Goal: Task Accomplishment & Management: Manage account settings

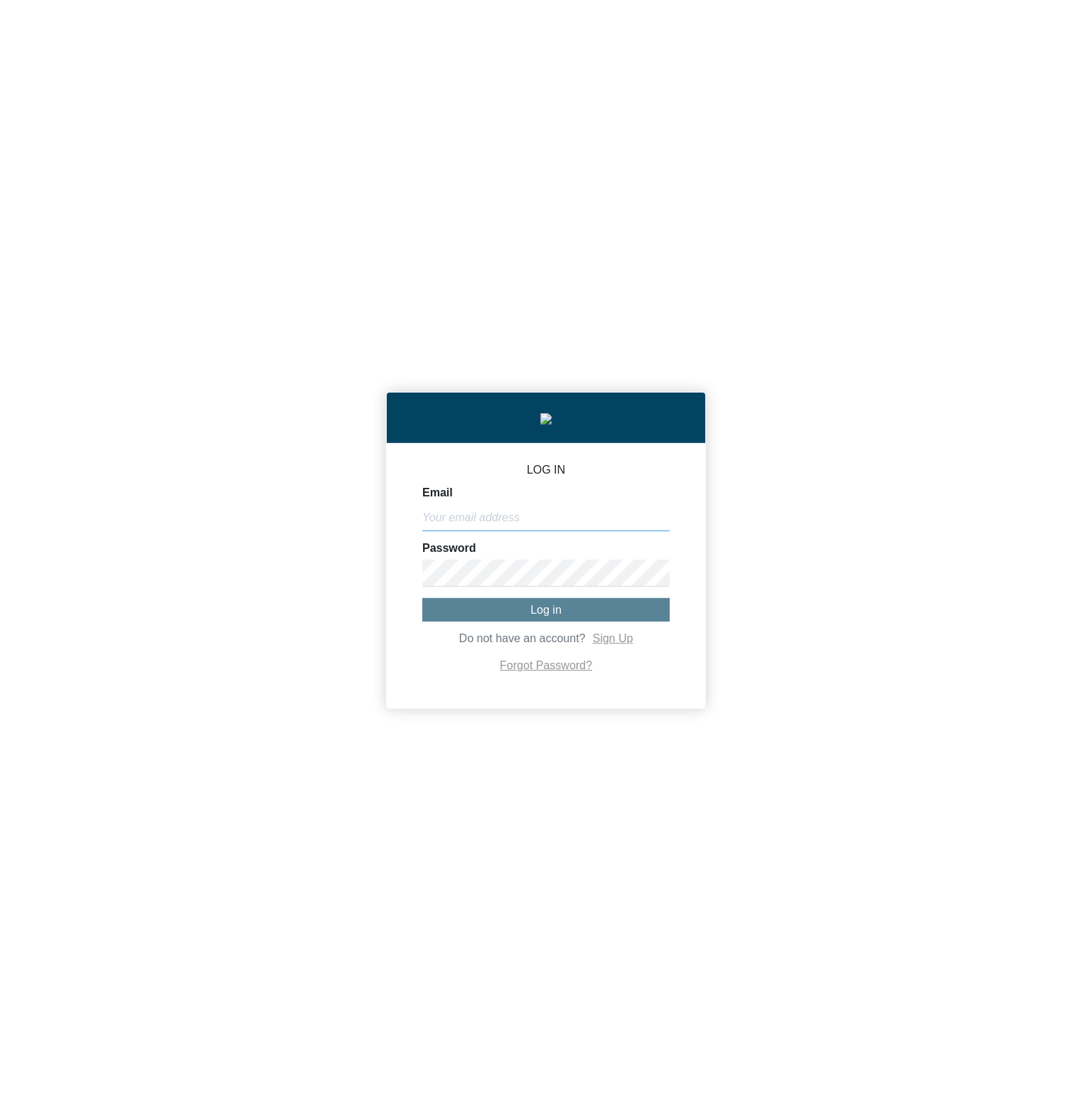
click at [562, 514] on input "Email" at bounding box center [546, 517] width 247 height 27
paste input "[PERSON_NAME][EMAIL_ADDRESS][DOMAIN_NAME]"
type input "[PERSON_NAME][EMAIL_ADDRESS][DOMAIN_NAME]"
click at [515, 608] on button "Log in" at bounding box center [546, 609] width 247 height 23
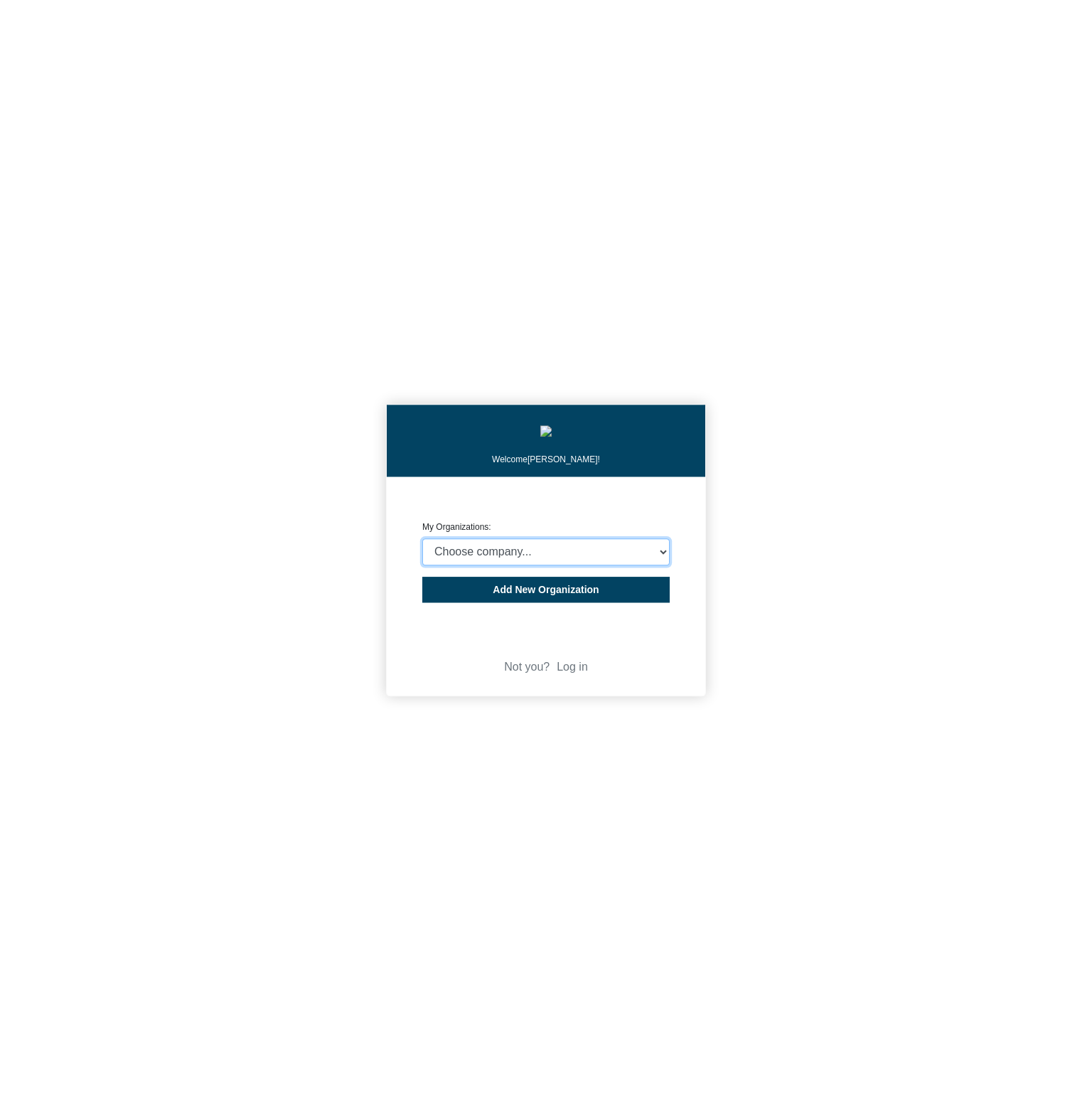
select select "4403414"
click at [422, 542] on select "Choose company... CARBON ANALYTICS LIMITED test6 Nekton Capital Limited Pacha S…" at bounding box center [546, 552] width 247 height 27
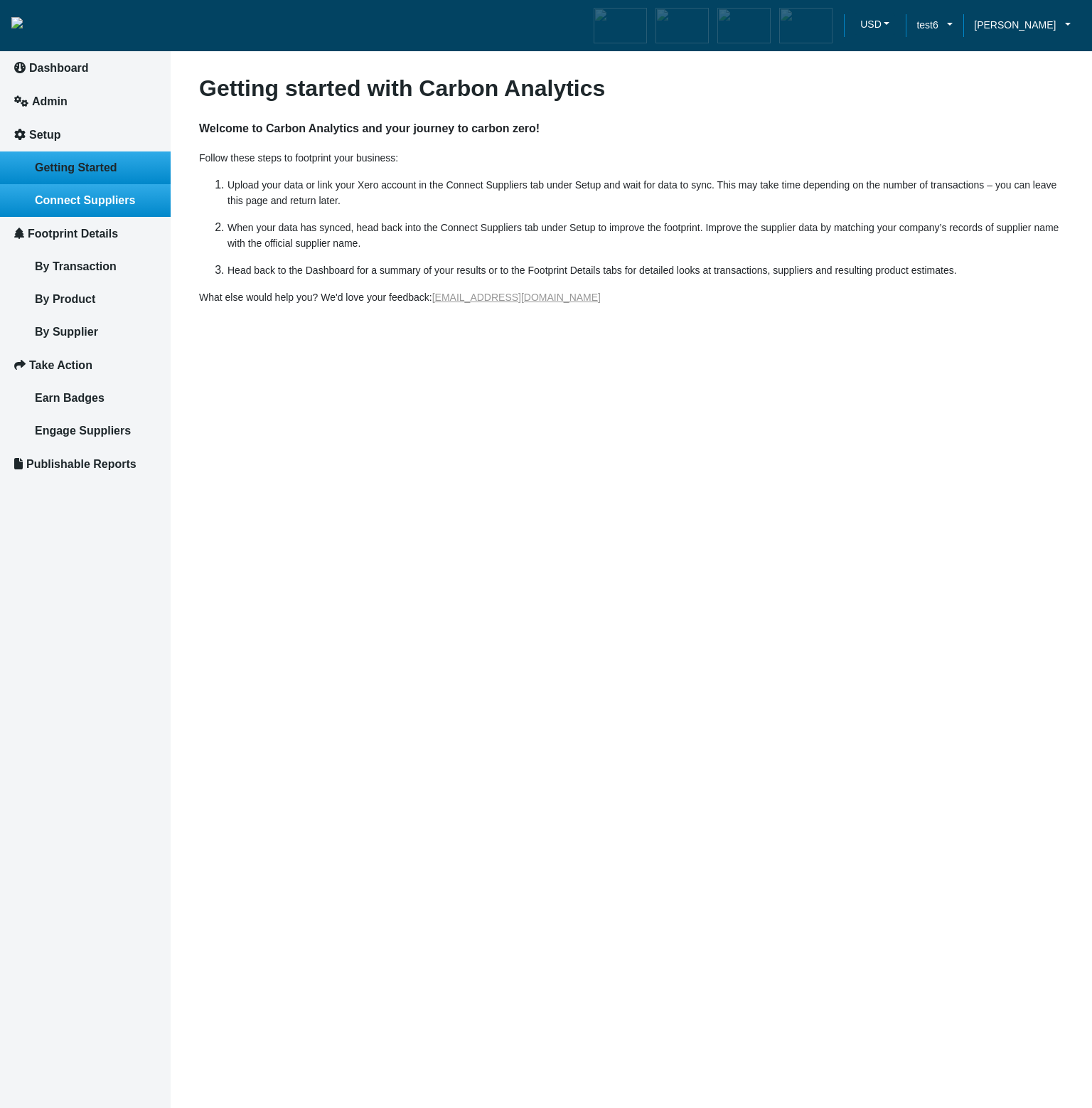
click at [97, 198] on span "Connect Suppliers" at bounding box center [85, 200] width 100 height 12
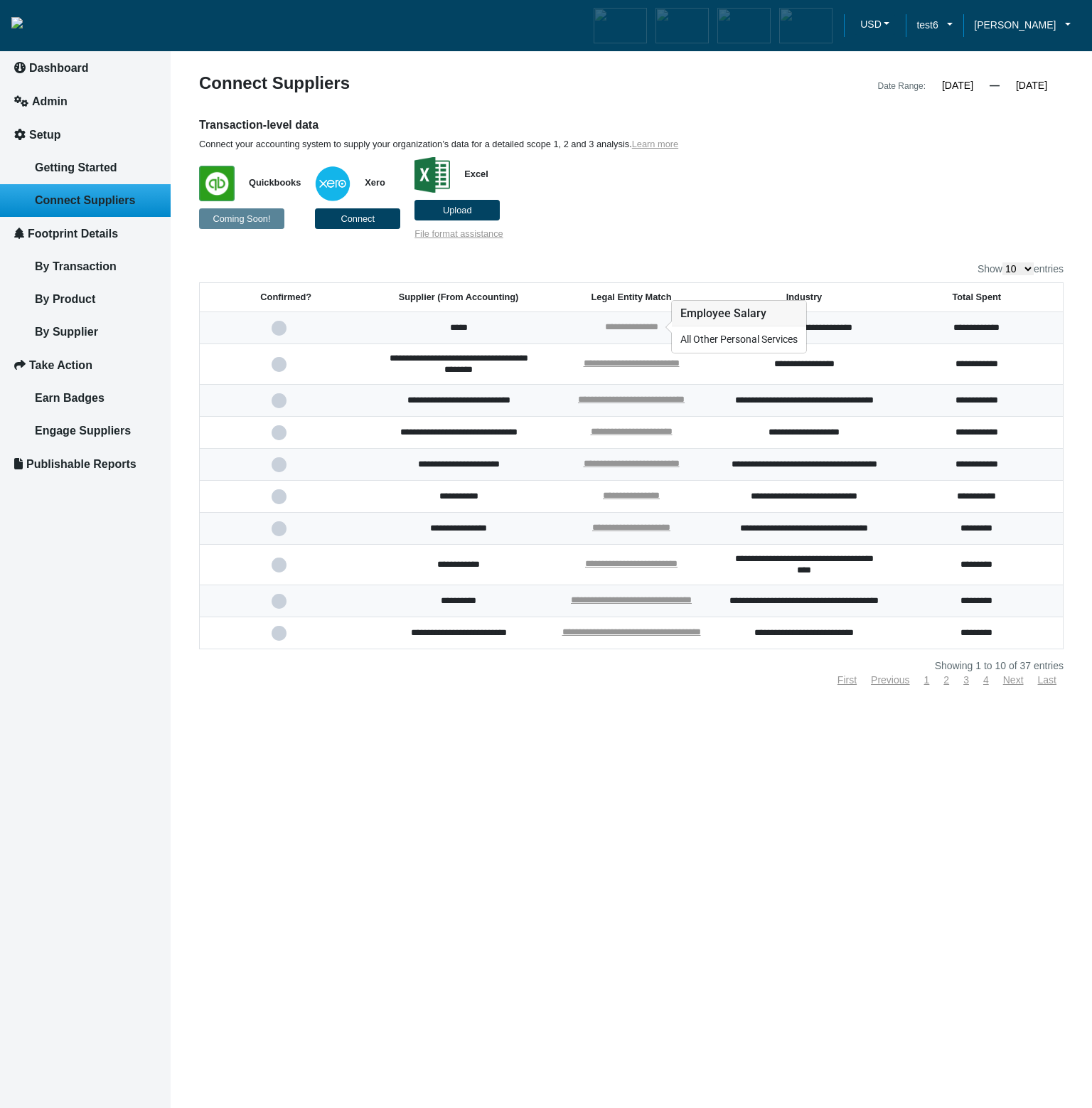
click at [628, 327] on link "**********" at bounding box center [632, 327] width 53 height 9
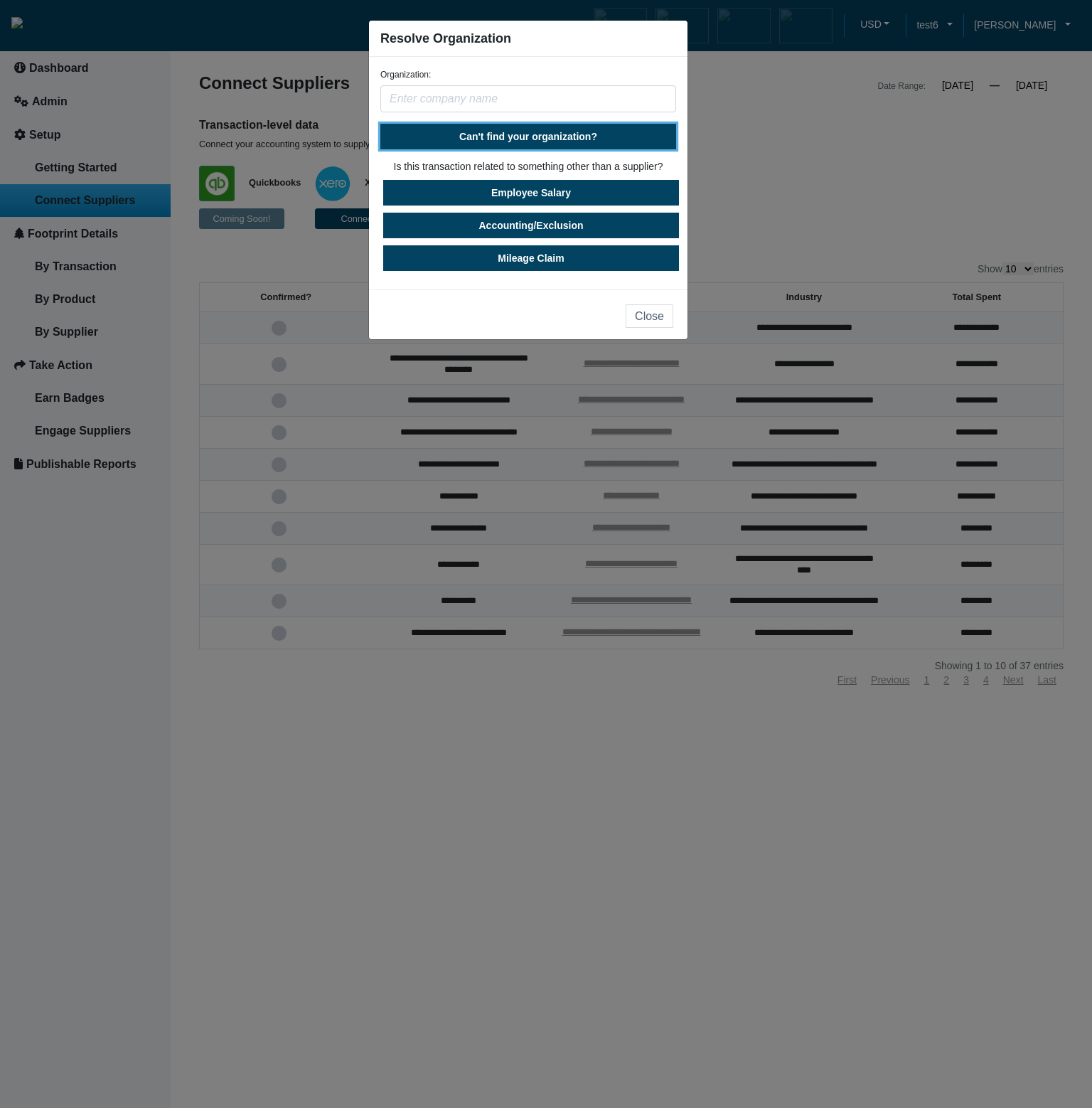
click at [539, 144] on button "Can't find your organization?" at bounding box center [528, 137] width 296 height 26
select select "United States"
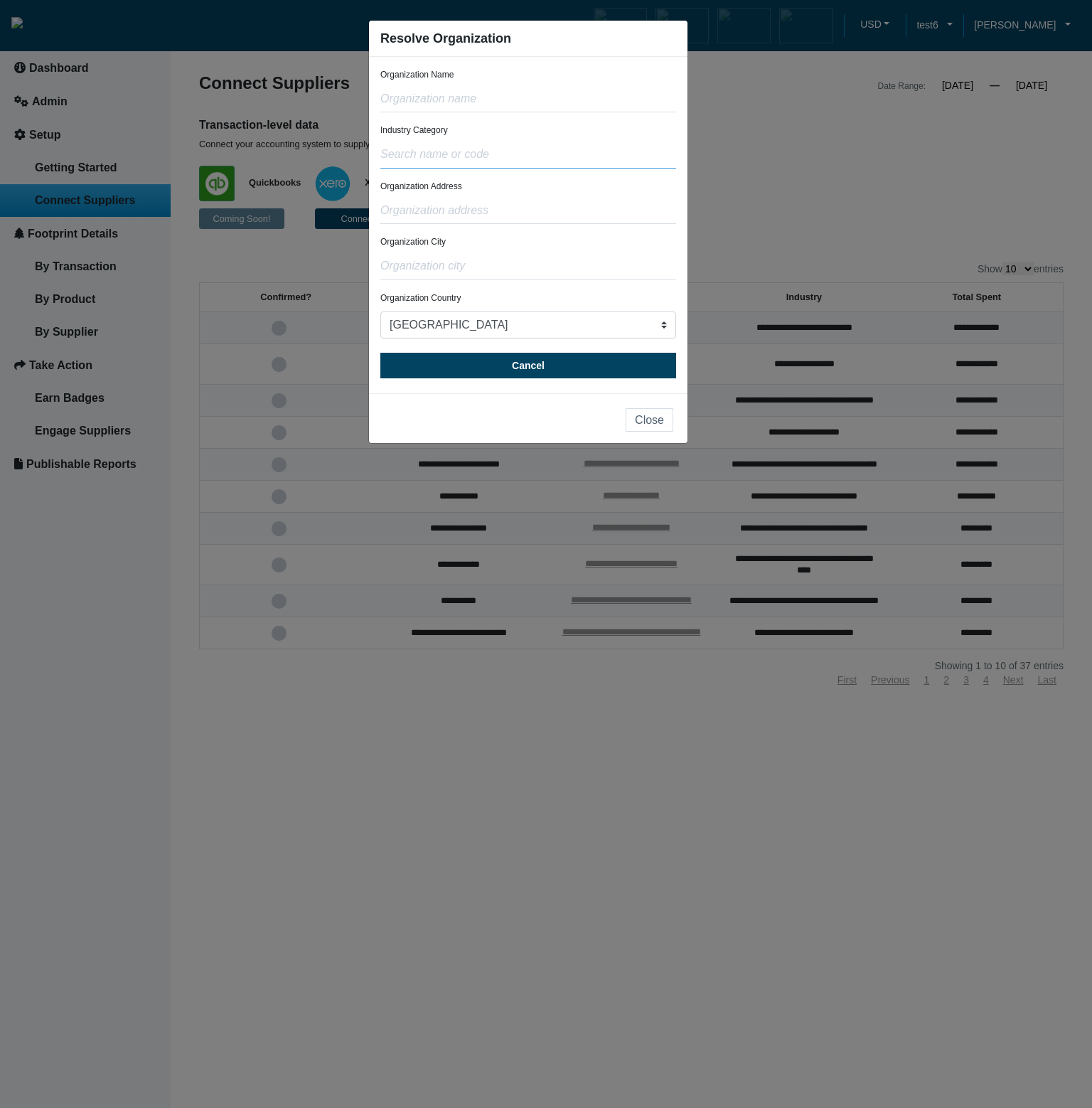
click at [526, 156] on input "text" at bounding box center [528, 154] width 296 height 27
click at [526, 187] on div "Organization Address" at bounding box center [528, 201] width 296 height 44
click at [500, 154] on input "test" at bounding box center [528, 154] width 296 height 27
type input "t"
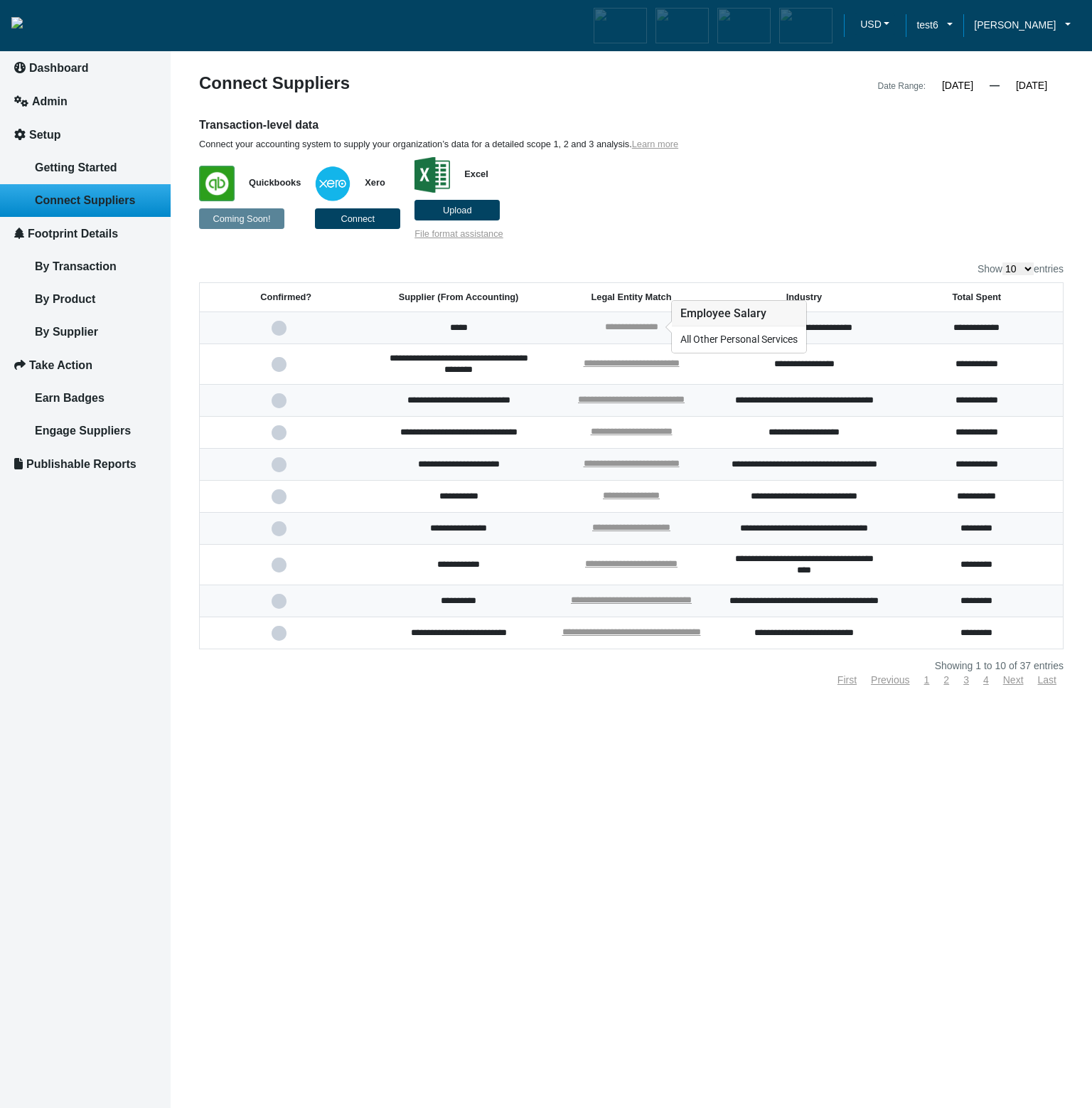
click at [646, 326] on link "**********" at bounding box center [632, 327] width 53 height 9
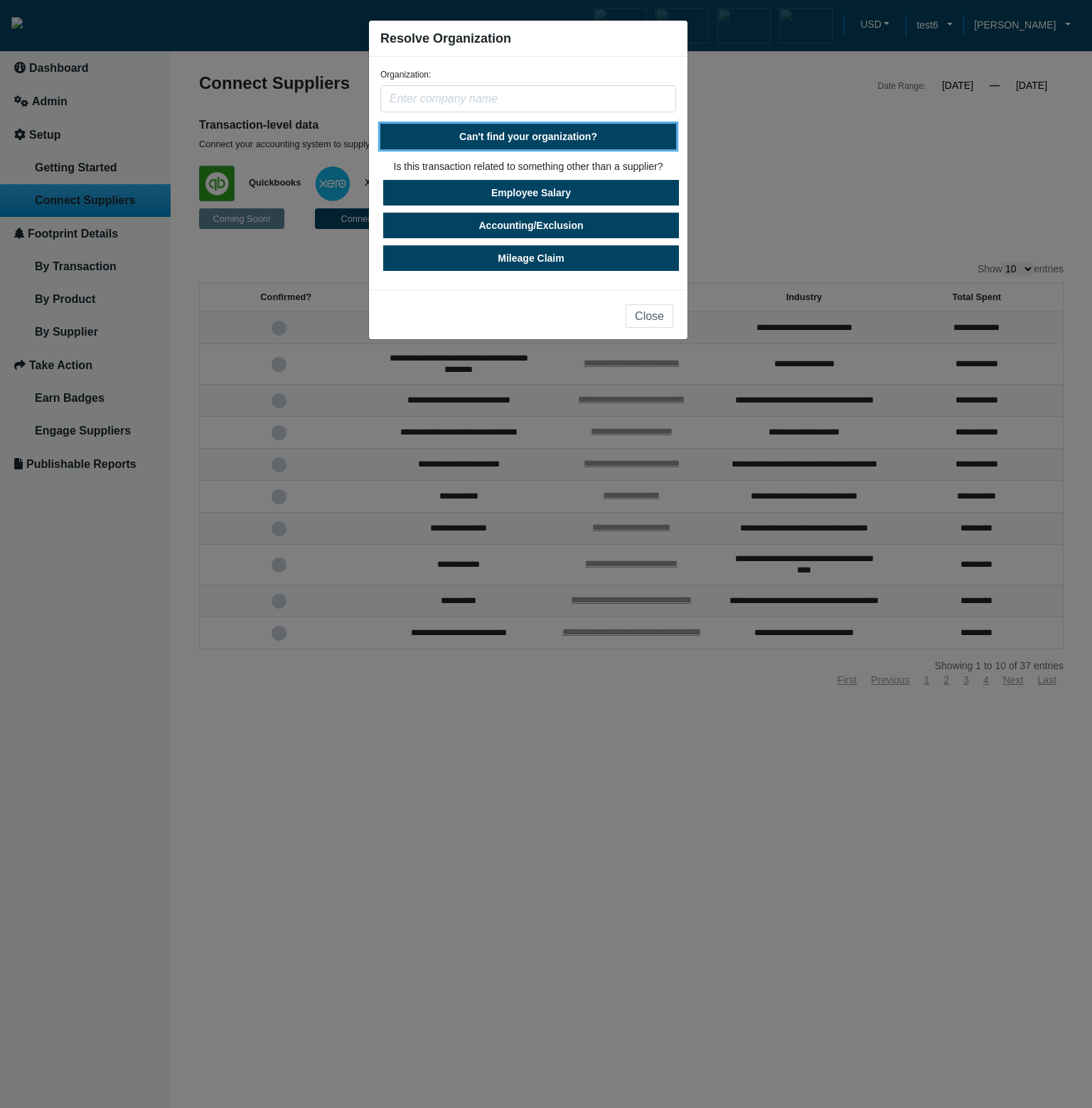
click at [524, 143] on button "Can't find your organization?" at bounding box center [528, 137] width 296 height 26
select select "[GEOGRAPHIC_DATA]"
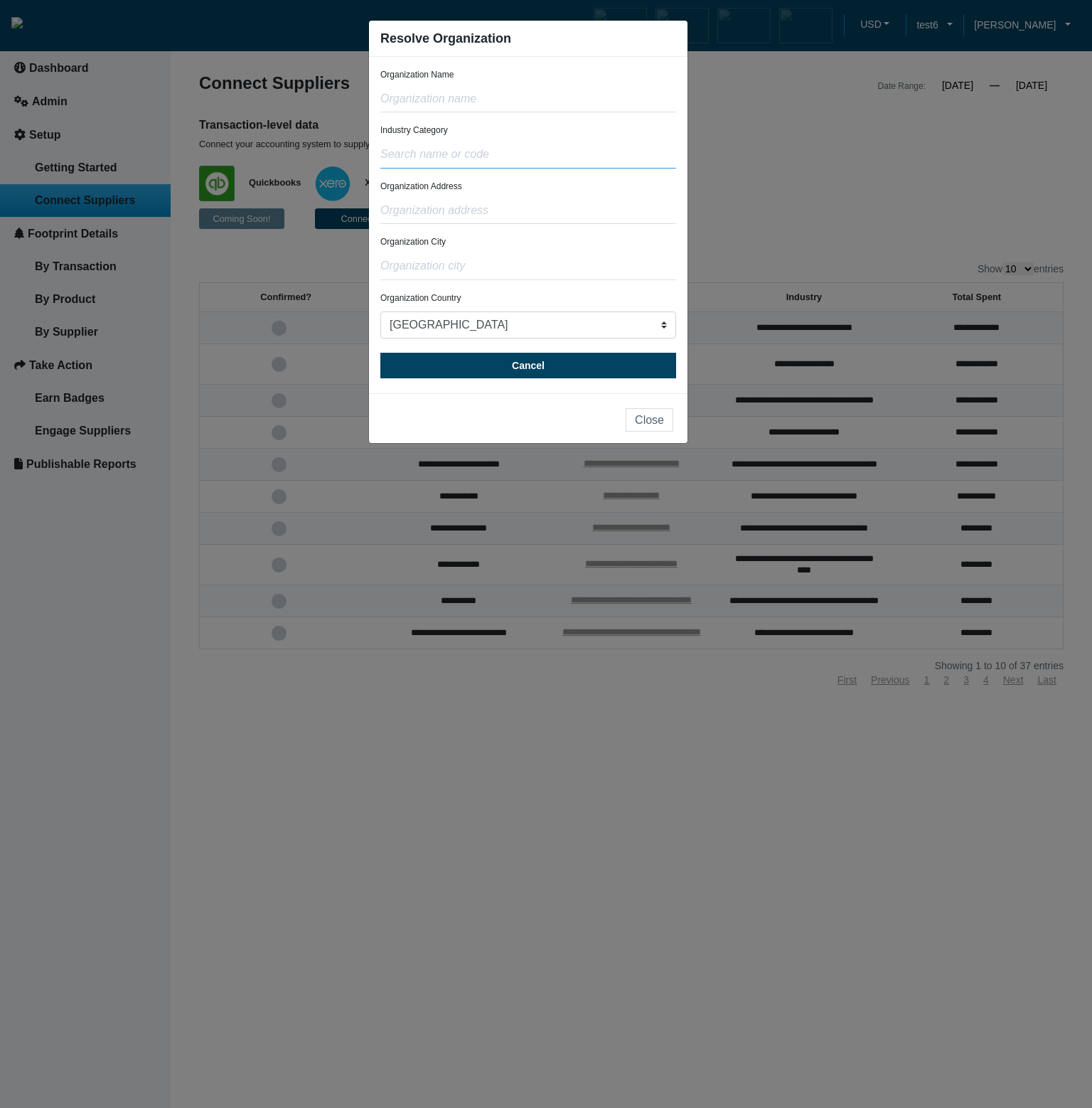
click at [517, 158] on input "text" at bounding box center [528, 154] width 296 height 27
type input "test"
click at [542, 198] on input "text" at bounding box center [528, 210] width 296 height 27
click at [548, 160] on input "test" at bounding box center [528, 154] width 296 height 27
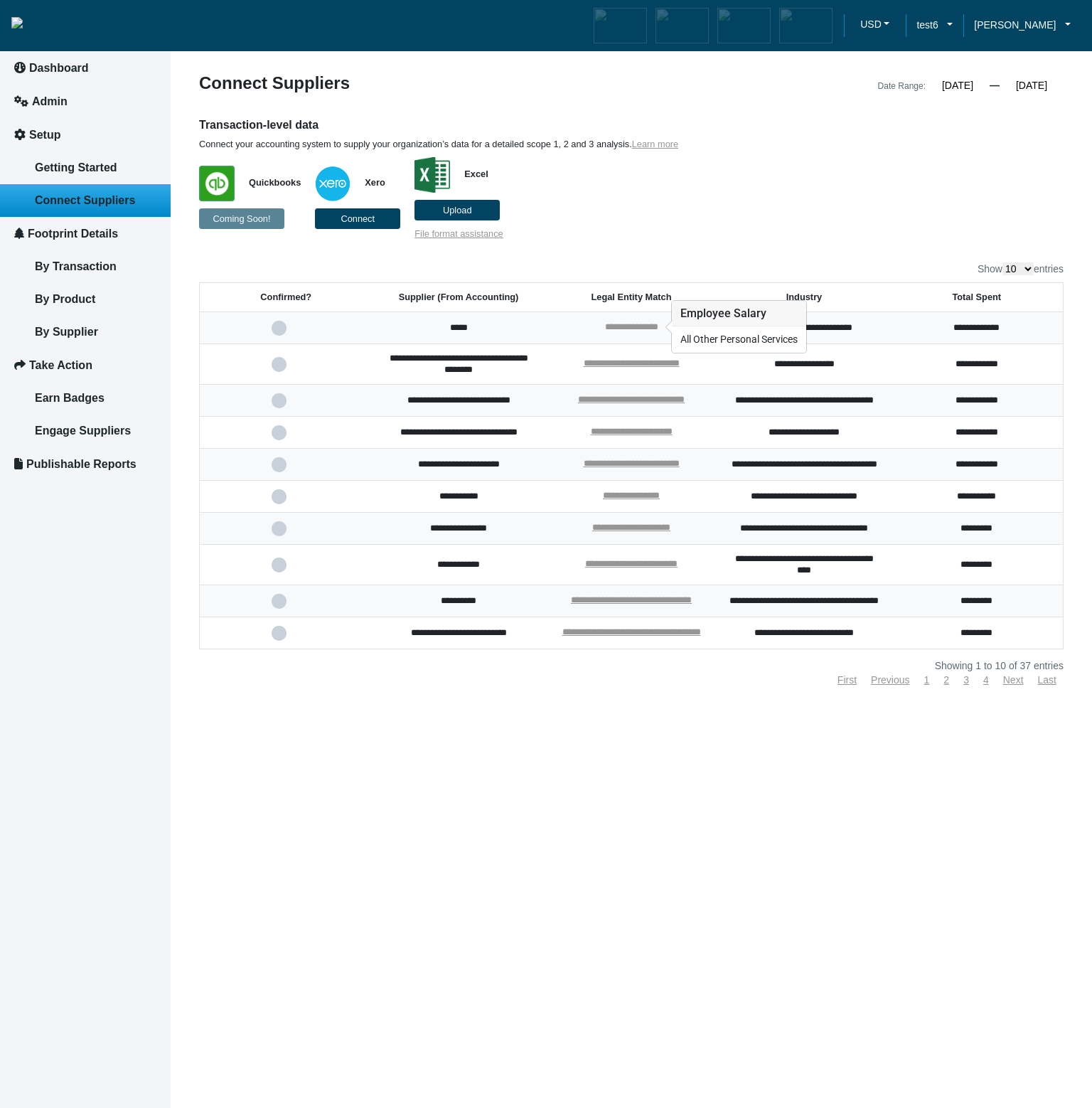
click at [617, 325] on link "**********" at bounding box center [632, 327] width 53 height 9
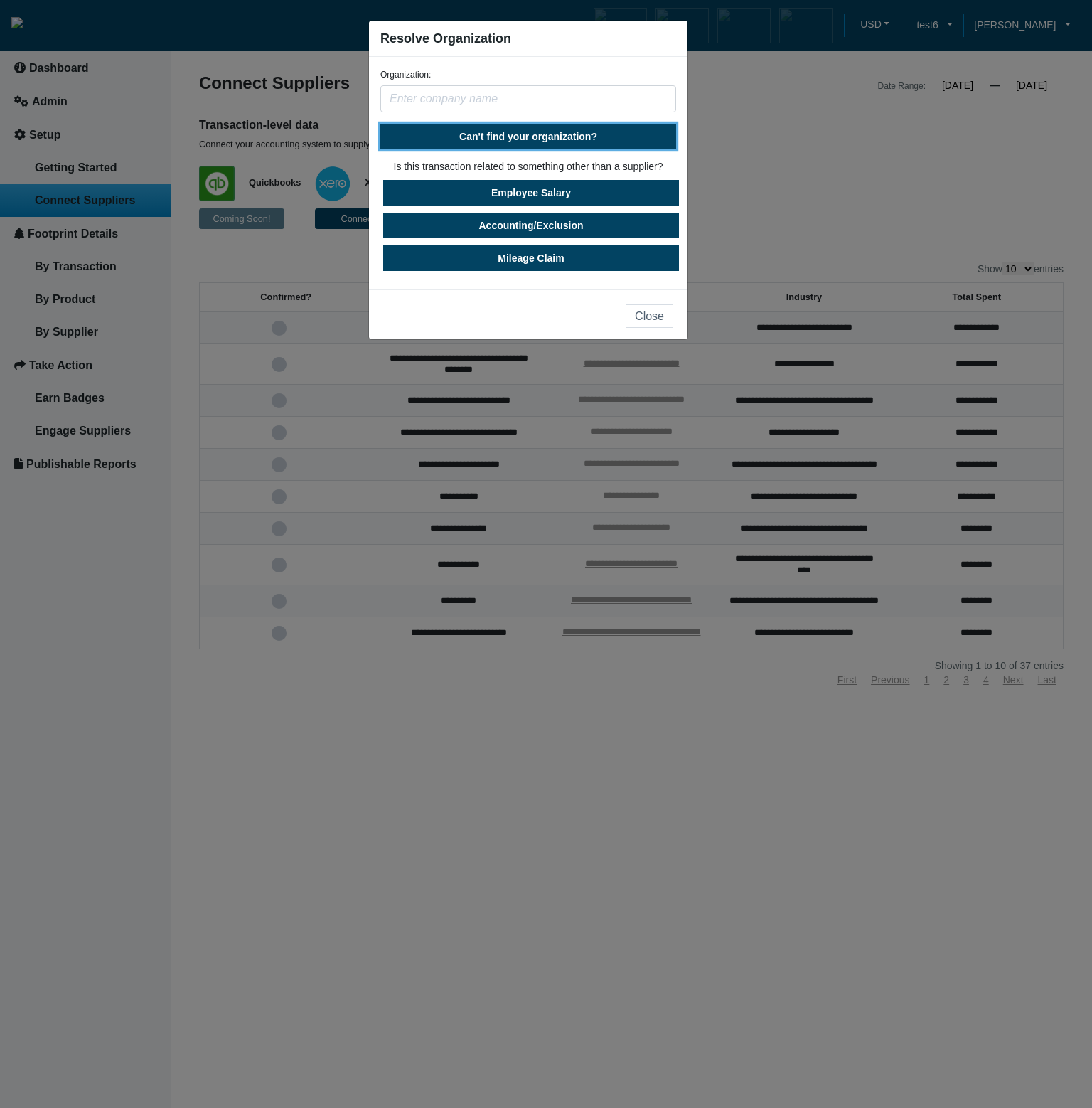
click at [527, 140] on span "Can't find your organization?" at bounding box center [528, 137] width 138 height 11
select select "[GEOGRAPHIC_DATA]"
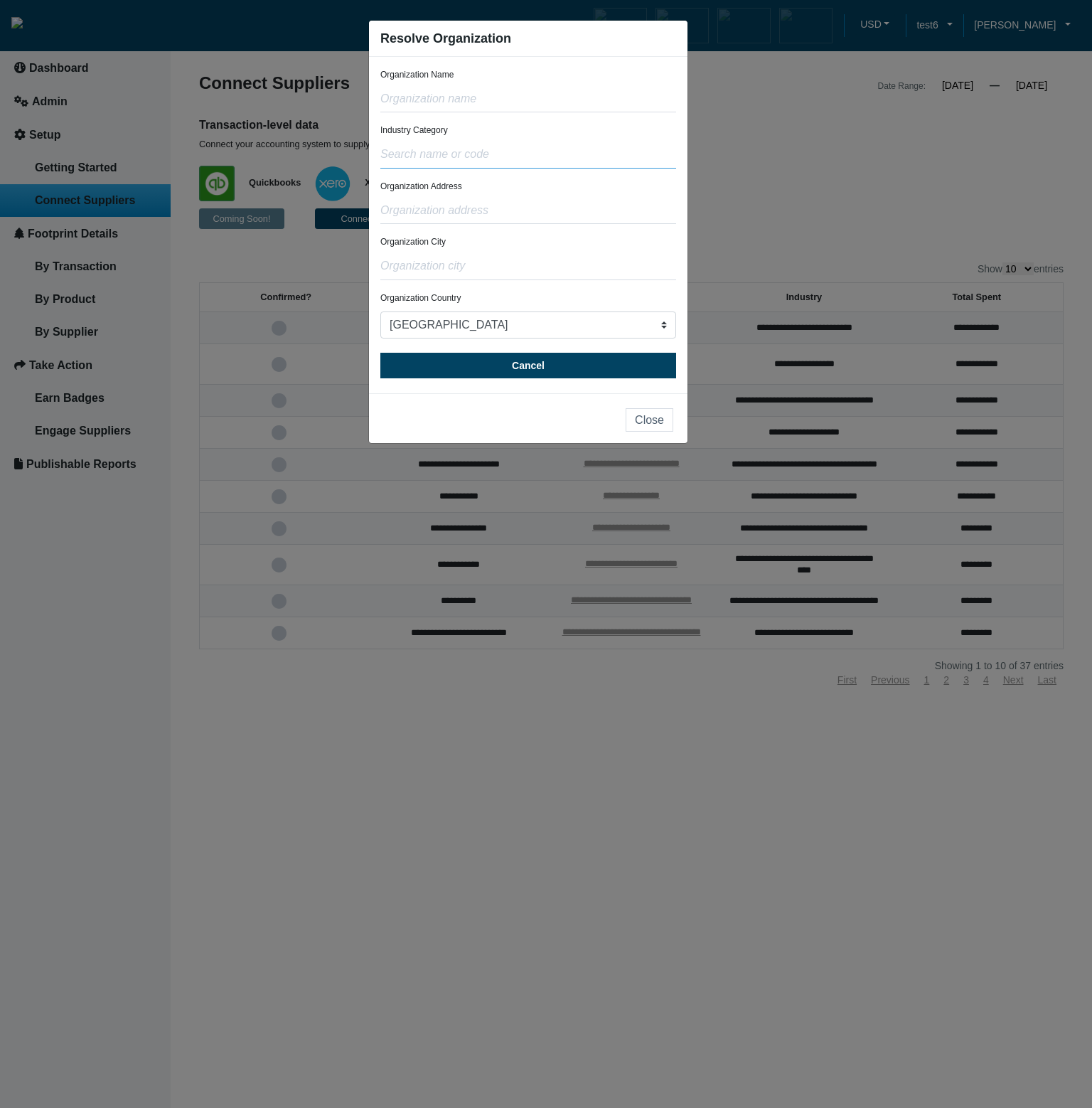
click at [510, 150] on input "text" at bounding box center [528, 154] width 296 height 27
click at [532, 183] on div "Organization Address" at bounding box center [528, 201] width 296 height 44
drag, startPoint x: 518, startPoint y: 162, endPoint x: 336, endPoint y: 167, distance: 182.1
click at [336, 167] on ngb-modal-window "Resolve Organization Organization Name Industry Category test Organization Addr…" at bounding box center [546, 554] width 1092 height 1108
type input "t"
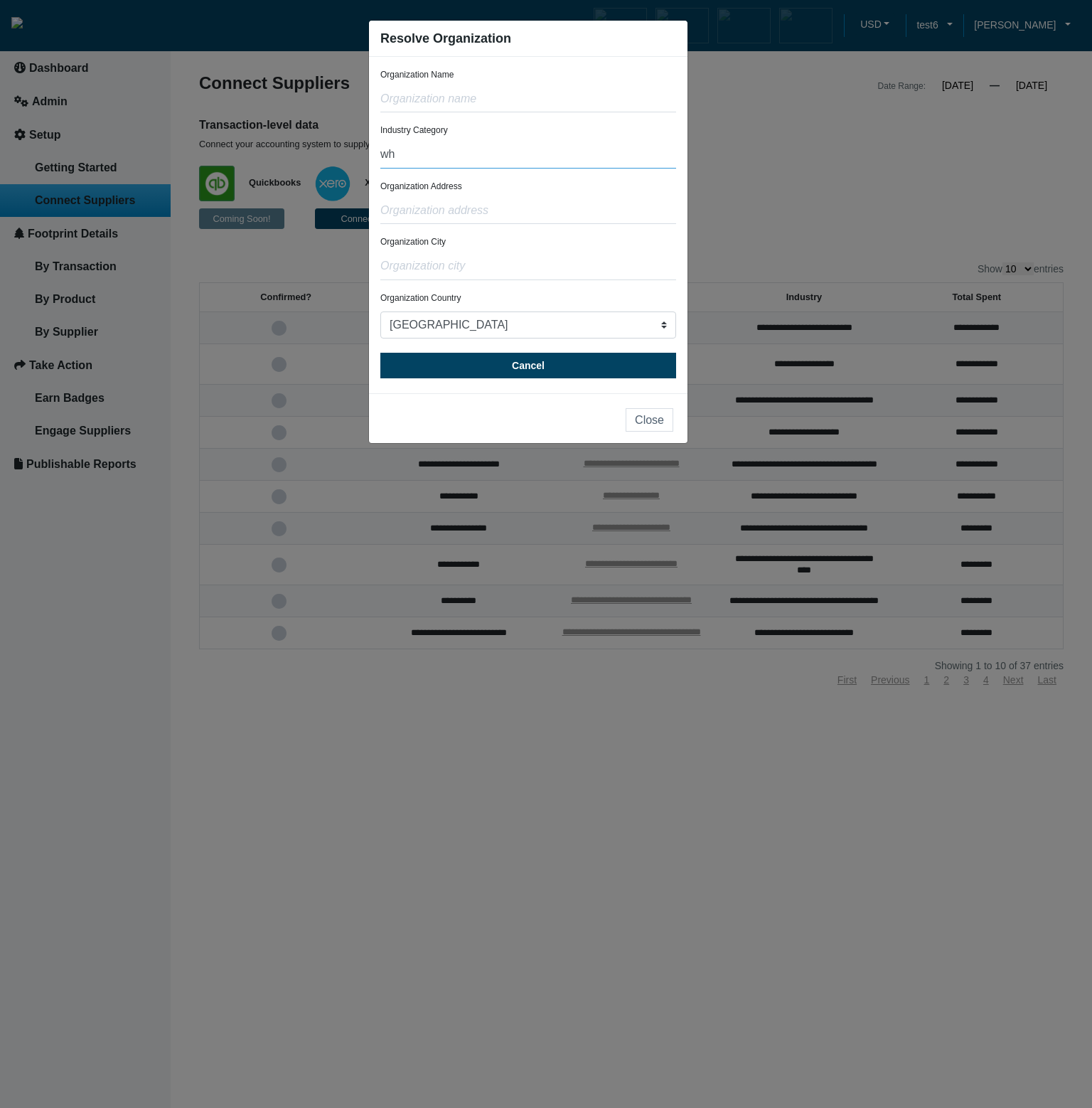
type input "w"
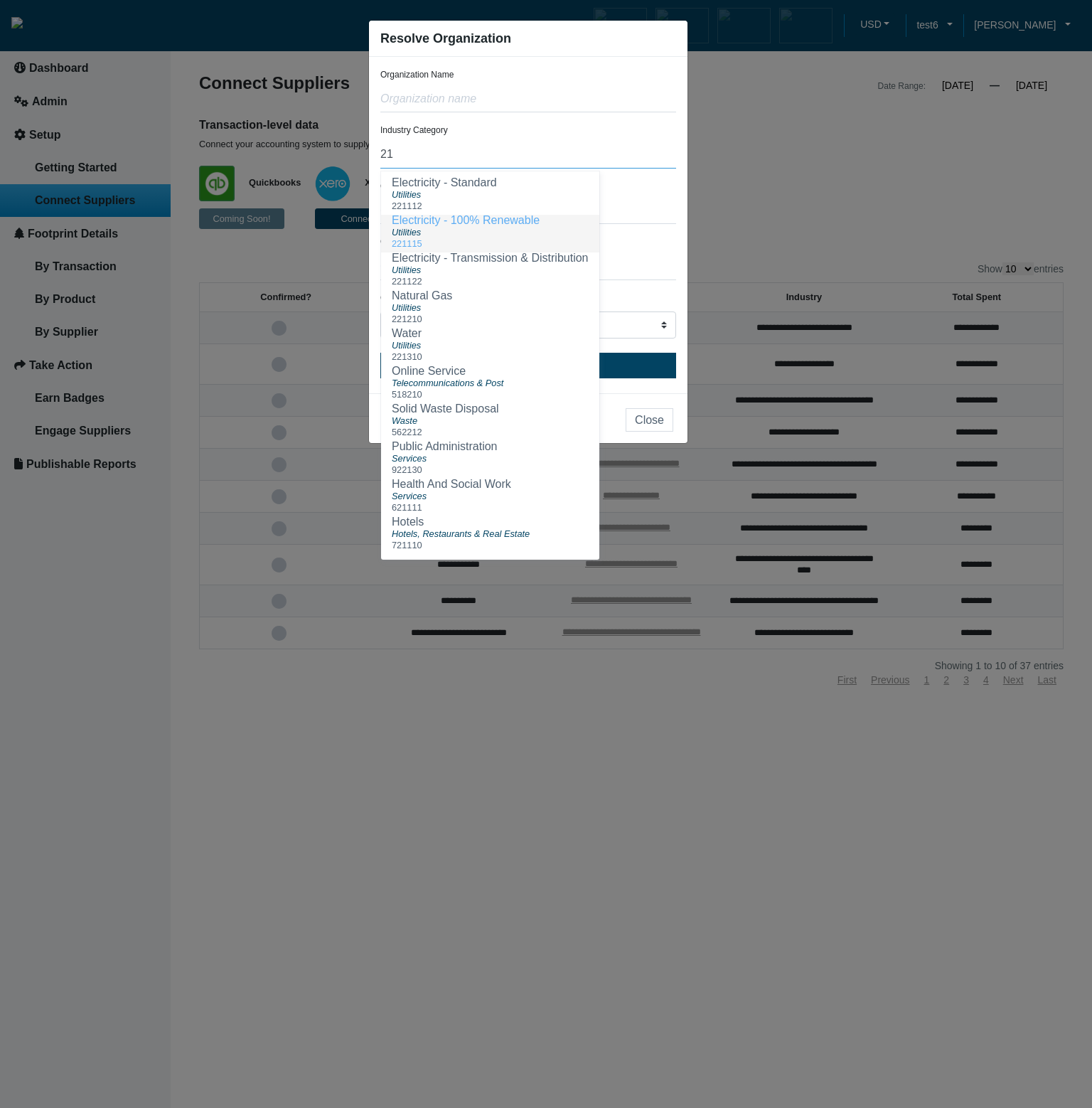
click at [418, 241] on span "221115" at bounding box center [406, 243] width 31 height 10
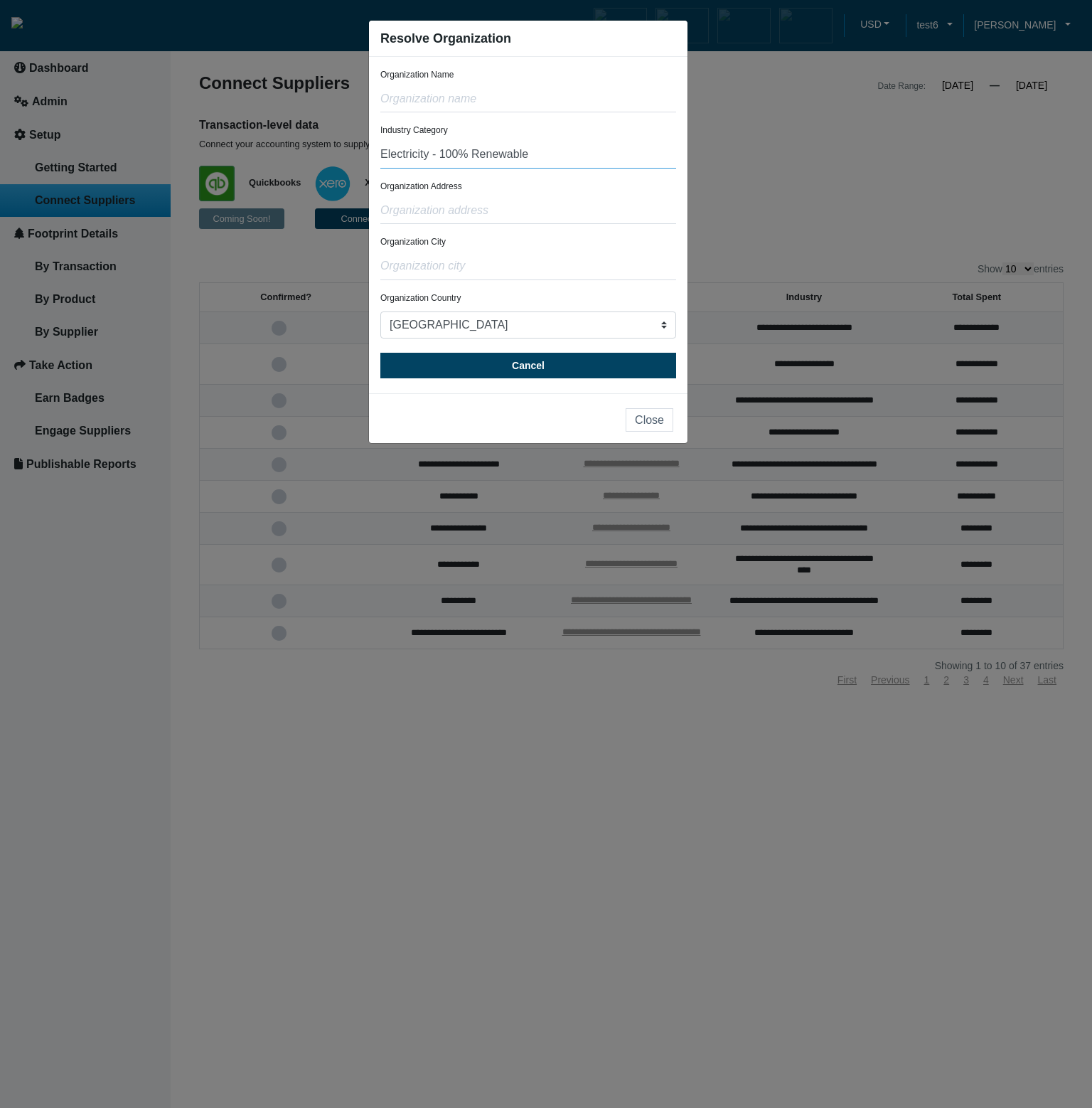
type input "Electricity - 100% Renewable"
click at [433, 216] on input "text" at bounding box center [528, 210] width 296 height 27
type input "test"
click at [451, 269] on input "text" at bounding box center [528, 266] width 296 height 27
type input "test"
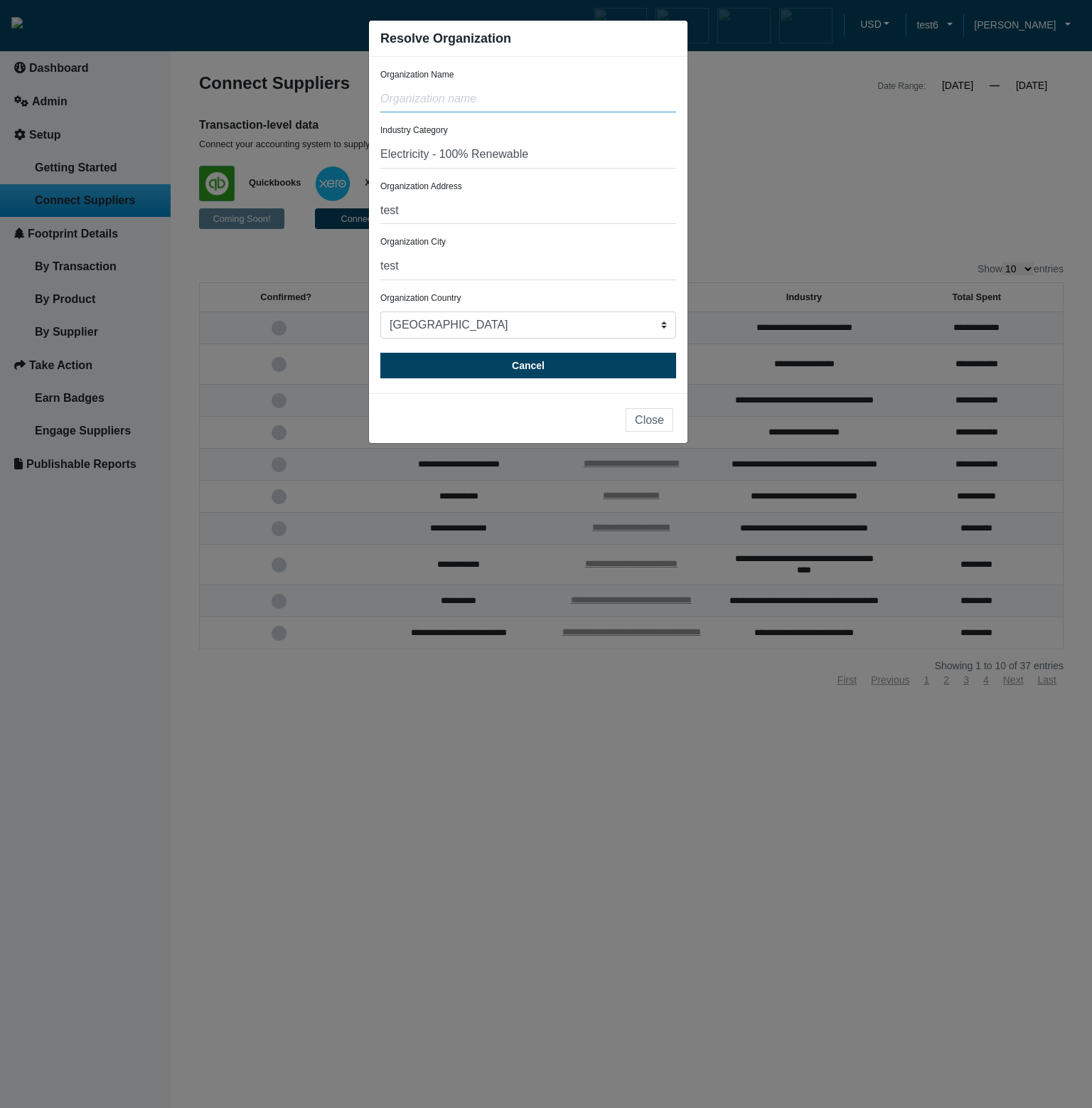
click at [478, 97] on input "text" at bounding box center [528, 99] width 296 height 27
type input "test"
click at [556, 183] on div "Organization Address test" at bounding box center [528, 201] width 296 height 44
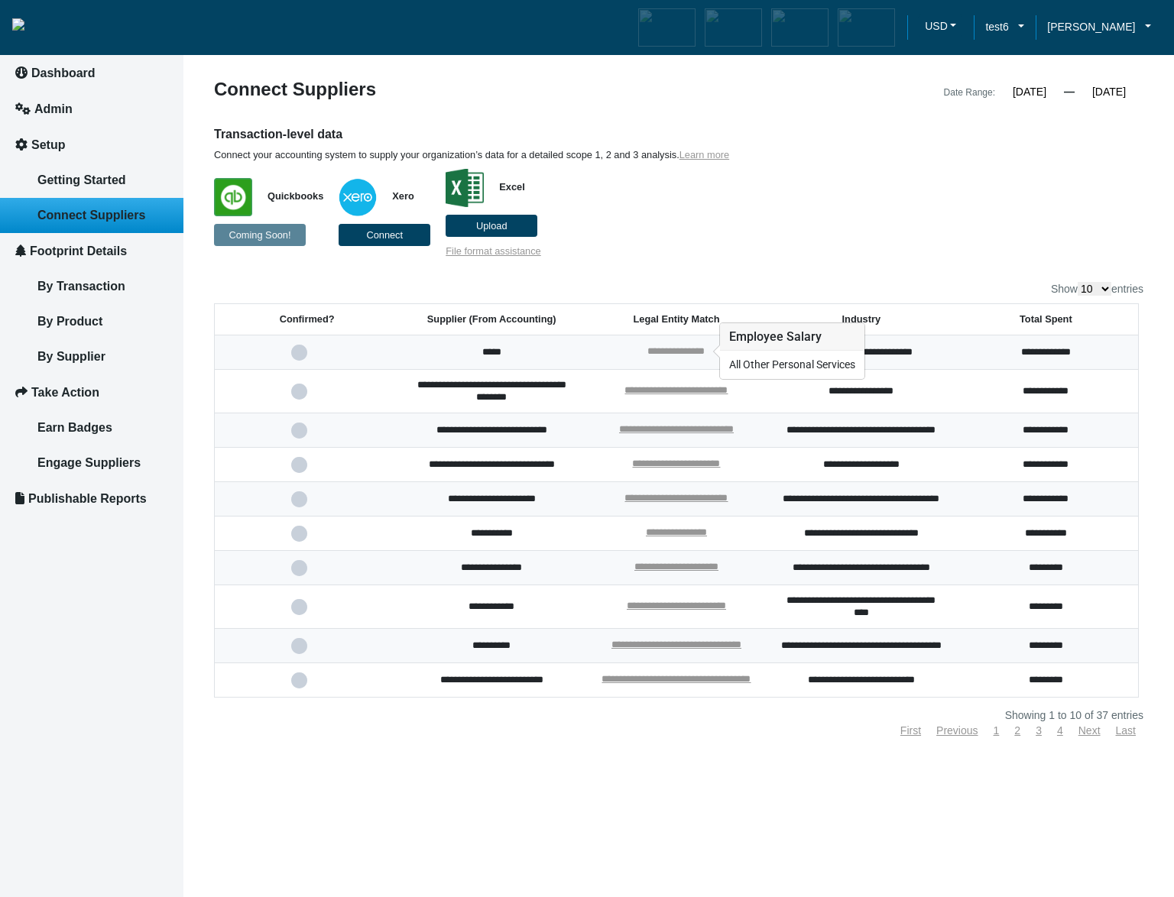
click at [692, 349] on link "**********" at bounding box center [676, 351] width 57 height 10
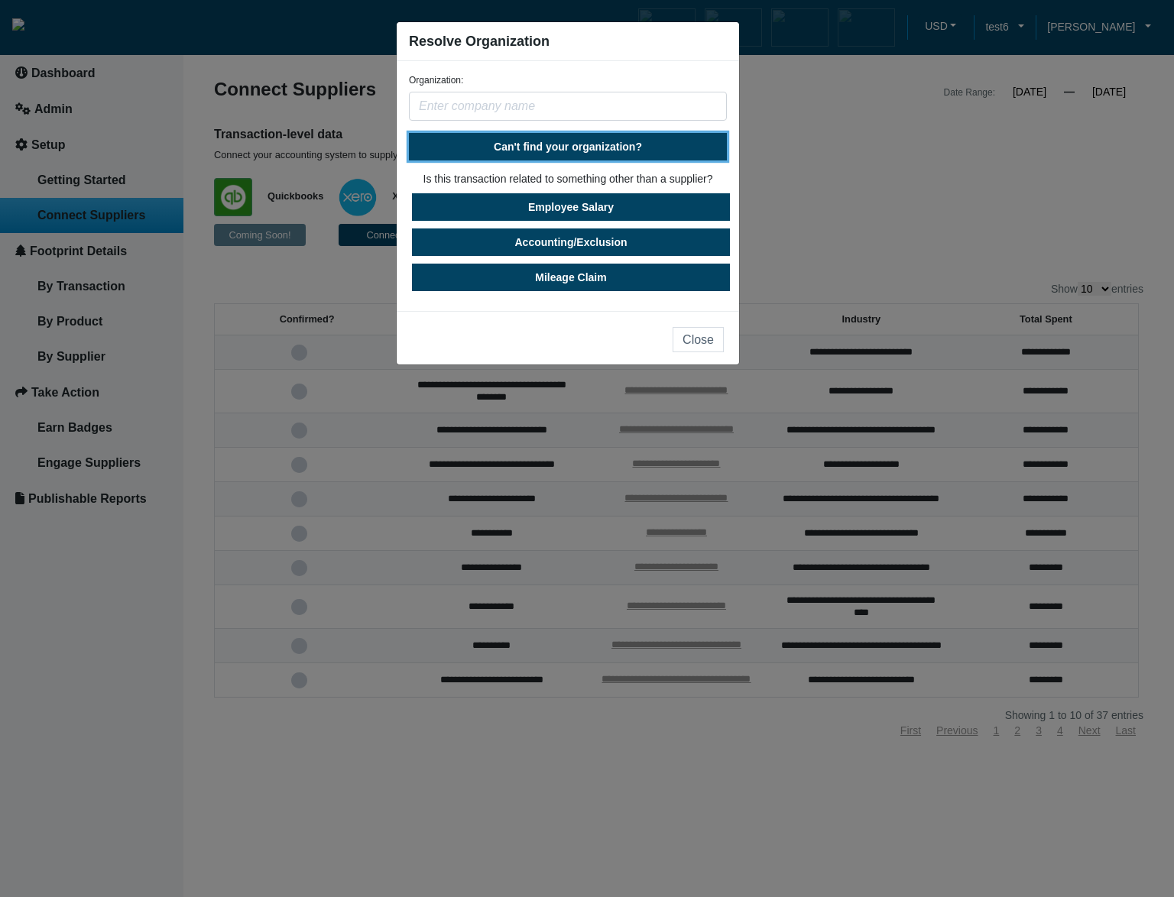
click at [628, 146] on span "Can't find your organization?" at bounding box center [568, 147] width 148 height 12
select select "[GEOGRAPHIC_DATA]"
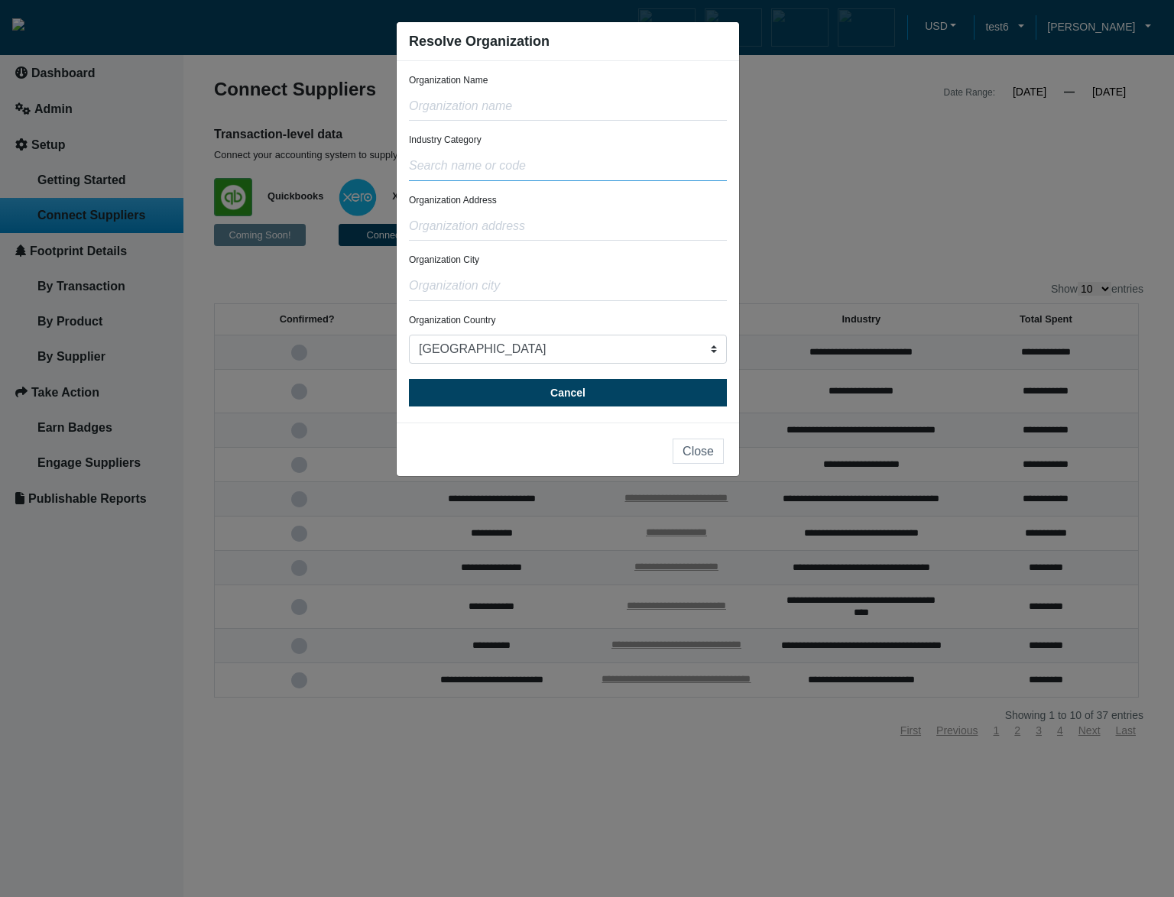
click at [566, 161] on input "text" at bounding box center [568, 166] width 318 height 29
type input "test"
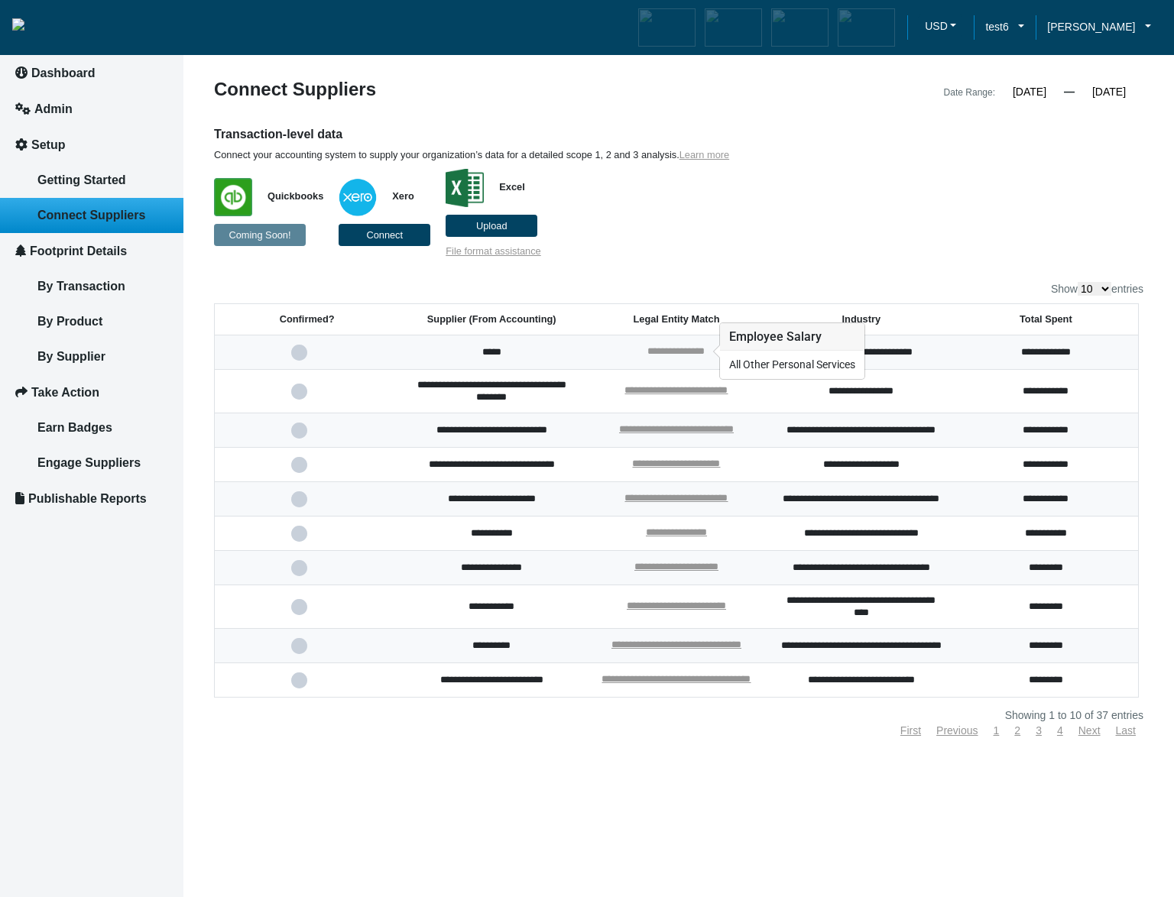
click at [670, 347] on link "**********" at bounding box center [676, 351] width 57 height 10
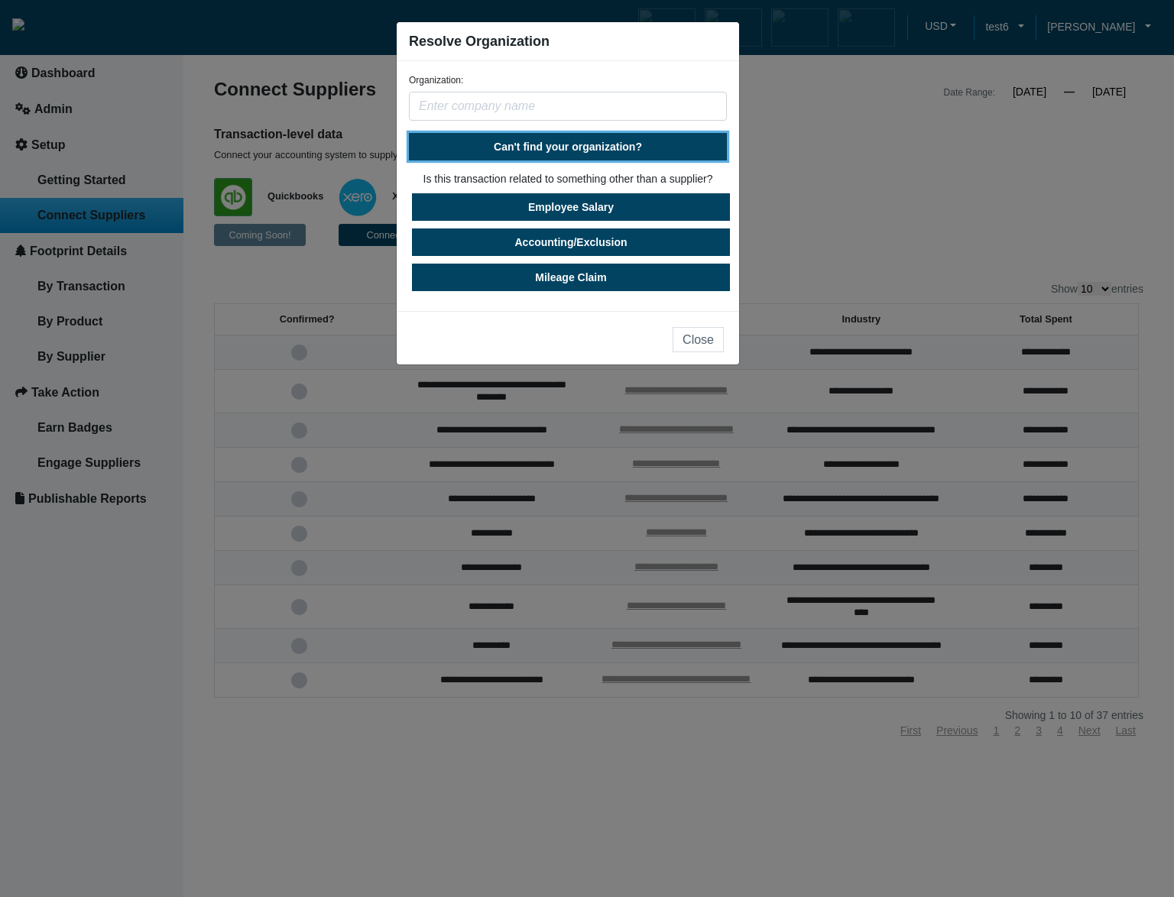
click at [587, 150] on span "Can't find your organization?" at bounding box center [568, 147] width 148 height 12
select select "[GEOGRAPHIC_DATA]"
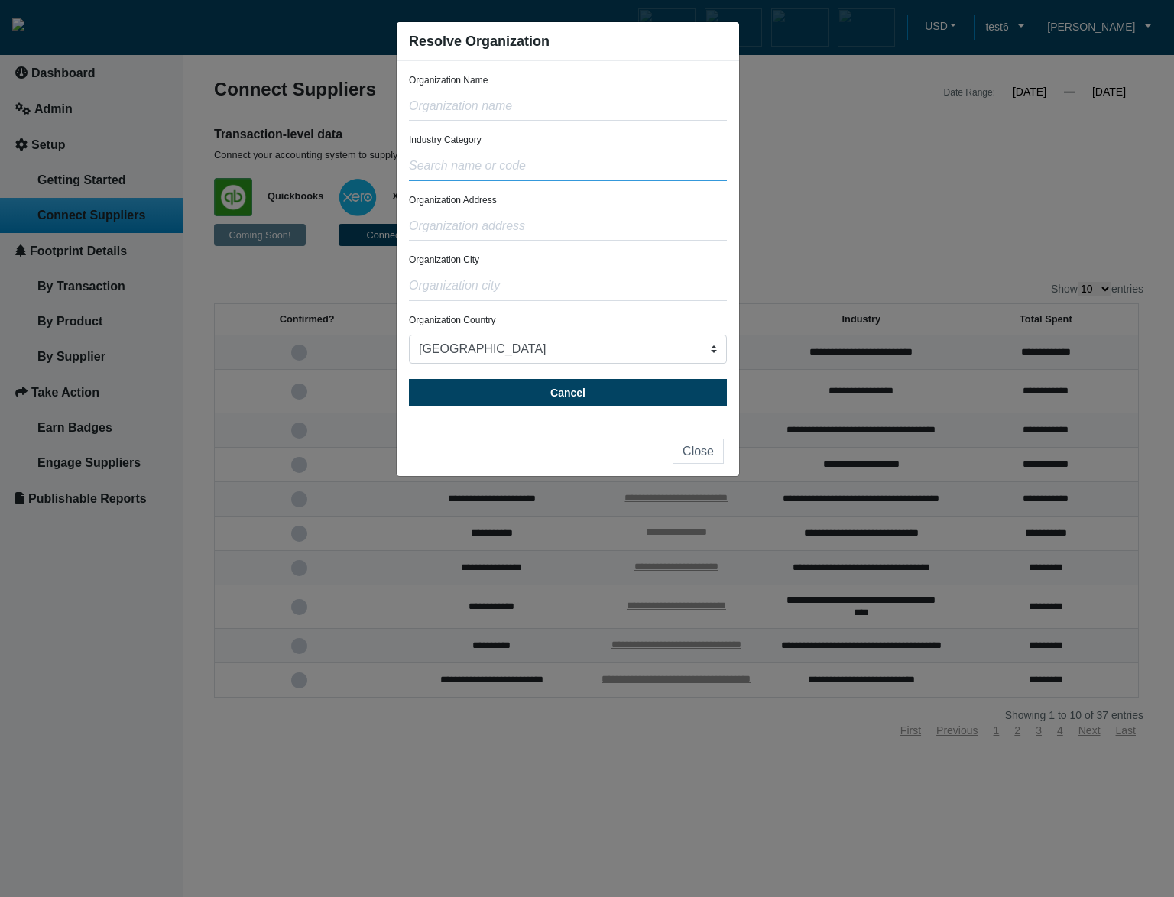
click at [564, 163] on input "text" at bounding box center [568, 166] width 318 height 29
type input "test"
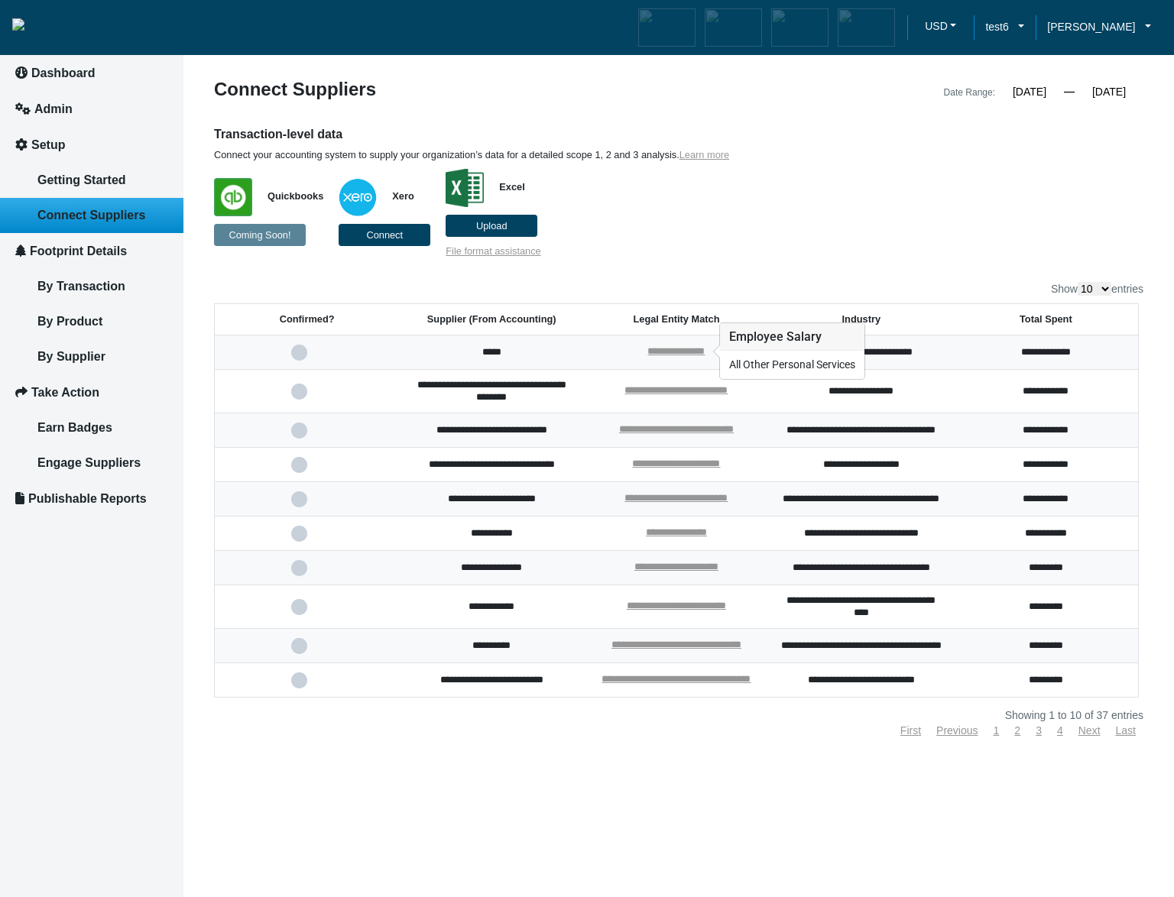
click at [679, 346] on div "**********" at bounding box center [676, 353] width 57 height 14
click at [680, 352] on link "**********" at bounding box center [676, 351] width 57 height 10
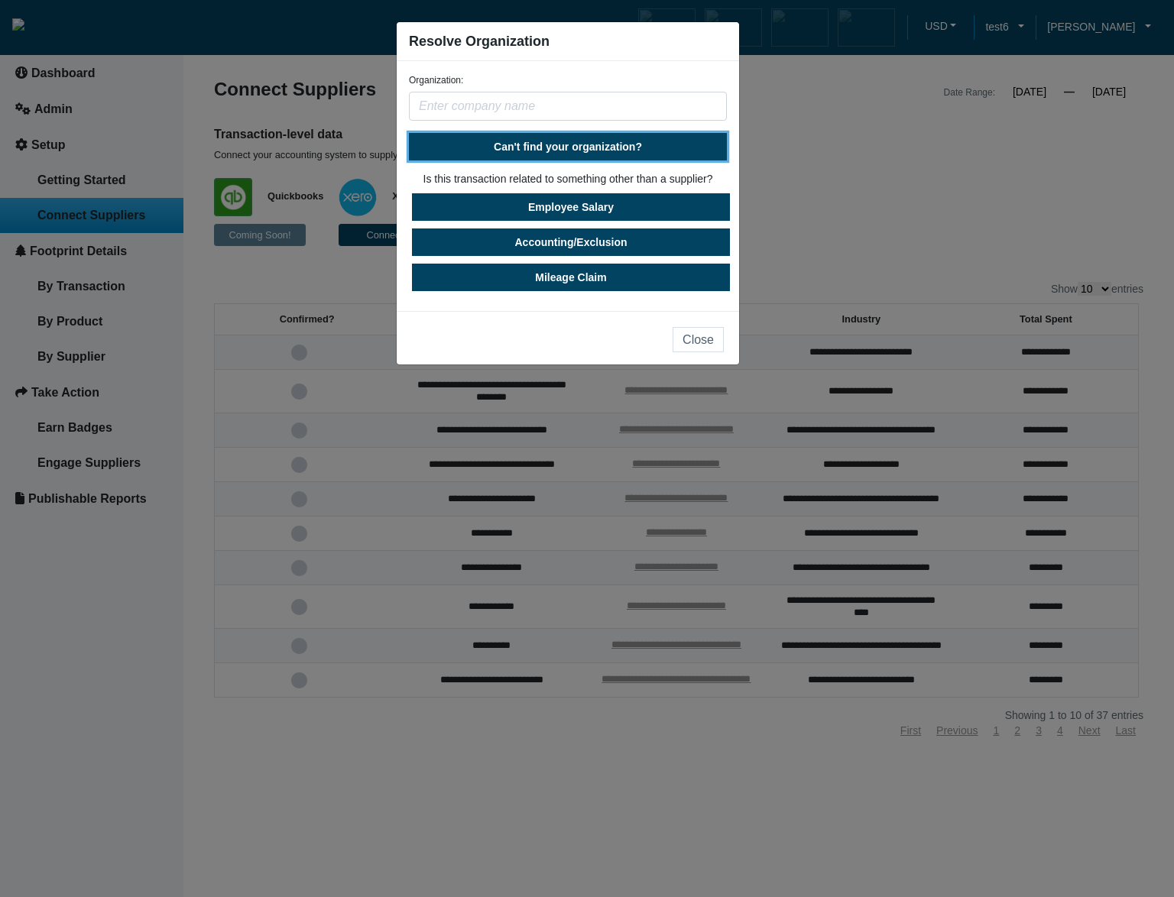
click at [583, 157] on button "Can't find your organization?" at bounding box center [568, 147] width 318 height 28
select select "[GEOGRAPHIC_DATA]"
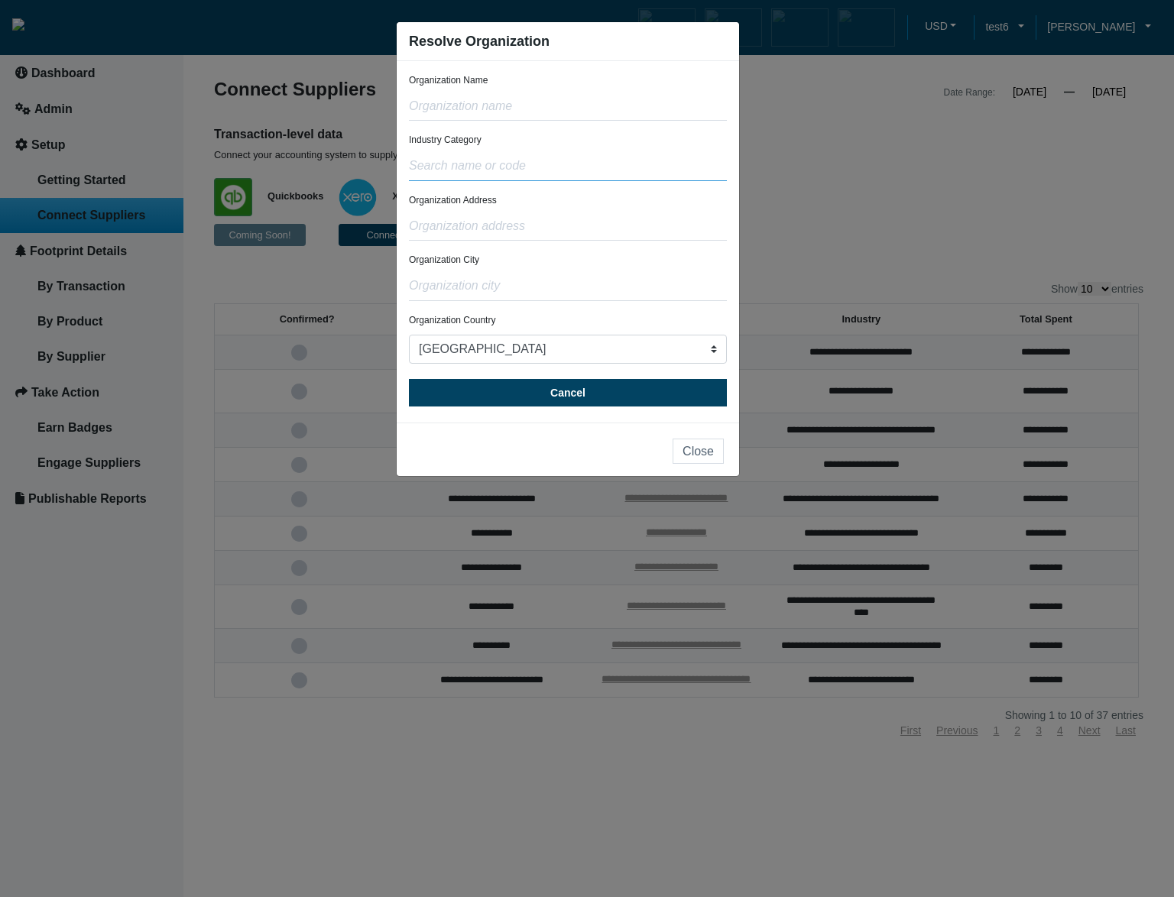
click at [541, 176] on input "text" at bounding box center [568, 166] width 318 height 29
click at [496, 203] on button "__No_results__" at bounding box center [470, 197] width 121 height 15
type input "__no_results__"
drag, startPoint x: 534, startPoint y: 169, endPoint x: 401, endPoint y: 171, distance: 133.0
click at [401, 171] on div "Organization Name Industry Category __no_results__ Organization Address Organiz…" at bounding box center [568, 242] width 342 height 362
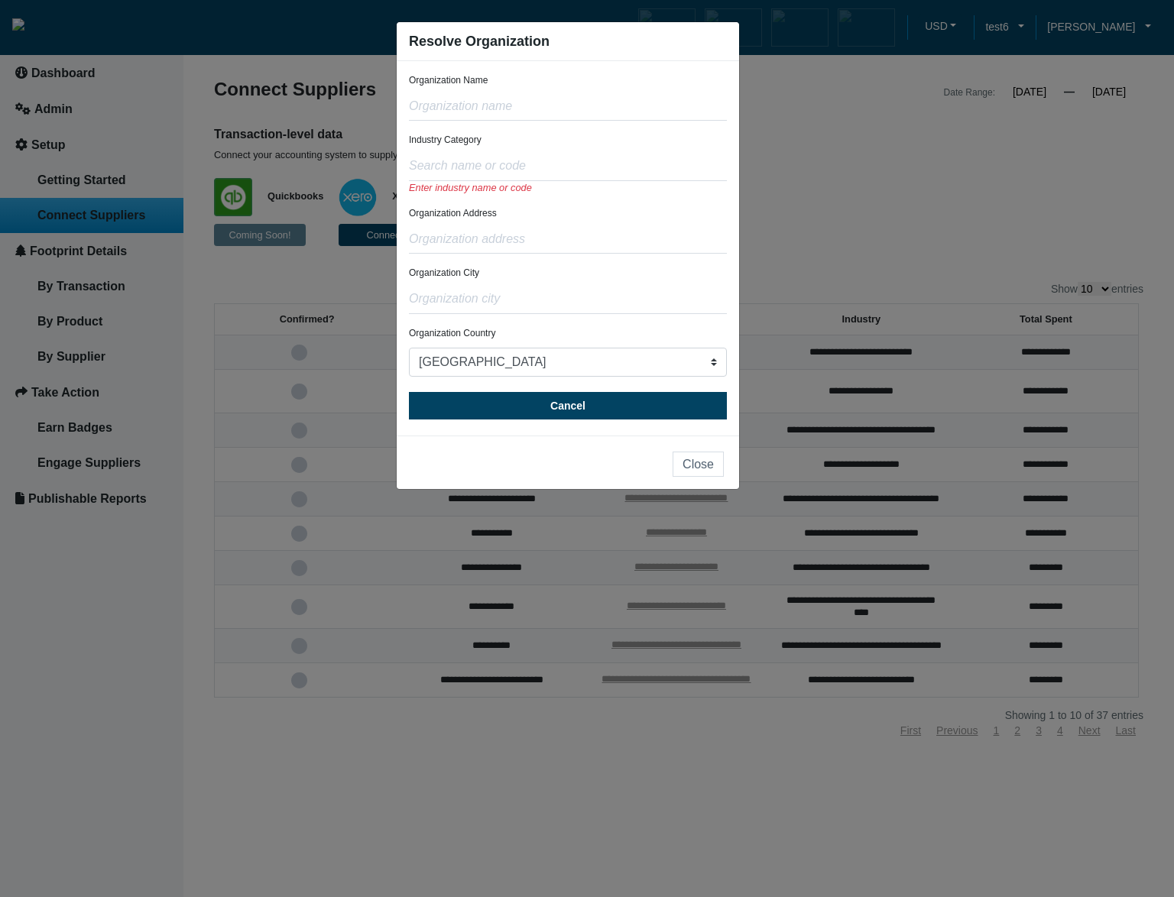
click at [572, 216] on div "Organization Address" at bounding box center [568, 229] width 318 height 47
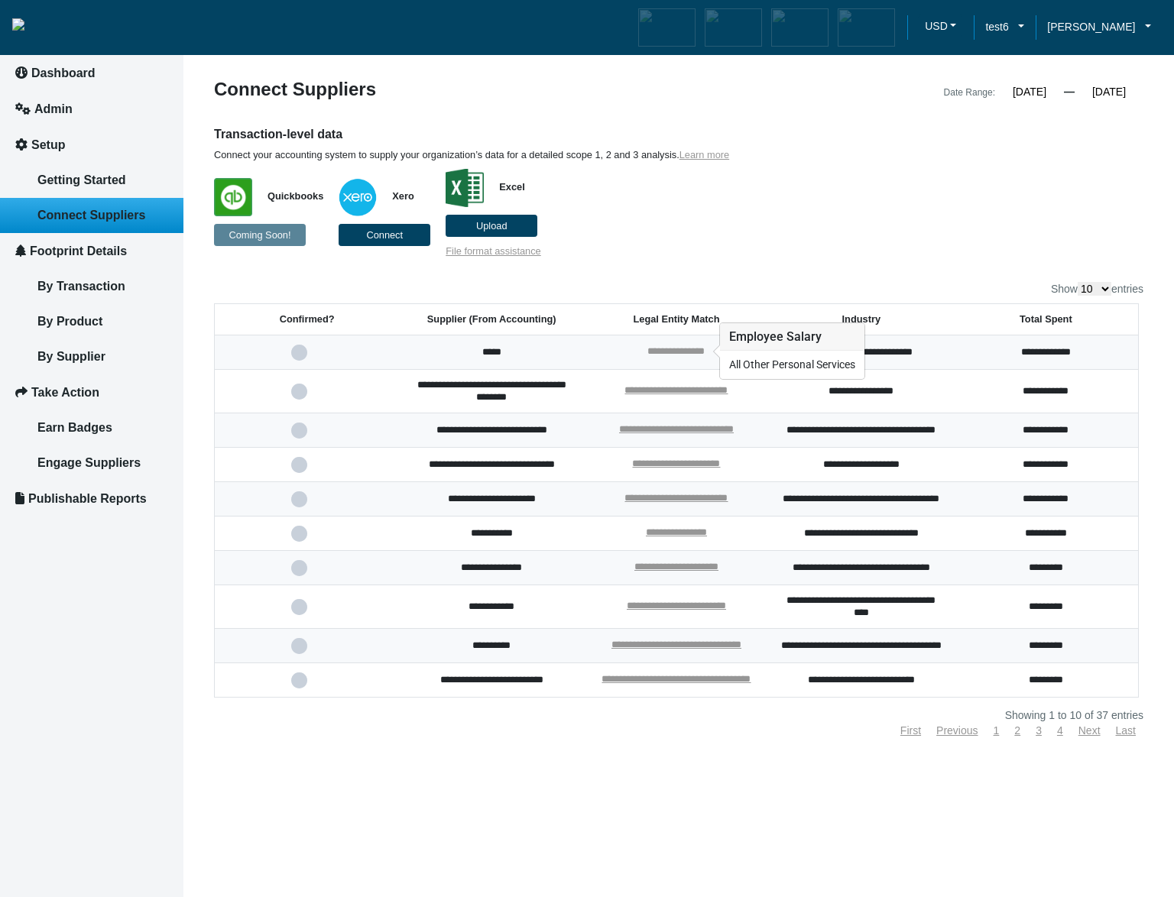
click at [696, 351] on link "**********" at bounding box center [676, 351] width 57 height 10
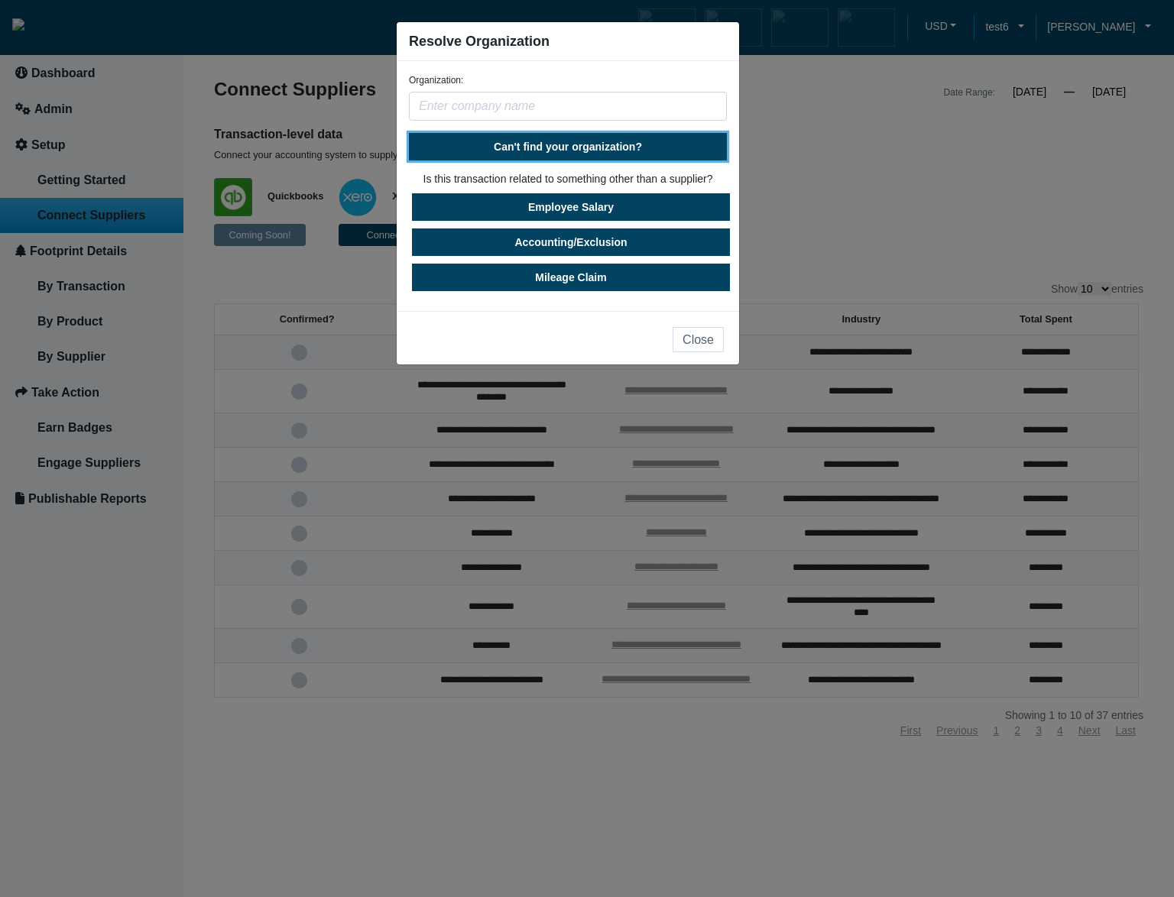
click at [572, 148] on span "Can't find your organization?" at bounding box center [568, 147] width 148 height 12
select select "[GEOGRAPHIC_DATA]"
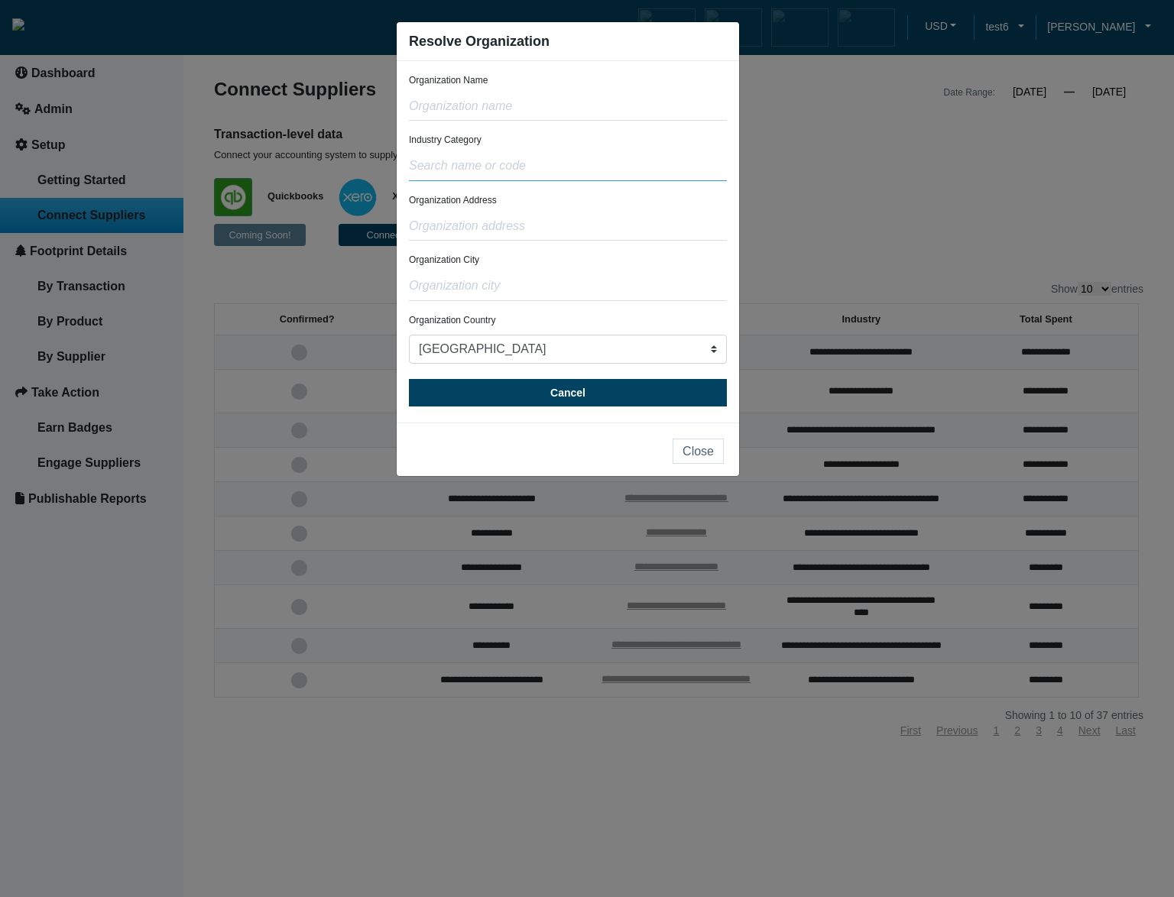
click at [540, 167] on input "text" at bounding box center [568, 166] width 318 height 29
click at [540, 170] on input "test" at bounding box center [568, 166] width 318 height 29
type input "t"
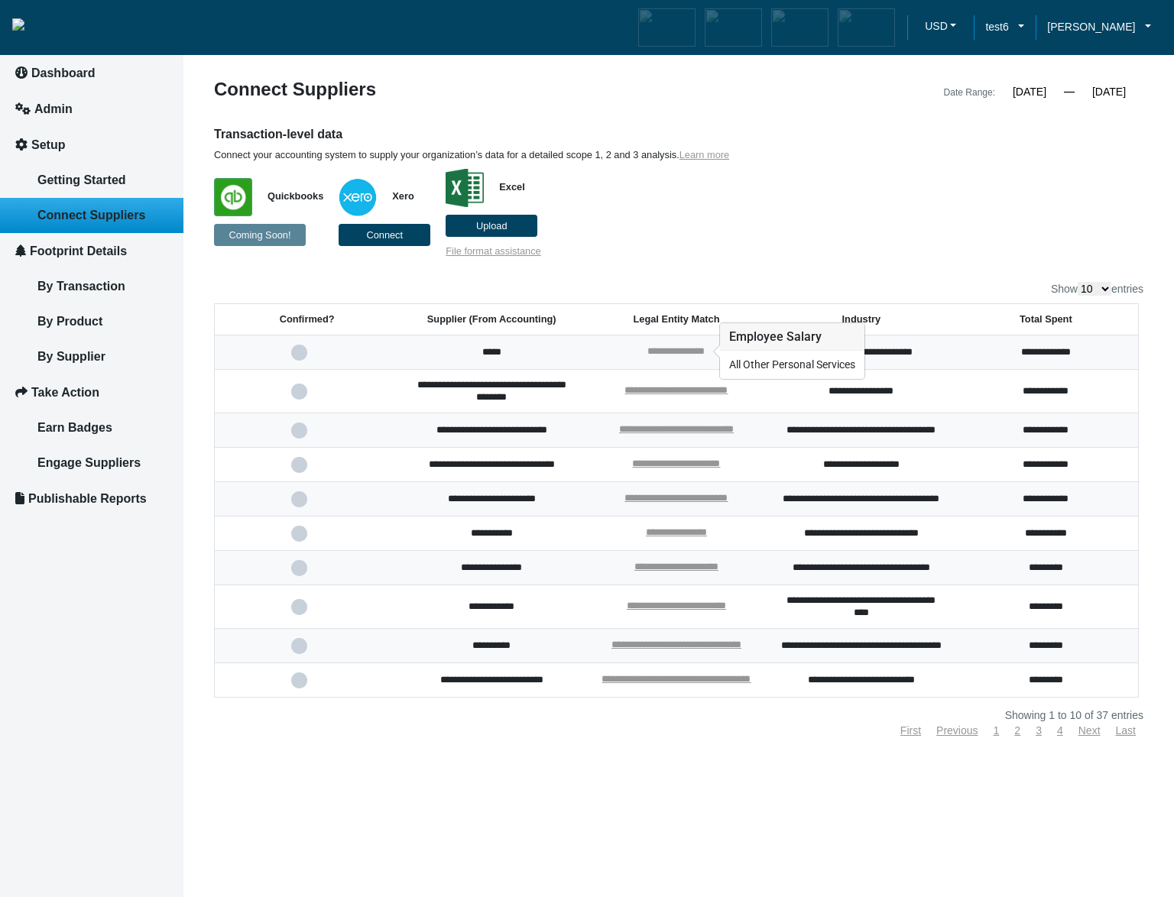
click at [653, 349] on link "**********" at bounding box center [676, 351] width 57 height 10
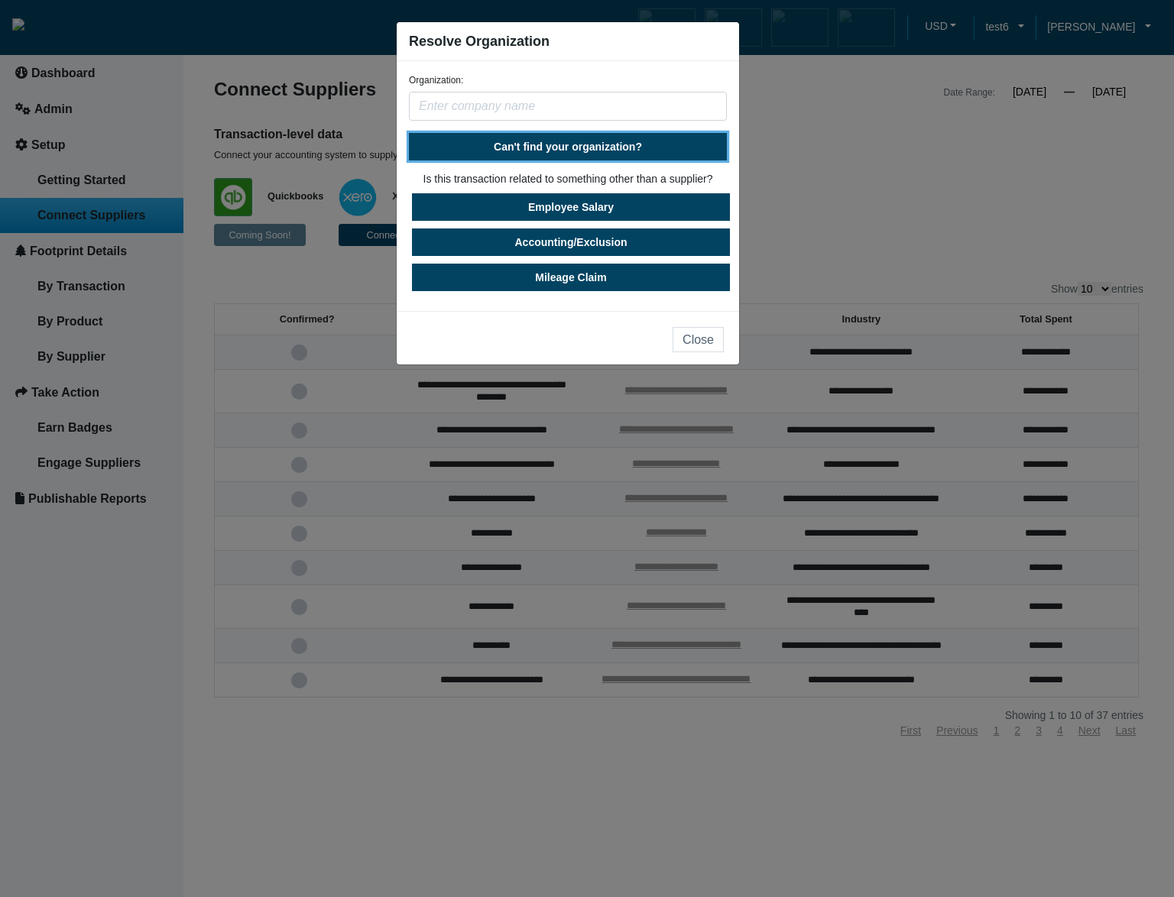
click at [571, 141] on span "Can't find your organization?" at bounding box center [568, 147] width 148 height 12
select select "United States"
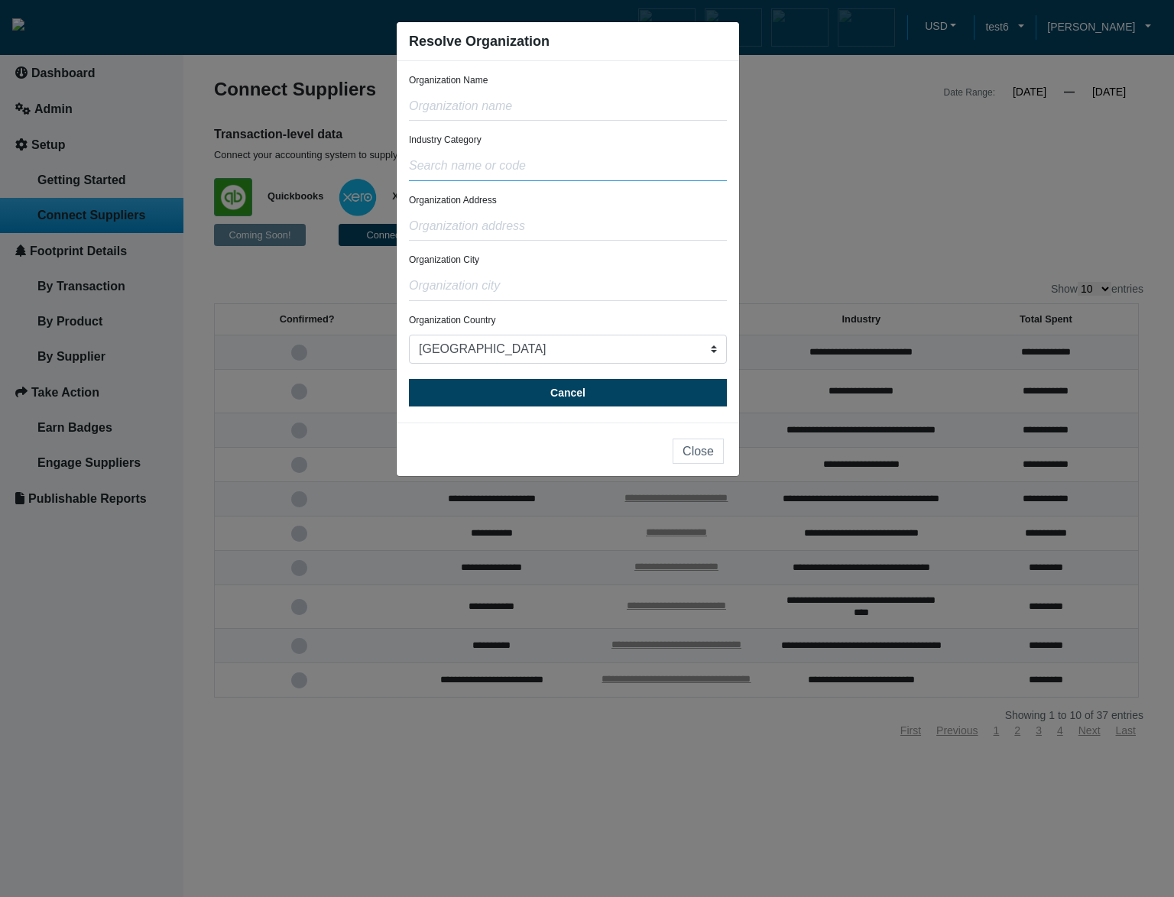
click at [563, 169] on input "text" at bounding box center [568, 166] width 318 height 29
click at [588, 223] on input "text" at bounding box center [568, 226] width 318 height 29
click at [566, 167] on input "test" at bounding box center [568, 166] width 318 height 29
type input "t"
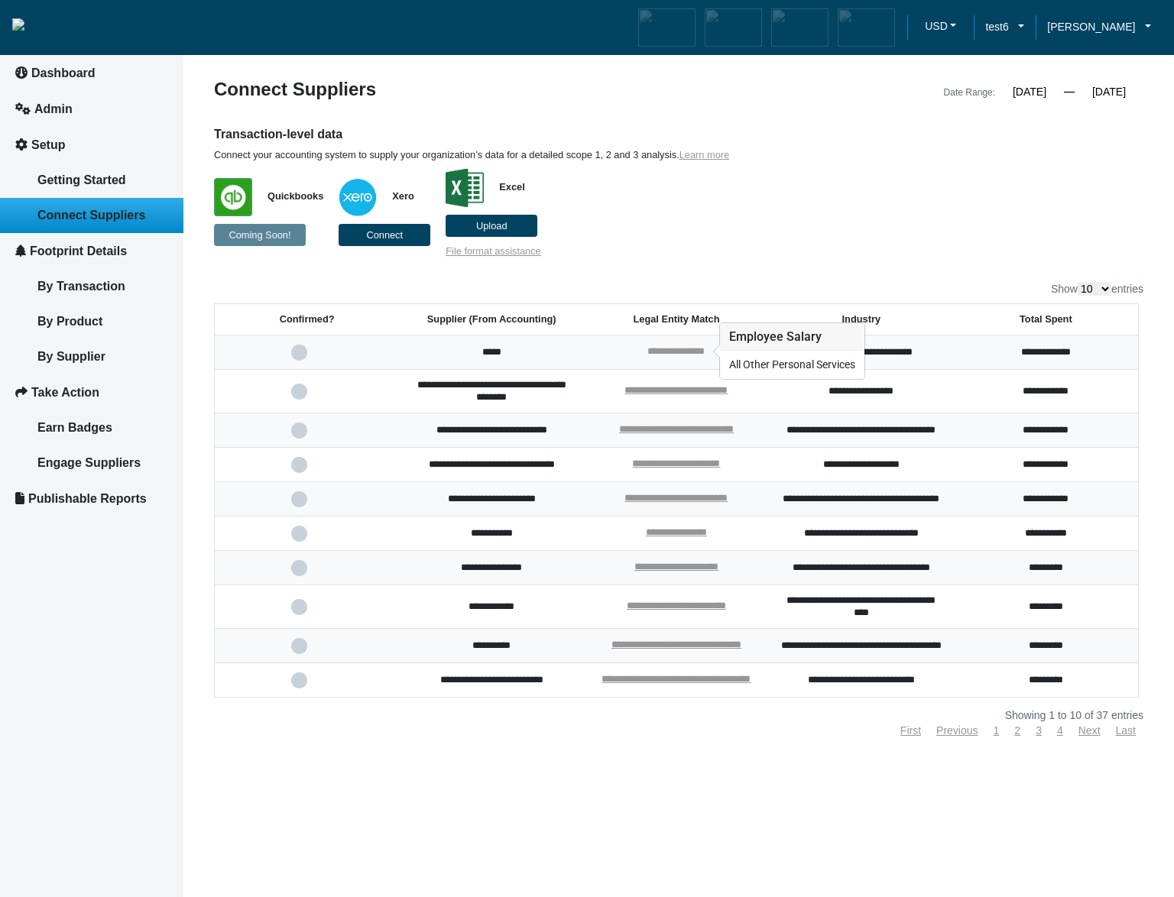
click at [688, 355] on link "**********" at bounding box center [676, 351] width 57 height 10
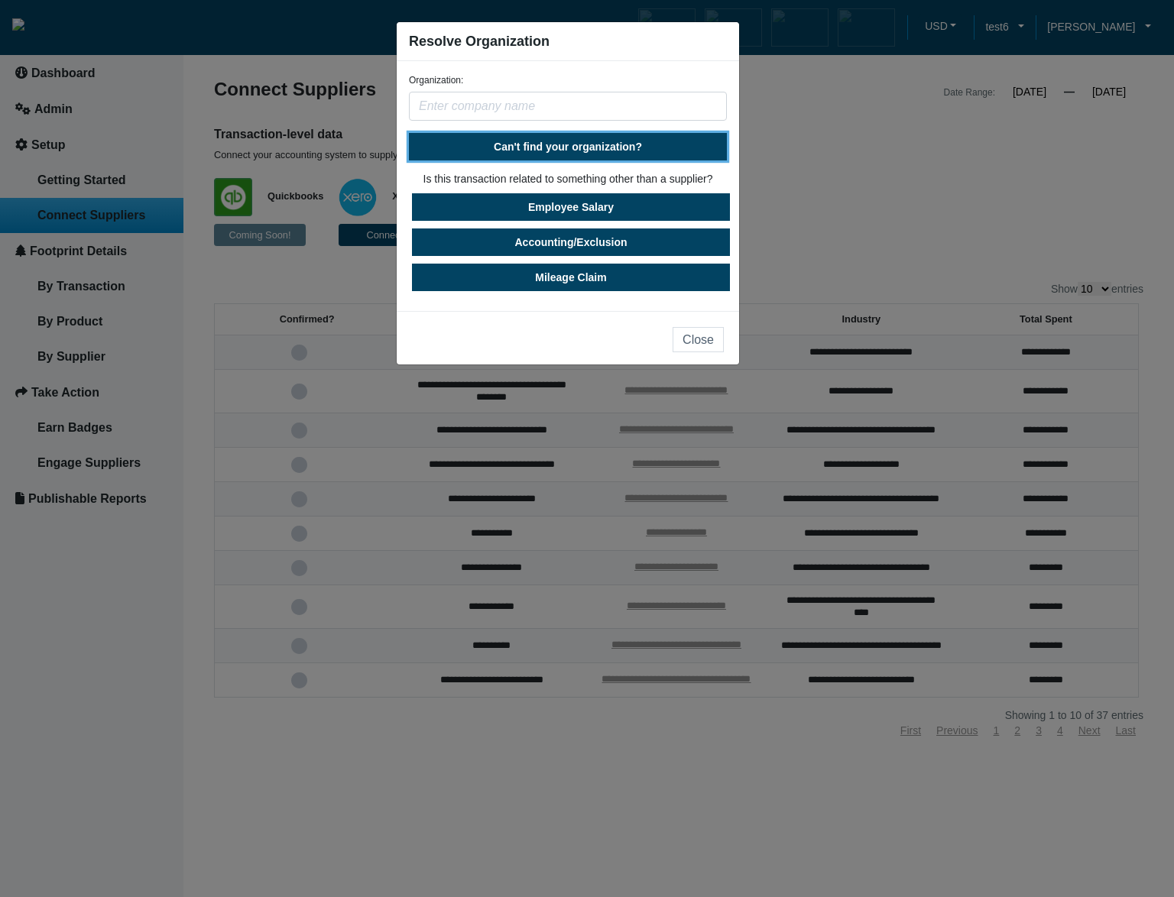
click at [609, 146] on span "Can't find your organization?" at bounding box center [568, 147] width 148 height 12
select select "[GEOGRAPHIC_DATA]"
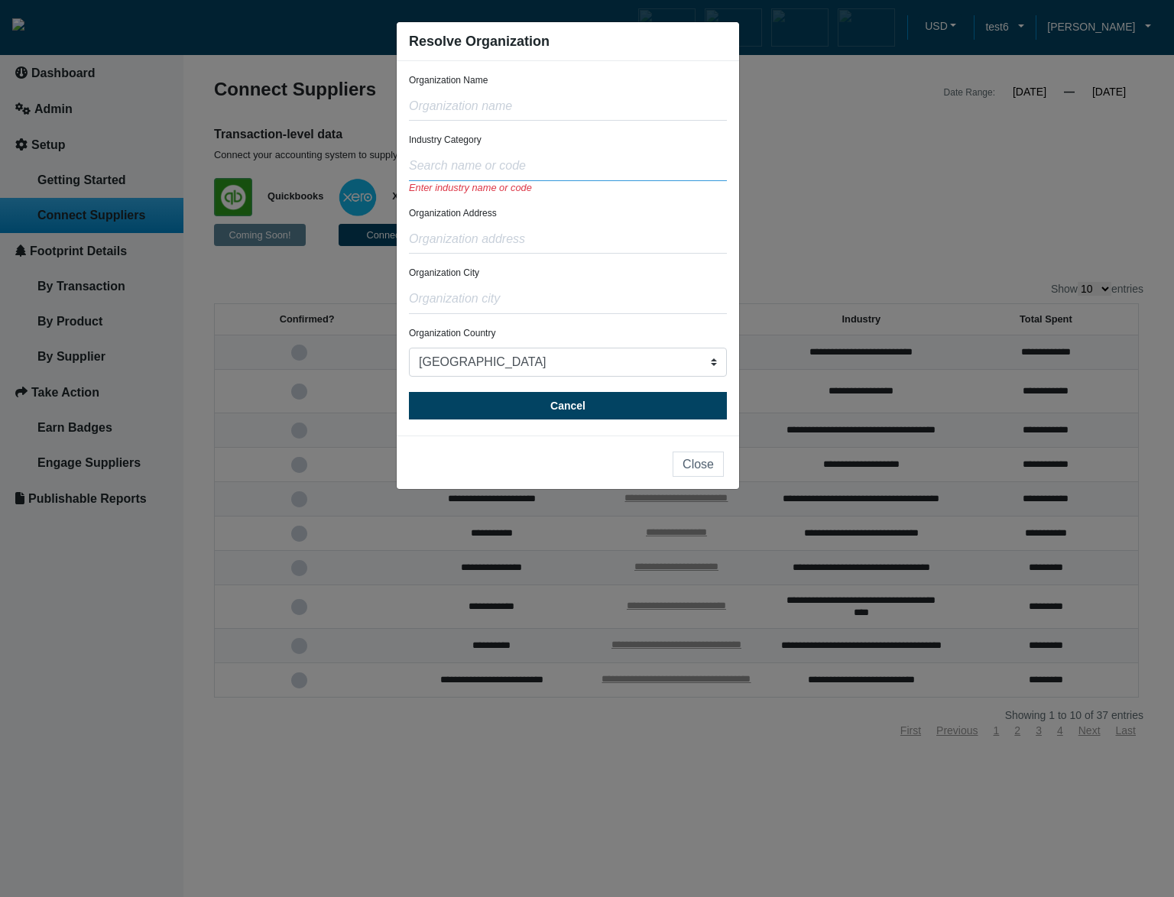
click at [564, 168] on input "text" at bounding box center [568, 166] width 318 height 29
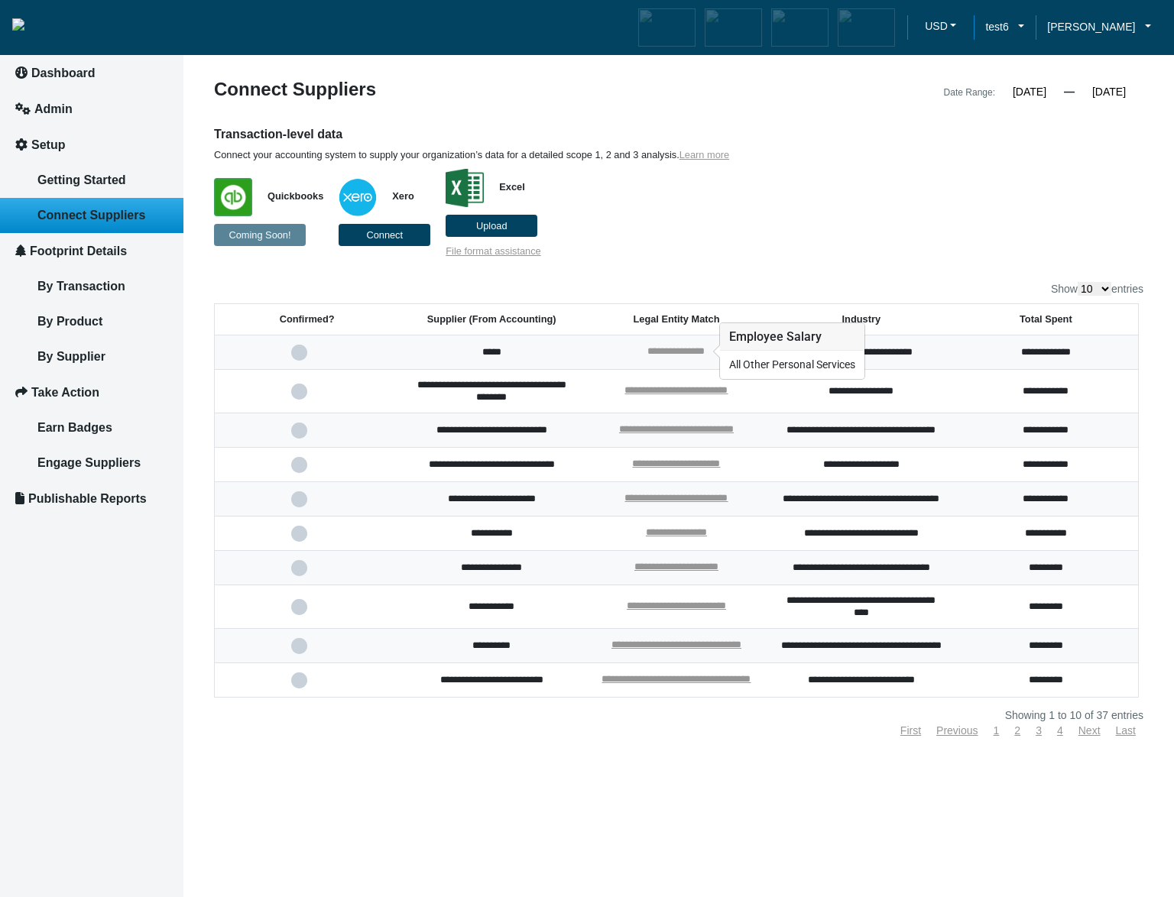
click at [672, 348] on link "**********" at bounding box center [676, 351] width 57 height 10
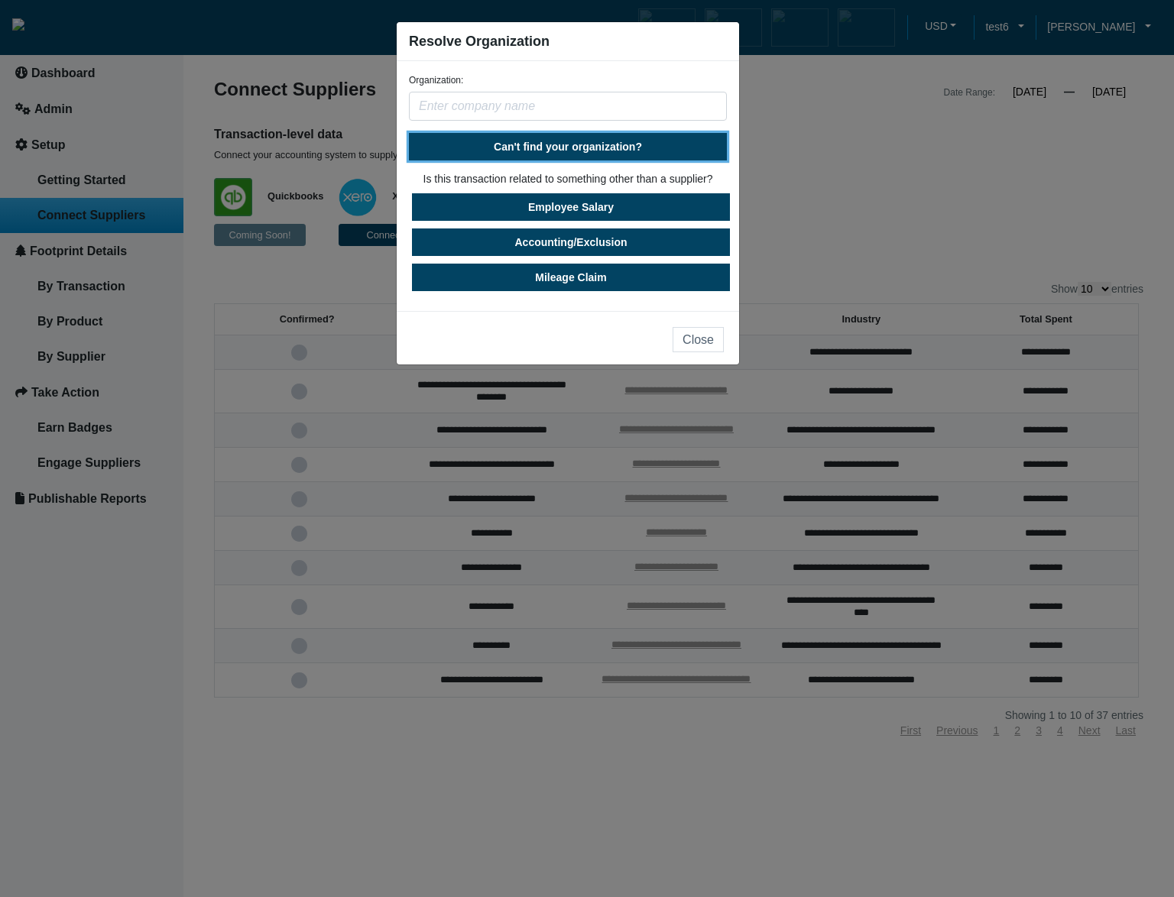
click at [602, 150] on span "Can't find your organization?" at bounding box center [568, 147] width 148 height 12
select select "United States"
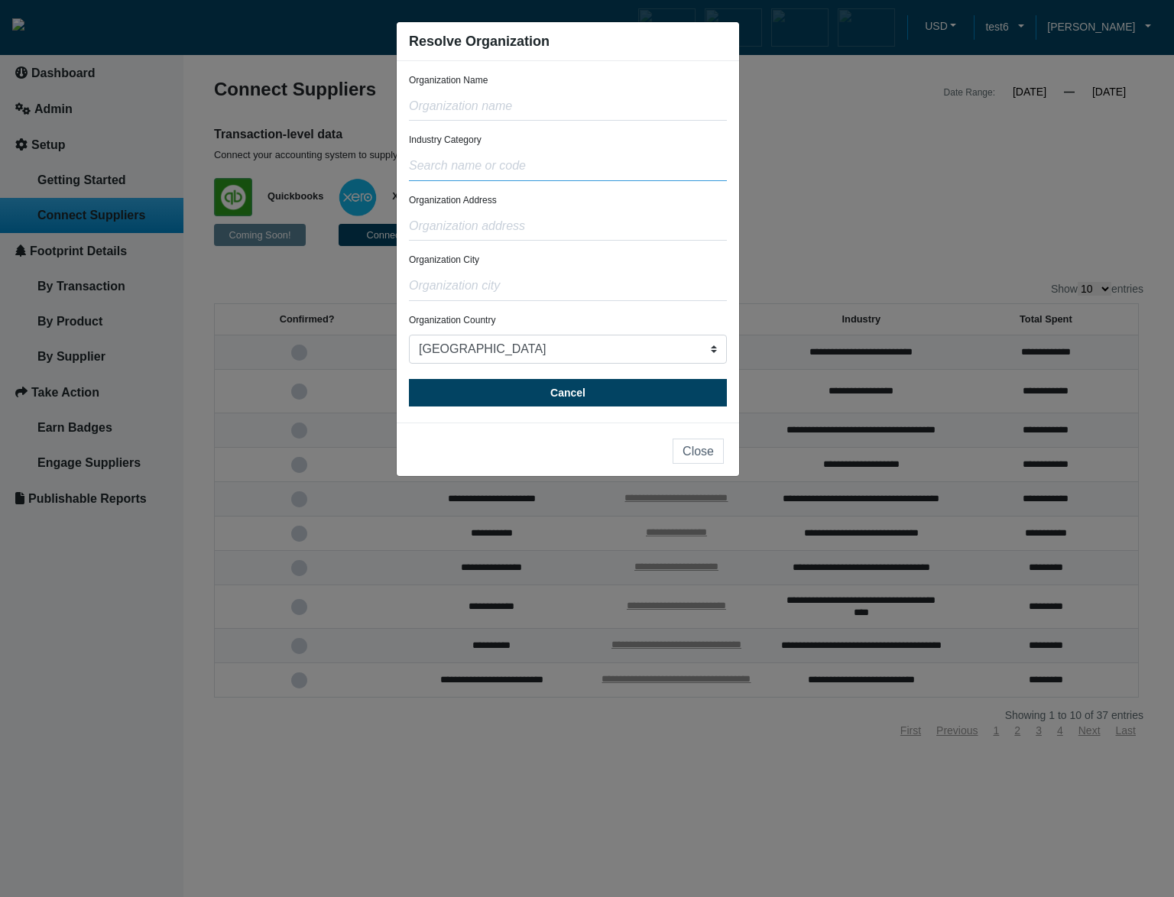
click at [586, 170] on input "text" at bounding box center [568, 166] width 318 height 29
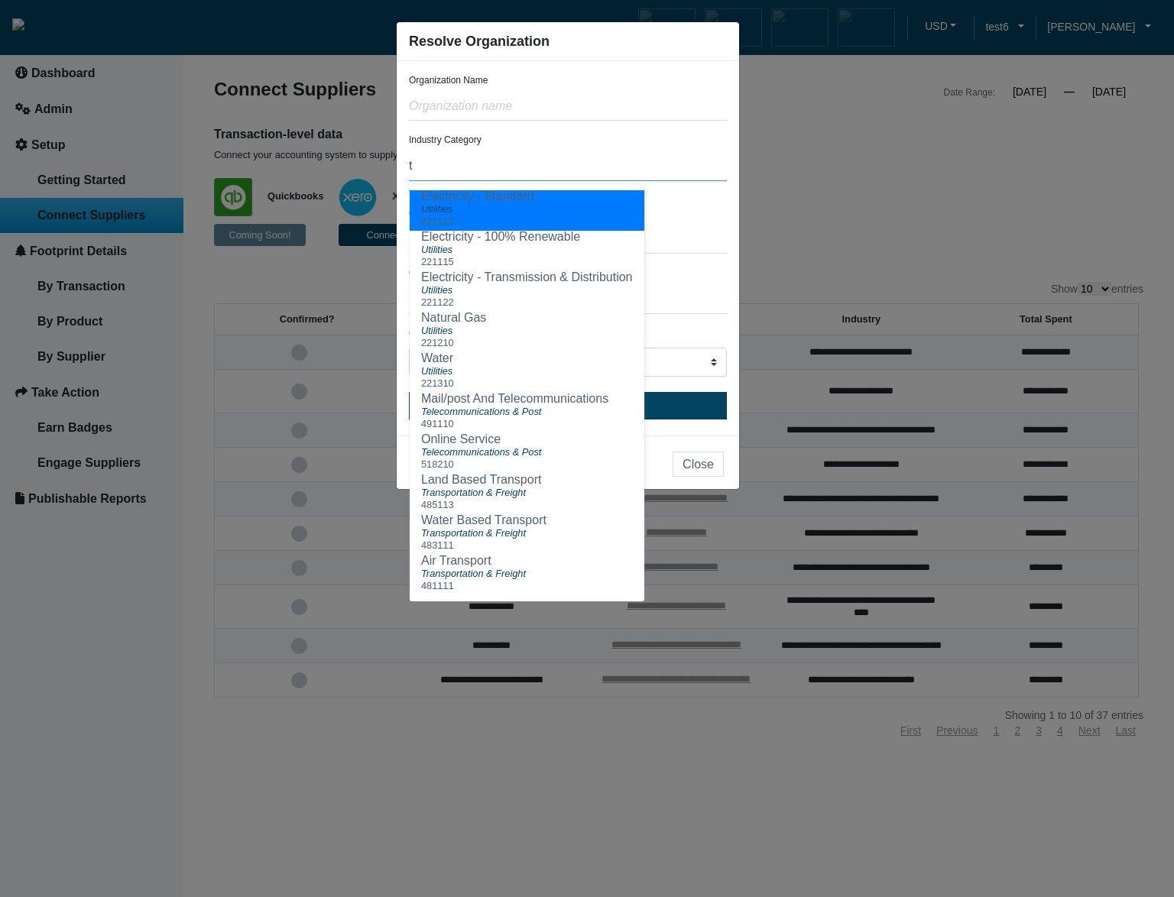
click at [664, 159] on input "t" at bounding box center [568, 166] width 318 height 29
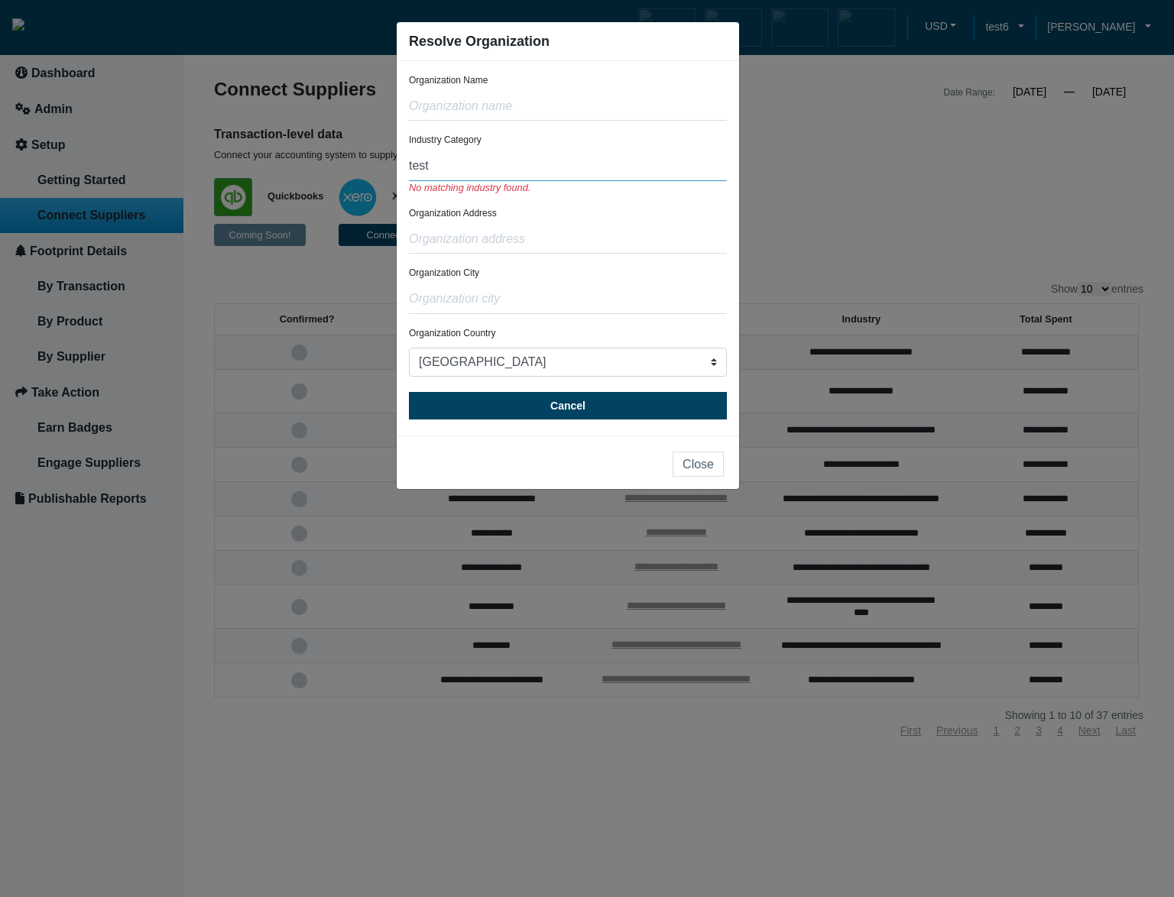
drag, startPoint x: 503, startPoint y: 174, endPoint x: 362, endPoint y: 164, distance: 141.0
click at [362, 164] on ngb-modal-window "Resolve Organization Organization Name Industry Category test No matching indus…" at bounding box center [587, 448] width 1174 height 897
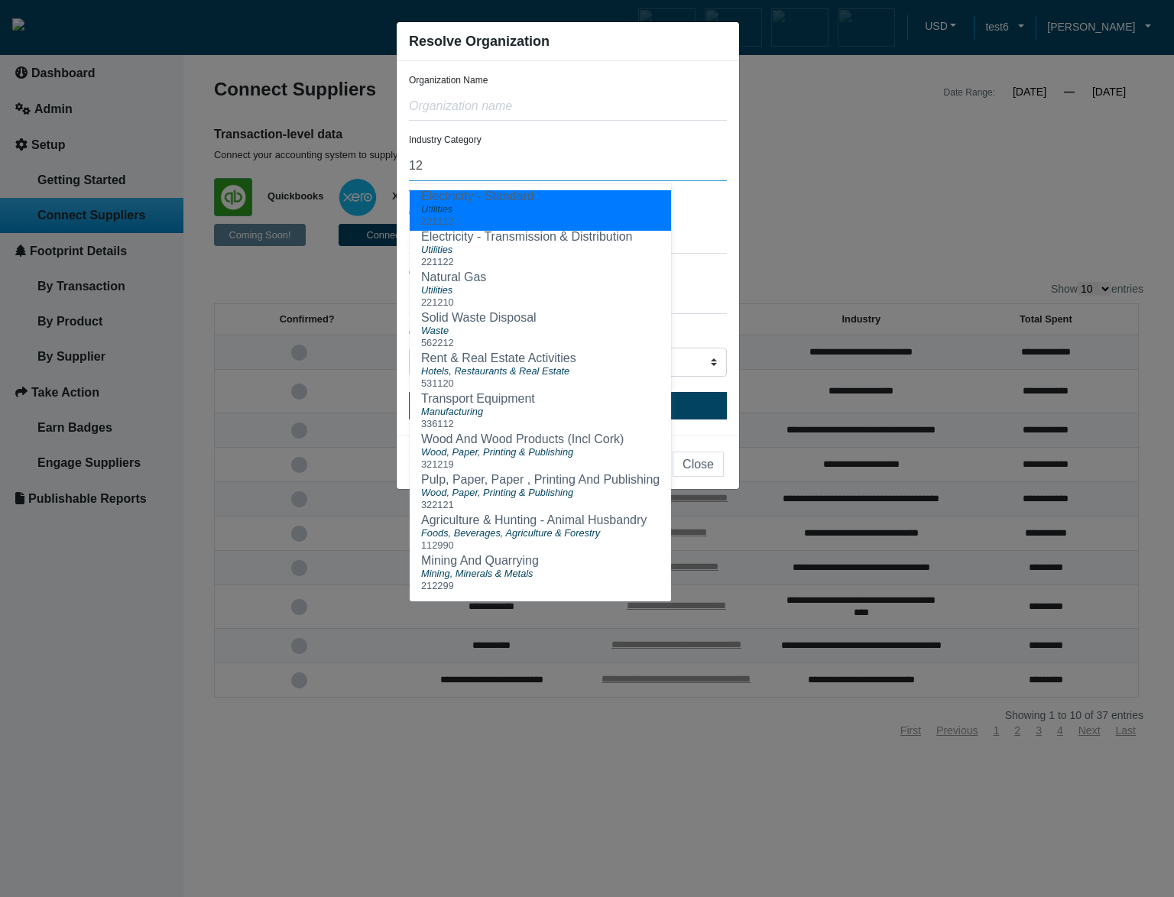
type input "1"
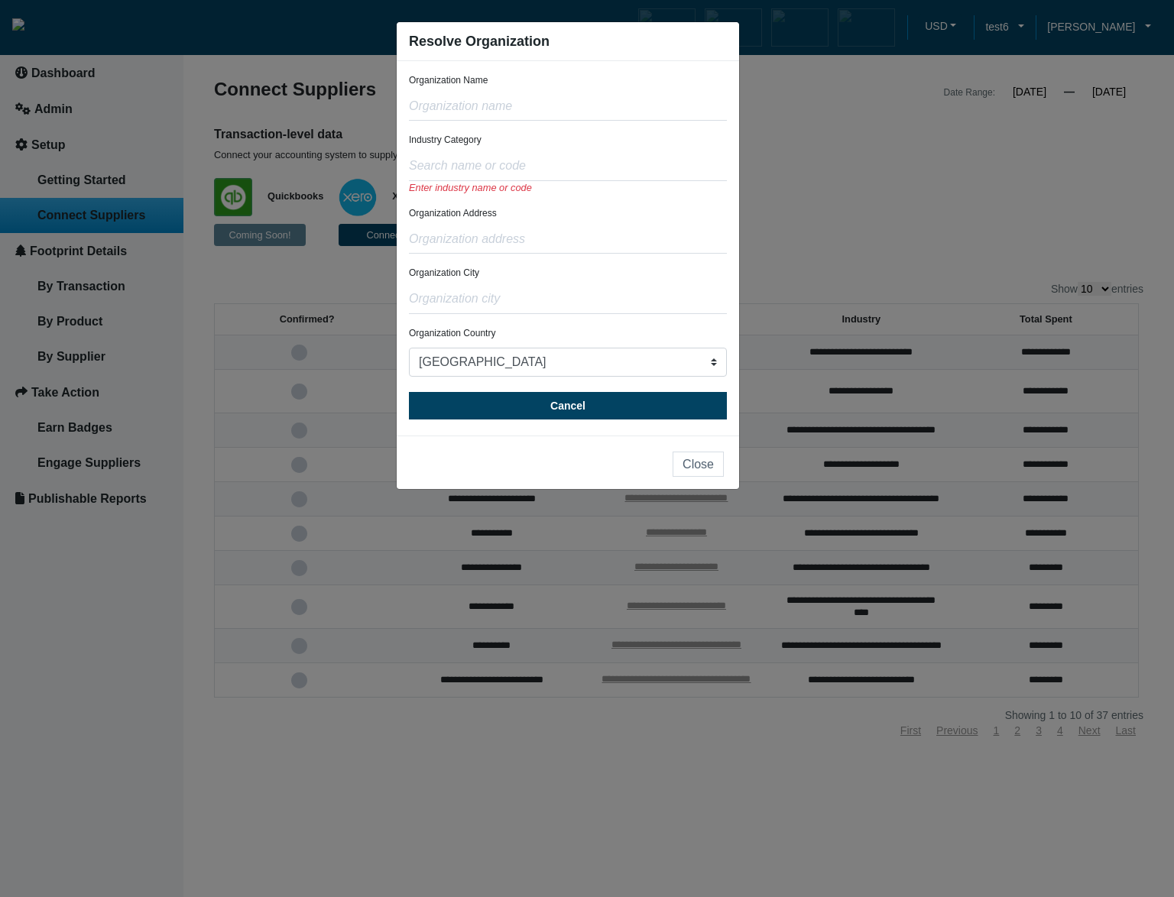
click at [560, 221] on div "Organization Address" at bounding box center [568, 229] width 318 height 47
click at [561, 180] on input "text" at bounding box center [568, 166] width 318 height 29
drag, startPoint x: 705, startPoint y: 462, endPoint x: 755, endPoint y: 375, distance: 100.3
click at [705, 463] on button "Close" at bounding box center [698, 464] width 51 height 25
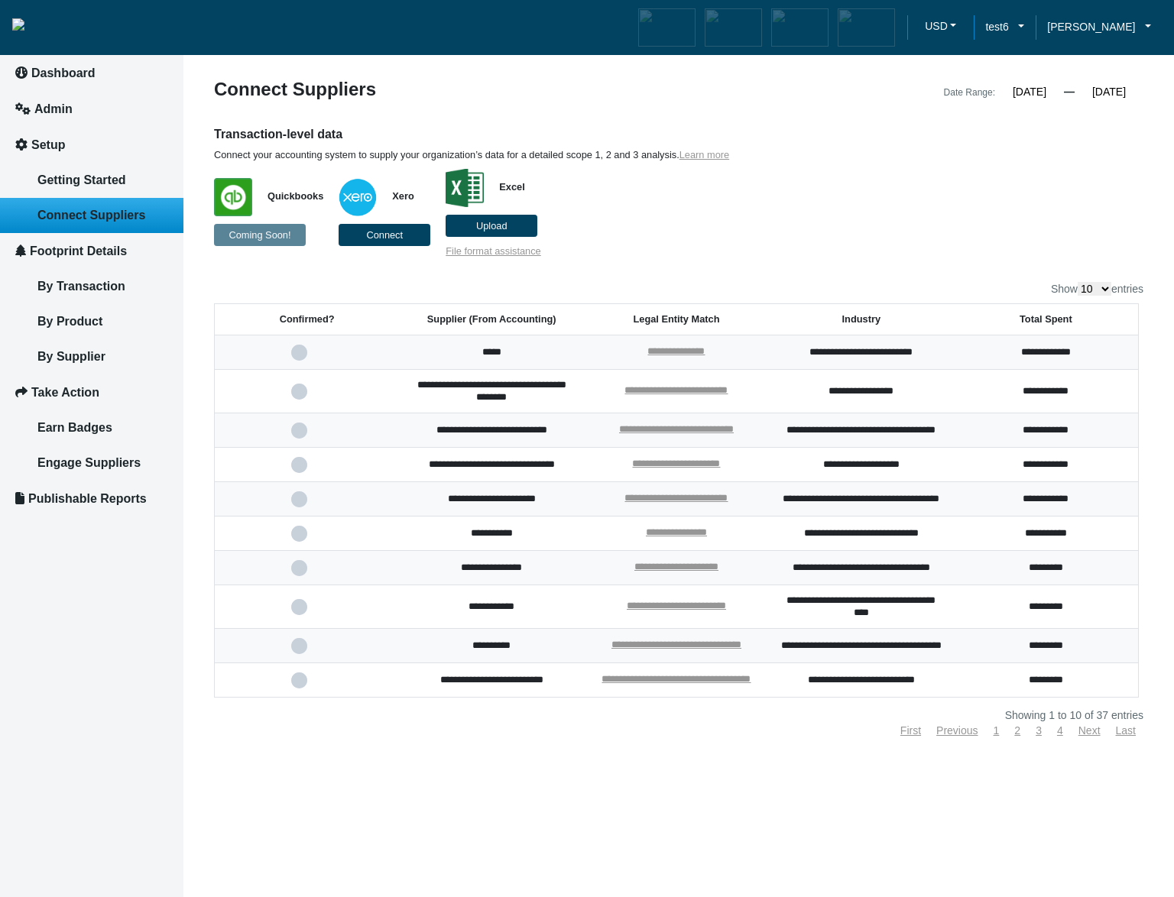
click at [816, 213] on p "Quickbooks Coming Soon! Xero Connect Excel Upload File format assistance" at bounding box center [560, 209] width 692 height 96
click at [693, 349] on link "**********" at bounding box center [676, 351] width 57 height 10
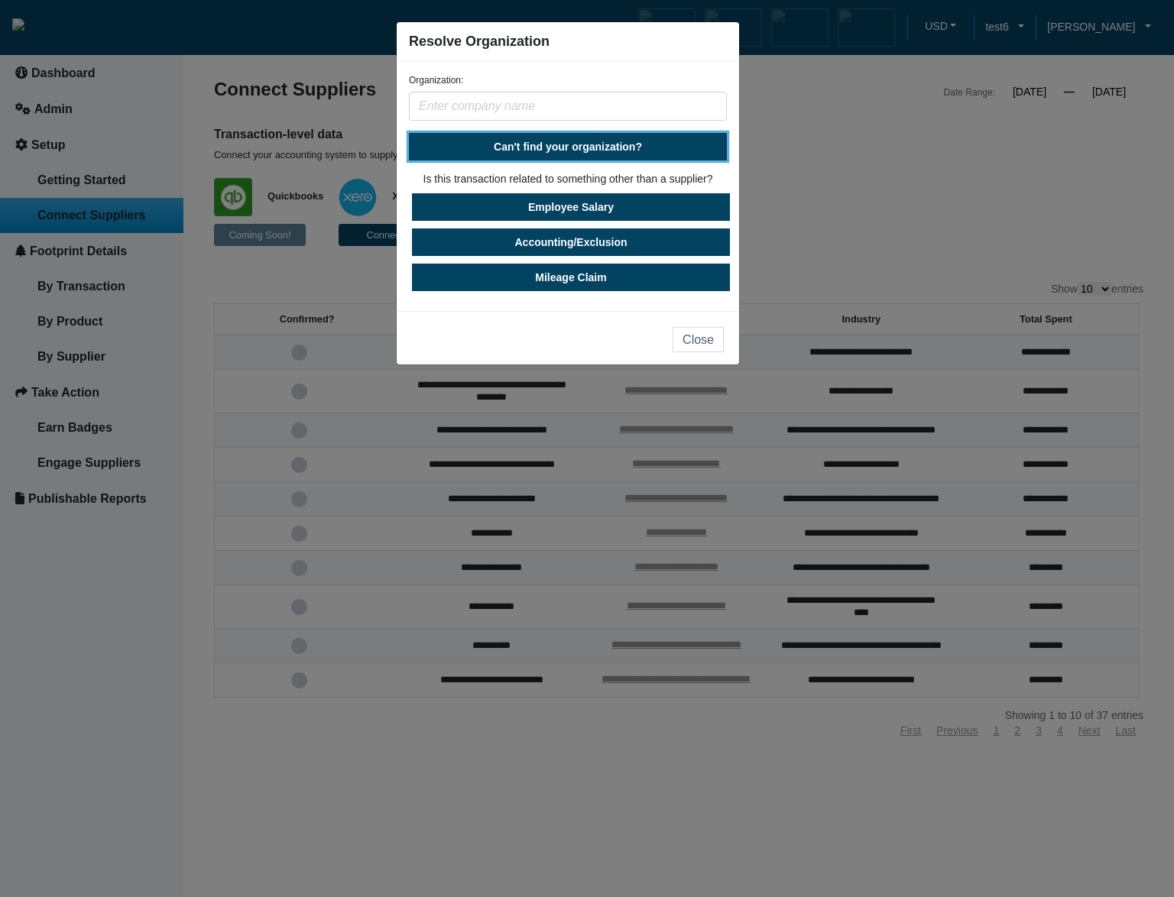
click at [572, 148] on span "Can't find your organization?" at bounding box center [568, 147] width 148 height 12
select select "United States"
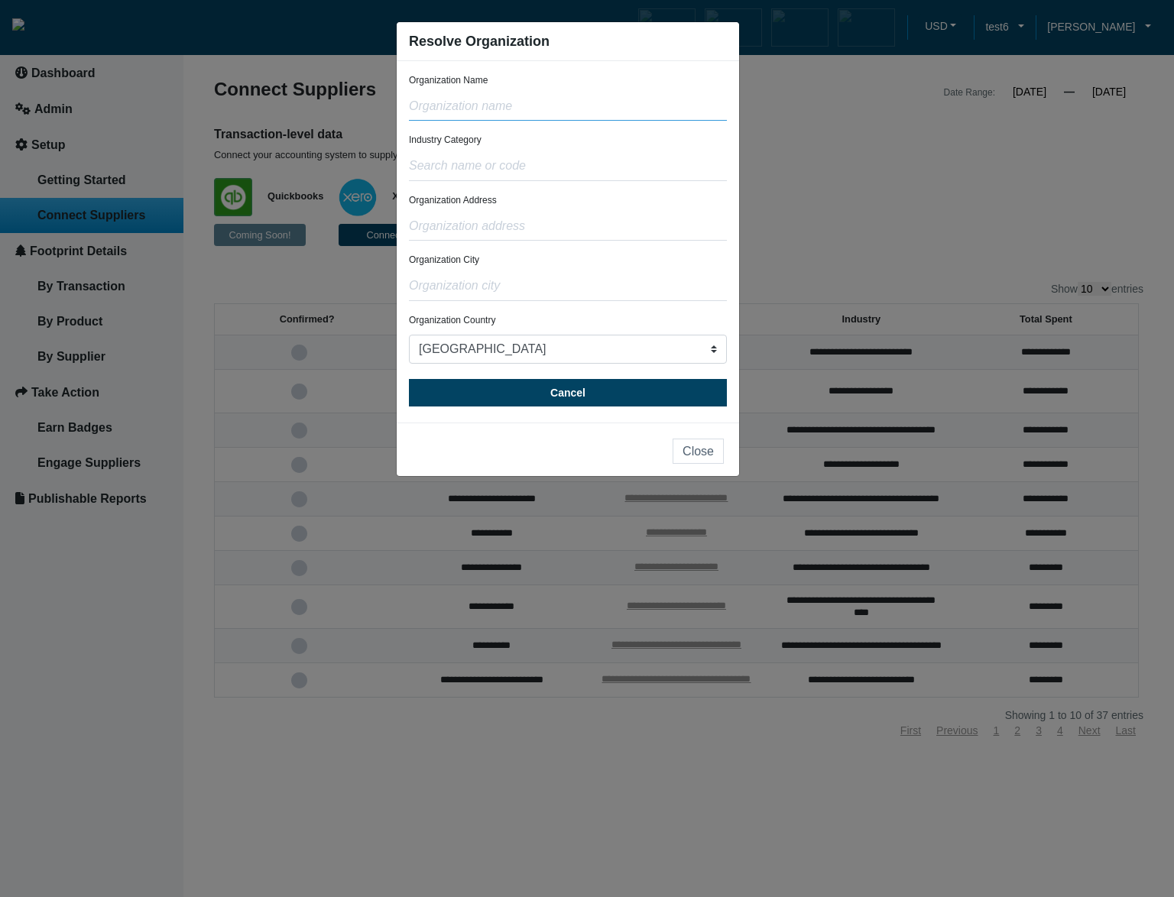
click at [539, 104] on input "text" at bounding box center [568, 106] width 318 height 29
type input "test"
click at [530, 164] on input "text" at bounding box center [568, 166] width 318 height 29
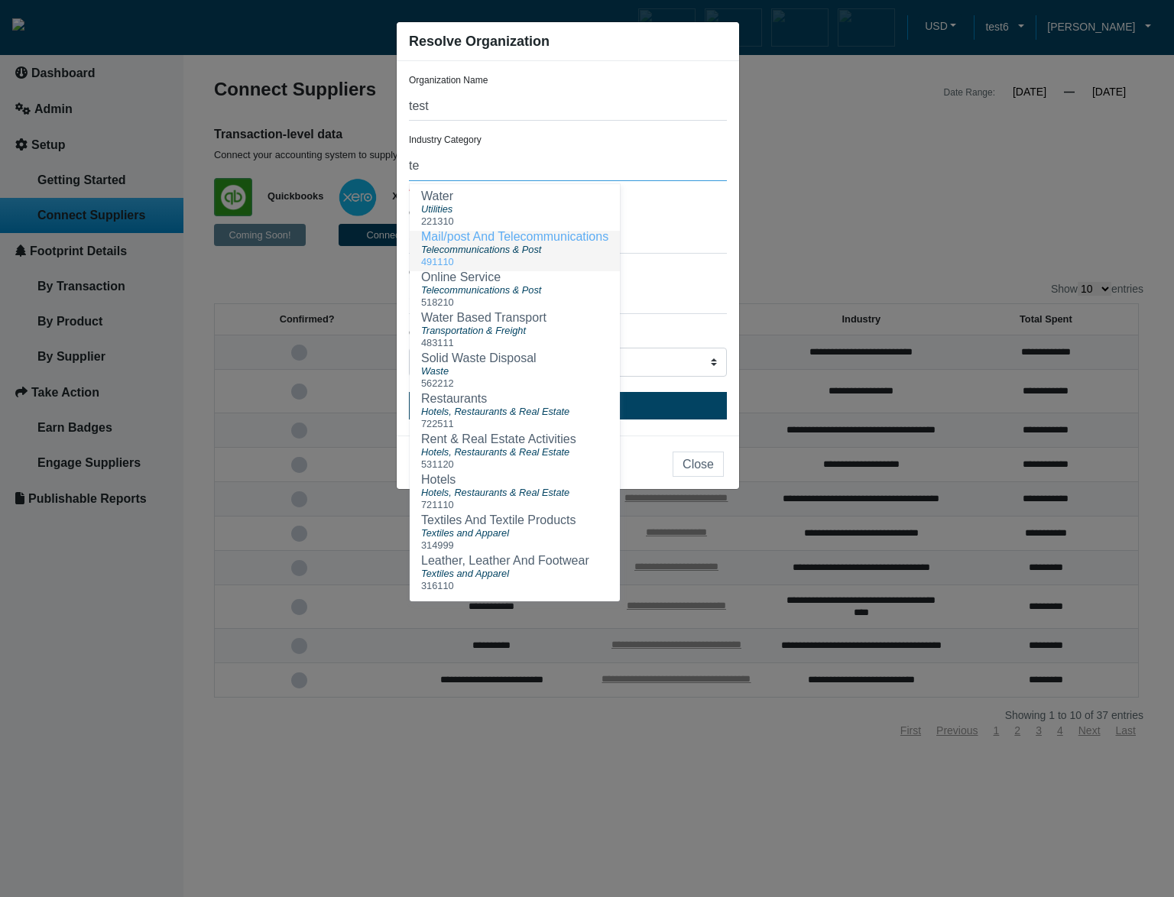
click at [532, 235] on ngb-highlight "Mail/post And Telecommunications" at bounding box center [514, 236] width 187 height 13
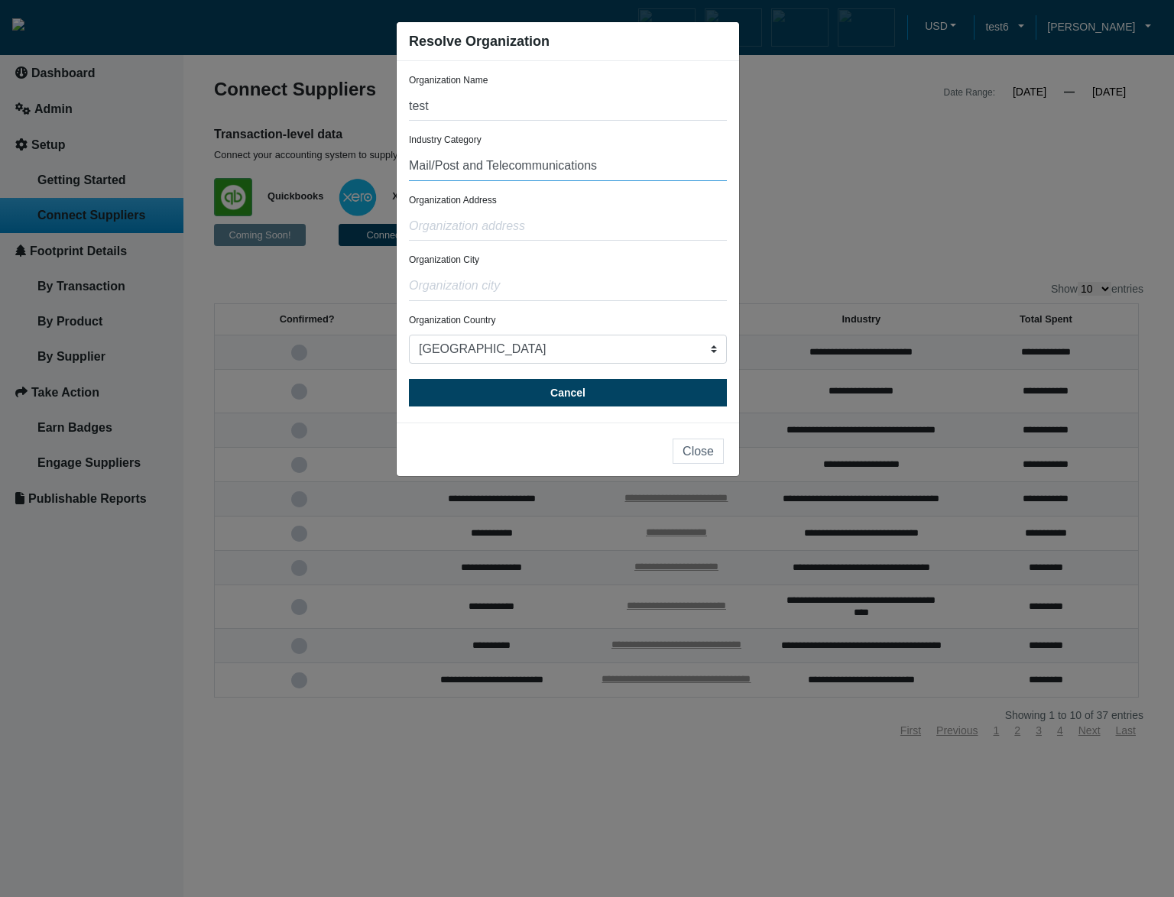
type input "Mail/Post and Telecommunications"
click at [532, 235] on input "text" at bounding box center [568, 226] width 318 height 29
type input "test"
click at [529, 280] on input "text" at bounding box center [568, 286] width 318 height 29
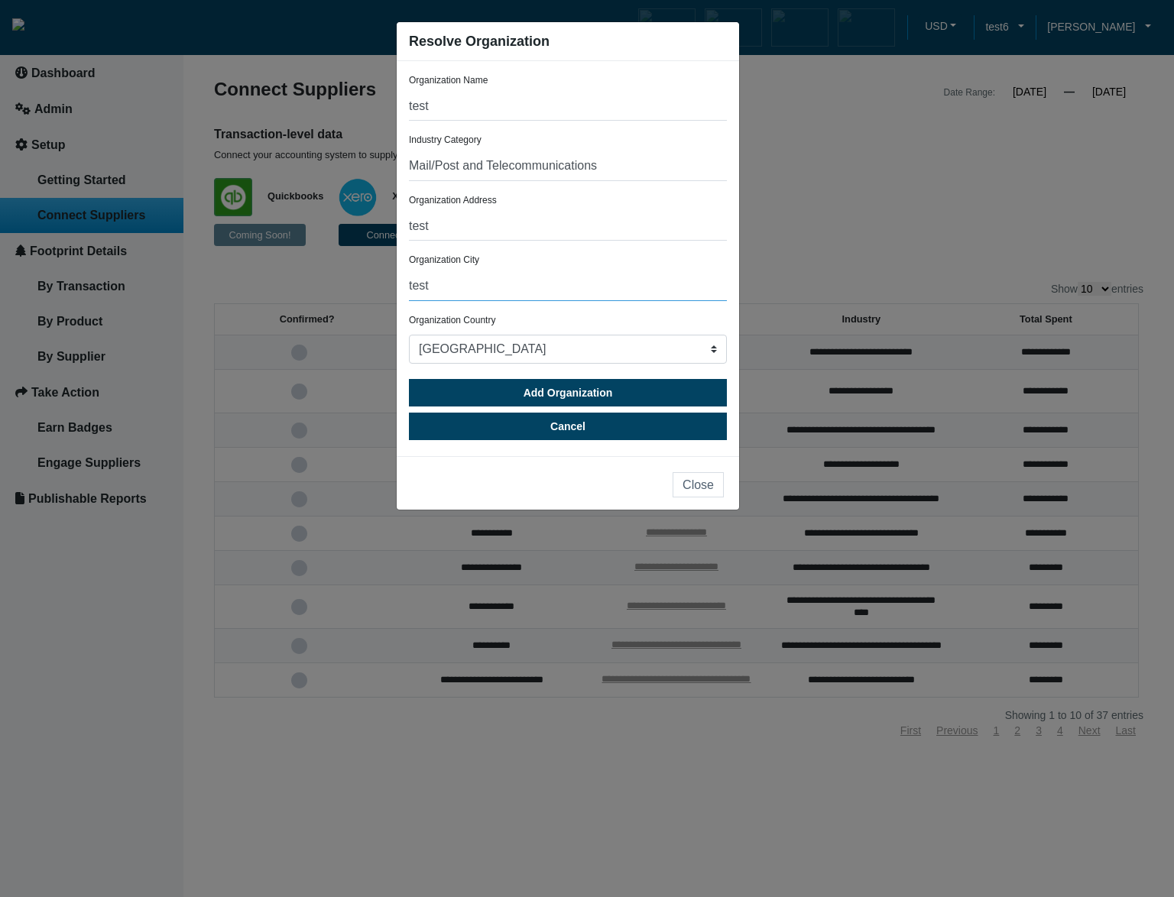
type input "test"
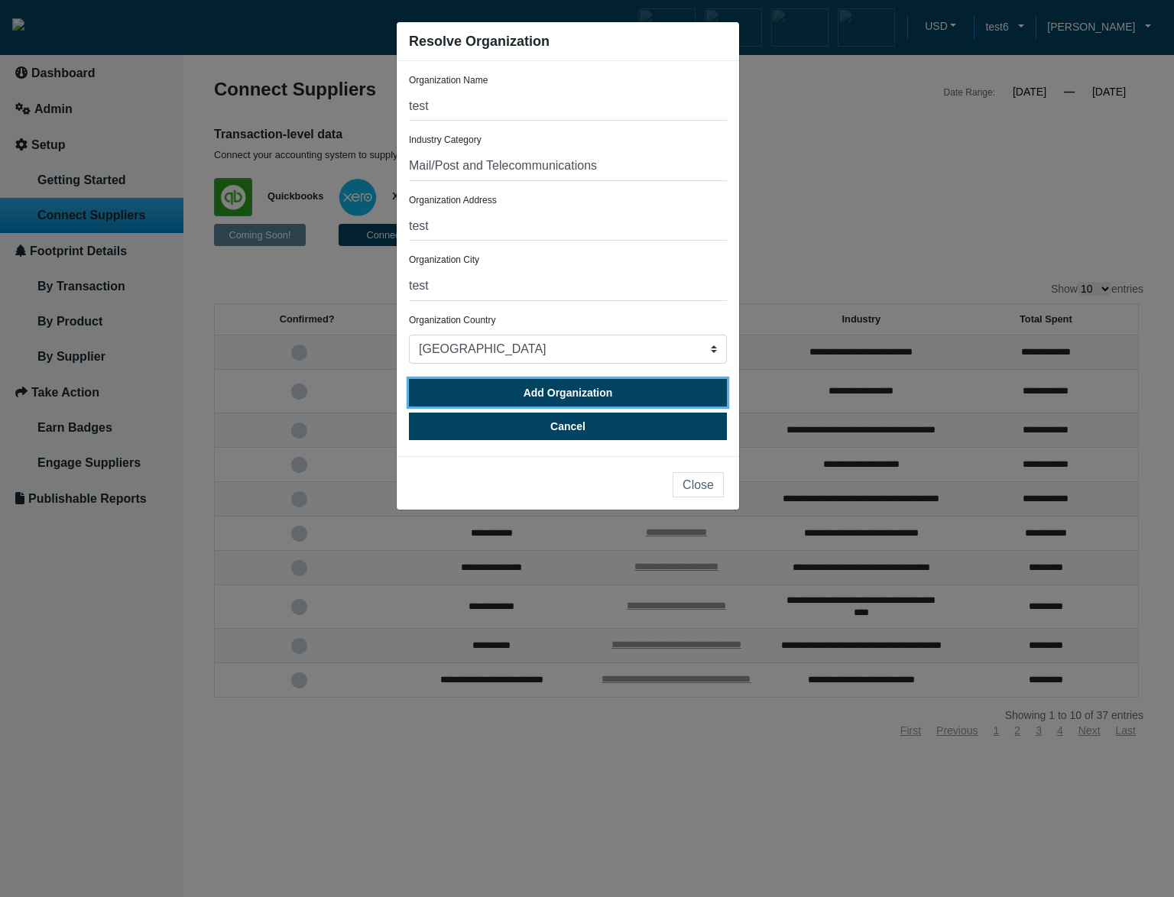
click at [514, 399] on button "Add Organization" at bounding box center [568, 393] width 318 height 28
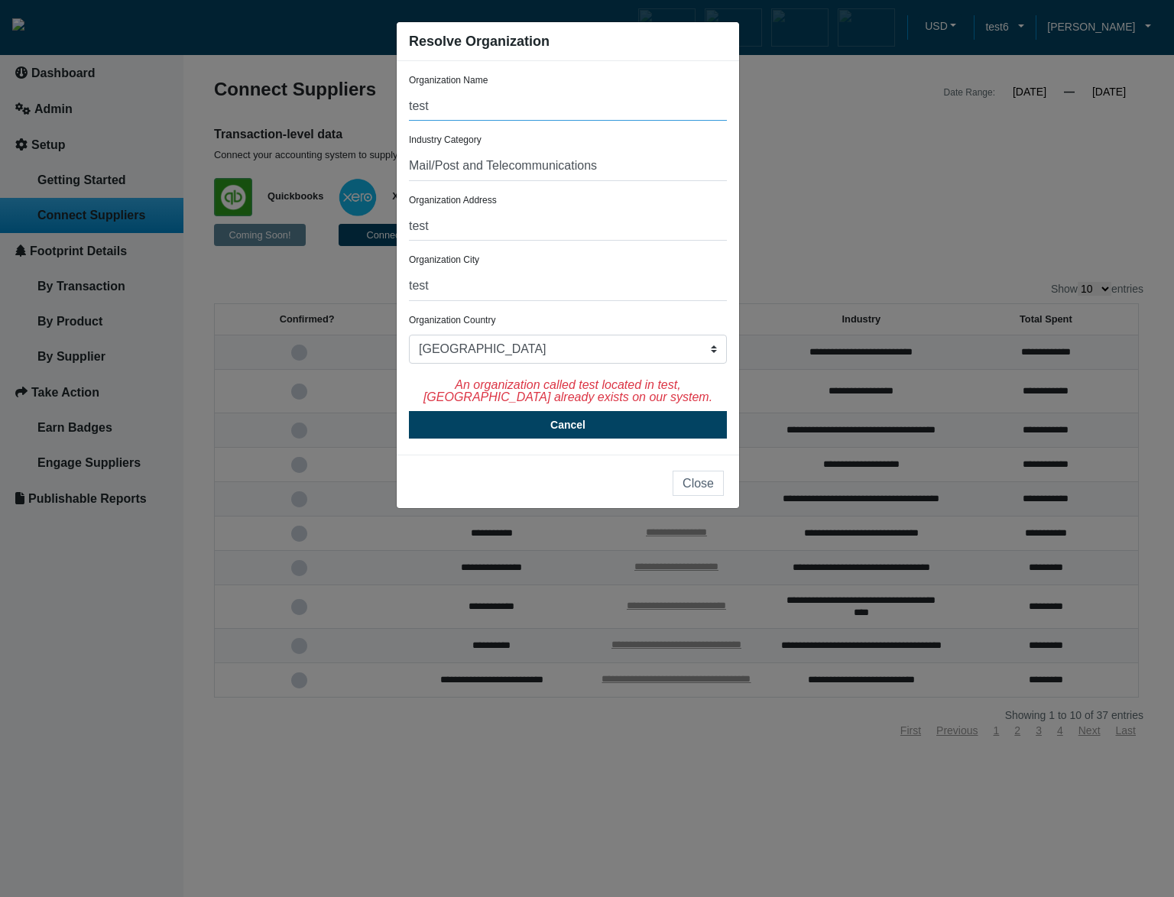
click at [514, 115] on input "test" at bounding box center [568, 106] width 318 height 29
click at [560, 287] on input "test" at bounding box center [568, 286] width 318 height 29
drag, startPoint x: 474, startPoint y: 115, endPoint x: 388, endPoint y: 106, distance: 86.9
click at [388, 106] on ngb-modal-window "Resolve Organization Organization Name test Industry Category Mail/Post and Tel…" at bounding box center [587, 448] width 1174 height 897
click at [477, 115] on input "test" at bounding box center [568, 106] width 318 height 29
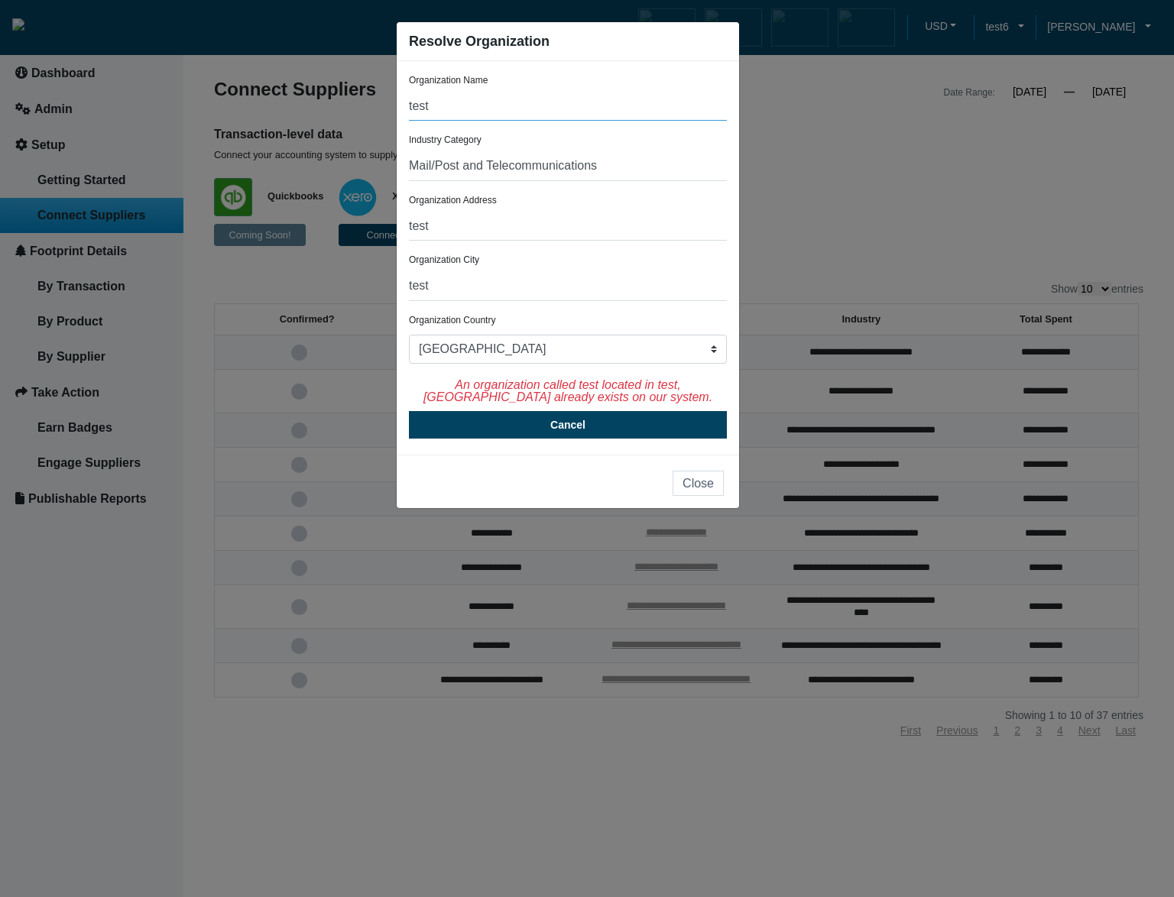
drag, startPoint x: 490, startPoint y: 109, endPoint x: 394, endPoint y: 105, distance: 95.6
click at [394, 105] on ngb-modal-window "Resolve Organization Organization Name test Industry Category Mail/Post and Tel…" at bounding box center [587, 448] width 1174 height 897
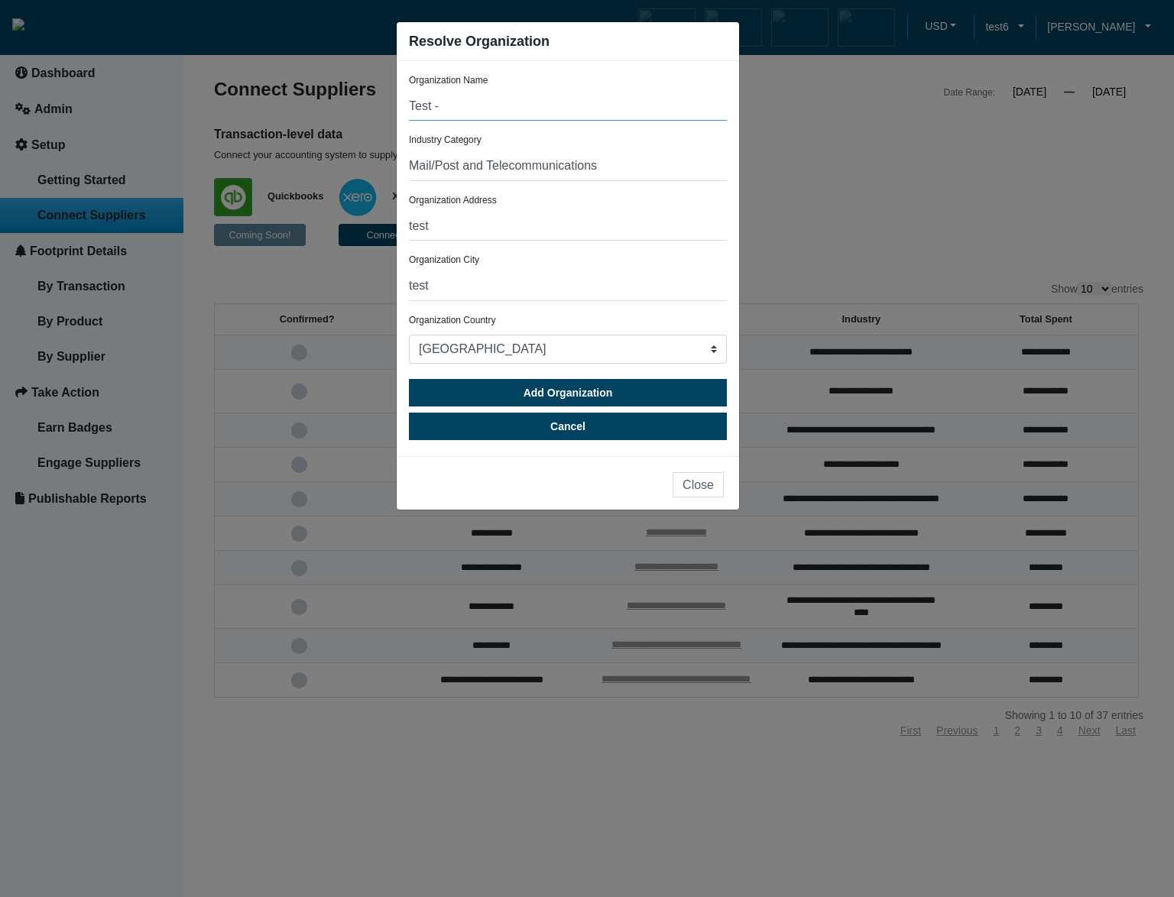
paste input "The Regent Beverly Wilshire"
type input "Test - The Regent Beverly Wilshire"
drag, startPoint x: 455, startPoint y: 227, endPoint x: 404, endPoint y: 226, distance: 51.2
click at [404, 226] on div "Organization Name Test - The Regent Beverly Wilshire Industry Category Mail/Pos…" at bounding box center [568, 258] width 342 height 395
paste input "35"
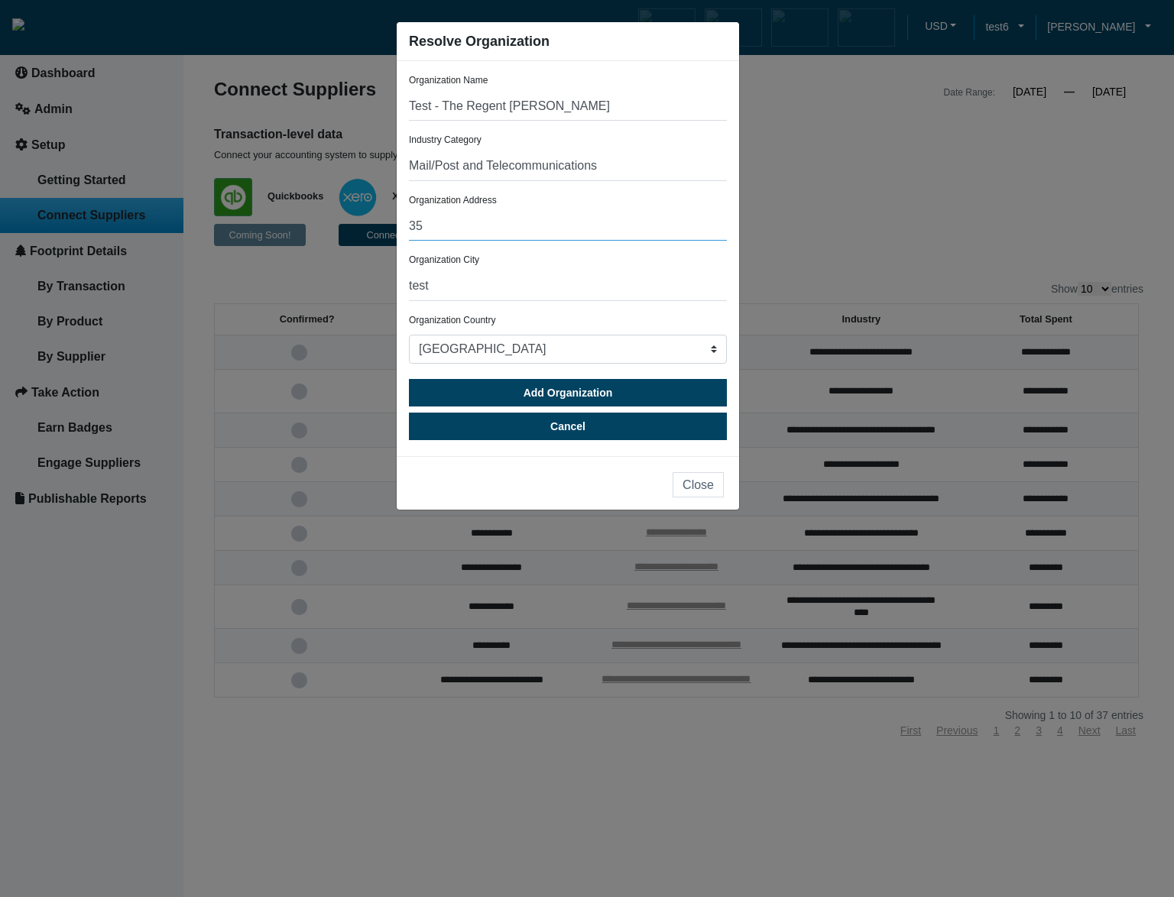
click at [471, 220] on input "35" at bounding box center [568, 226] width 318 height 29
paste input "Rodeo Drive"
type input "35 Rodeo Drive"
drag, startPoint x: 511, startPoint y: 293, endPoint x: 401, endPoint y: 290, distance: 110.9
click at [401, 290] on div "Organization Name Test - The Regent Beverly Wilshire Industry Category Mail/Pos…" at bounding box center [568, 258] width 342 height 395
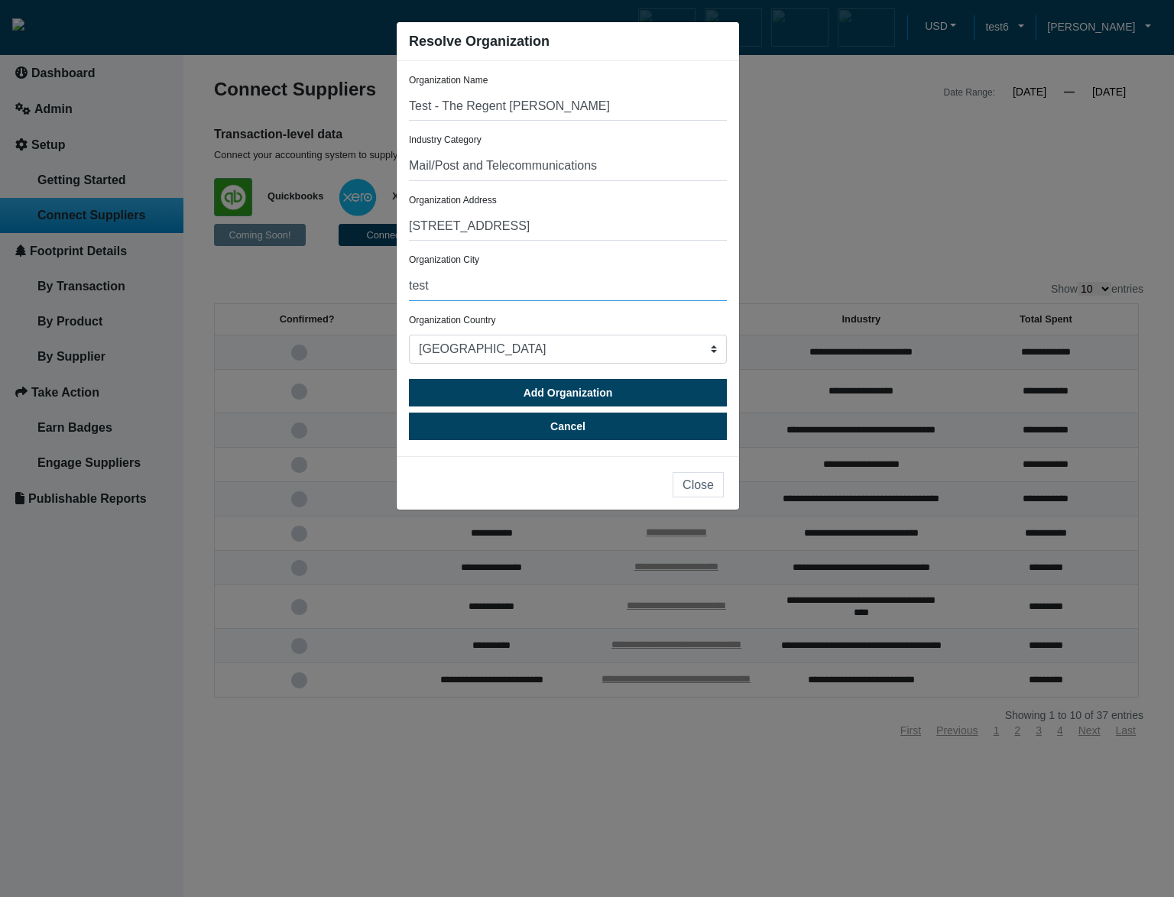
paste input "Beverly Hills"
type input "Beverly Hills"
click at [558, 231] on input "35 Rodeo Drive" at bounding box center [568, 226] width 318 height 29
paste input "The Regent Beverly Wilshire"
type input "35 Rodeo Drive The Regent Beverly Wilshire"
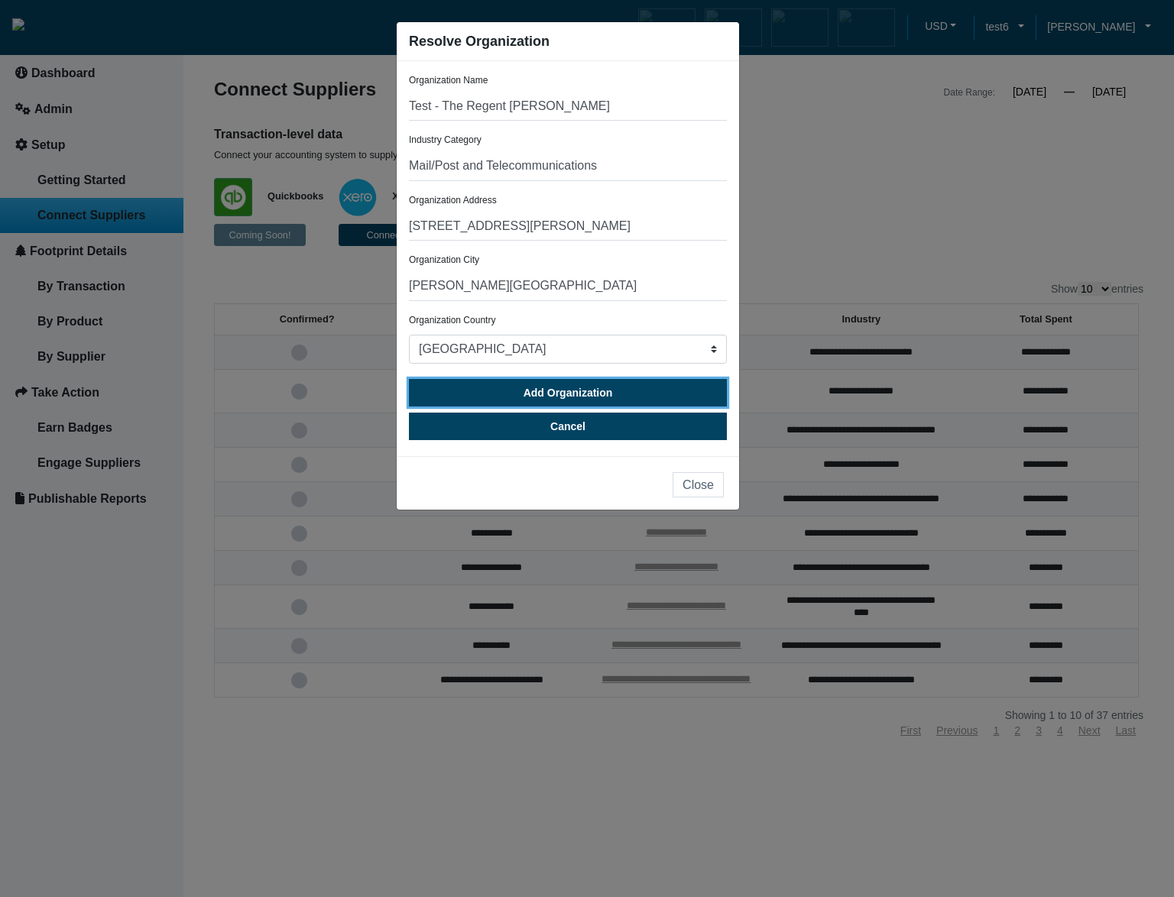
click at [568, 388] on span "Add Organization" at bounding box center [568, 393] width 89 height 12
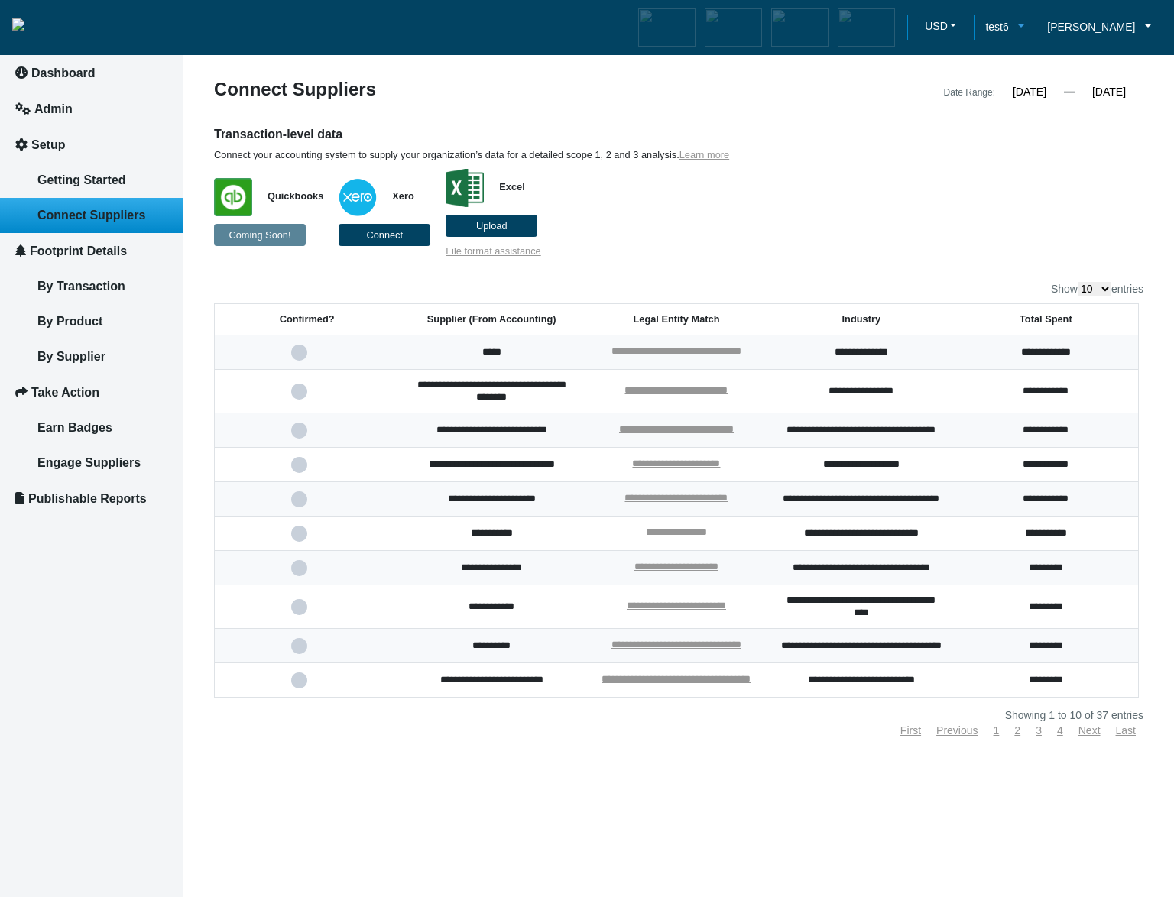
click at [1022, 30] on link "test6" at bounding box center [1005, 26] width 62 height 17
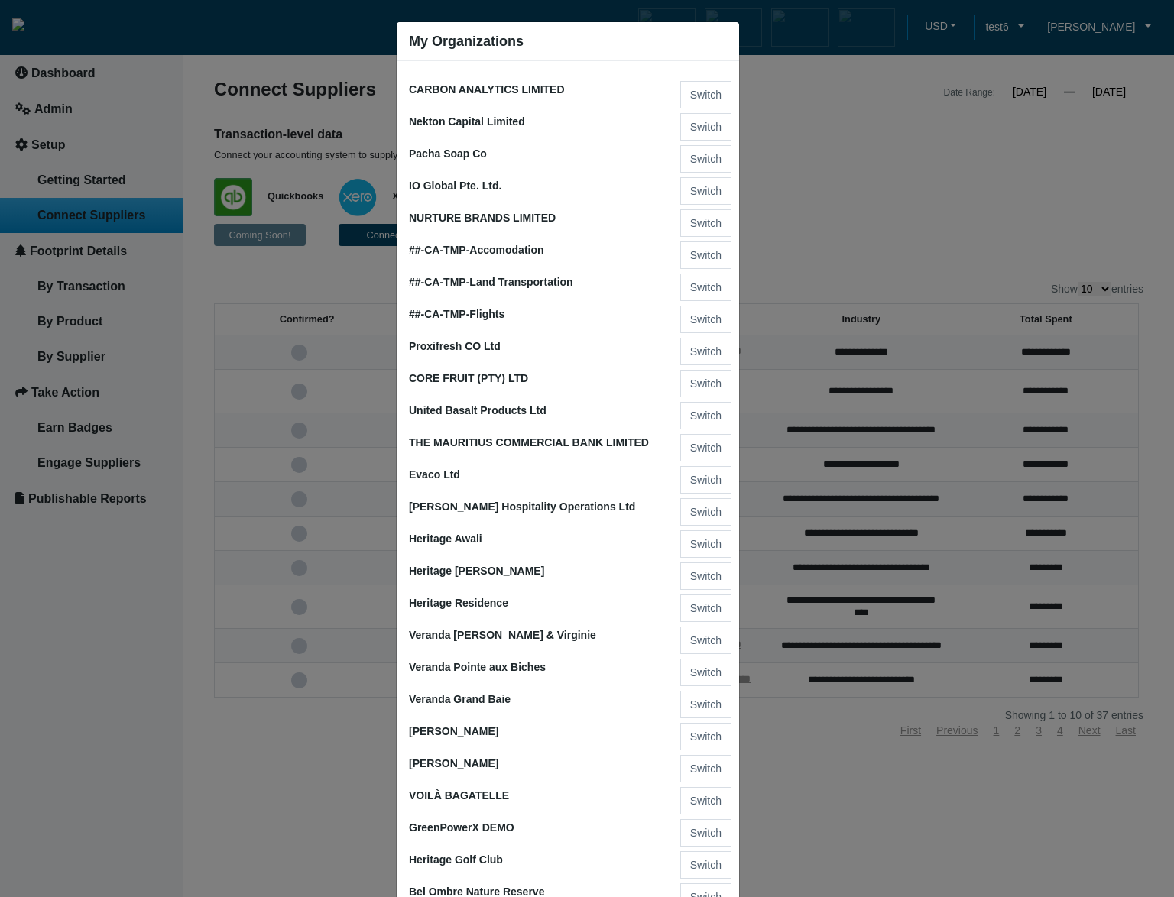
click at [797, 187] on ngb-modal-window "My Organizations CARBON ANALYTICS LIMITED Switch Nekton Capital Limited Switch …" at bounding box center [587, 448] width 1174 height 897
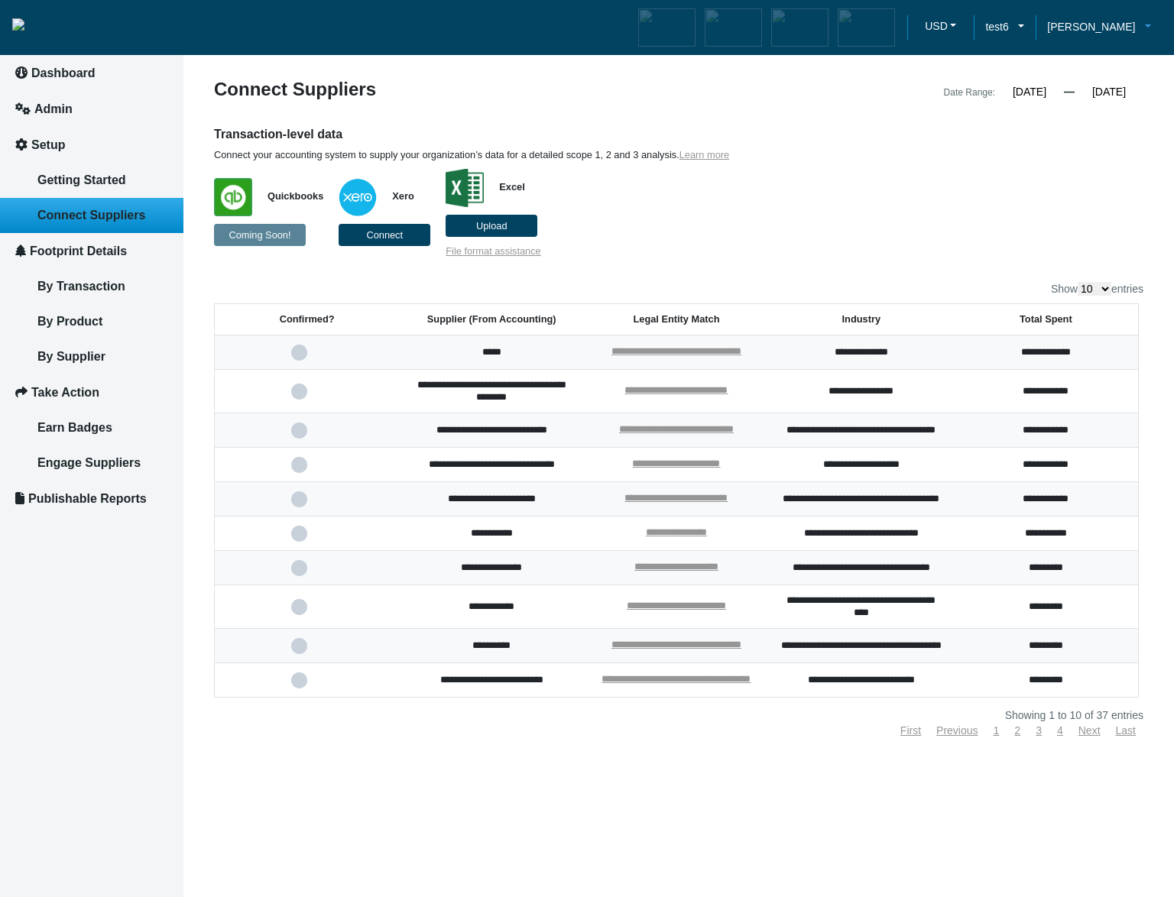
click at [1112, 30] on span "[PERSON_NAME]" at bounding box center [1091, 26] width 88 height 17
click at [1087, 105] on span "Log out" at bounding box center [1076, 101] width 40 height 17
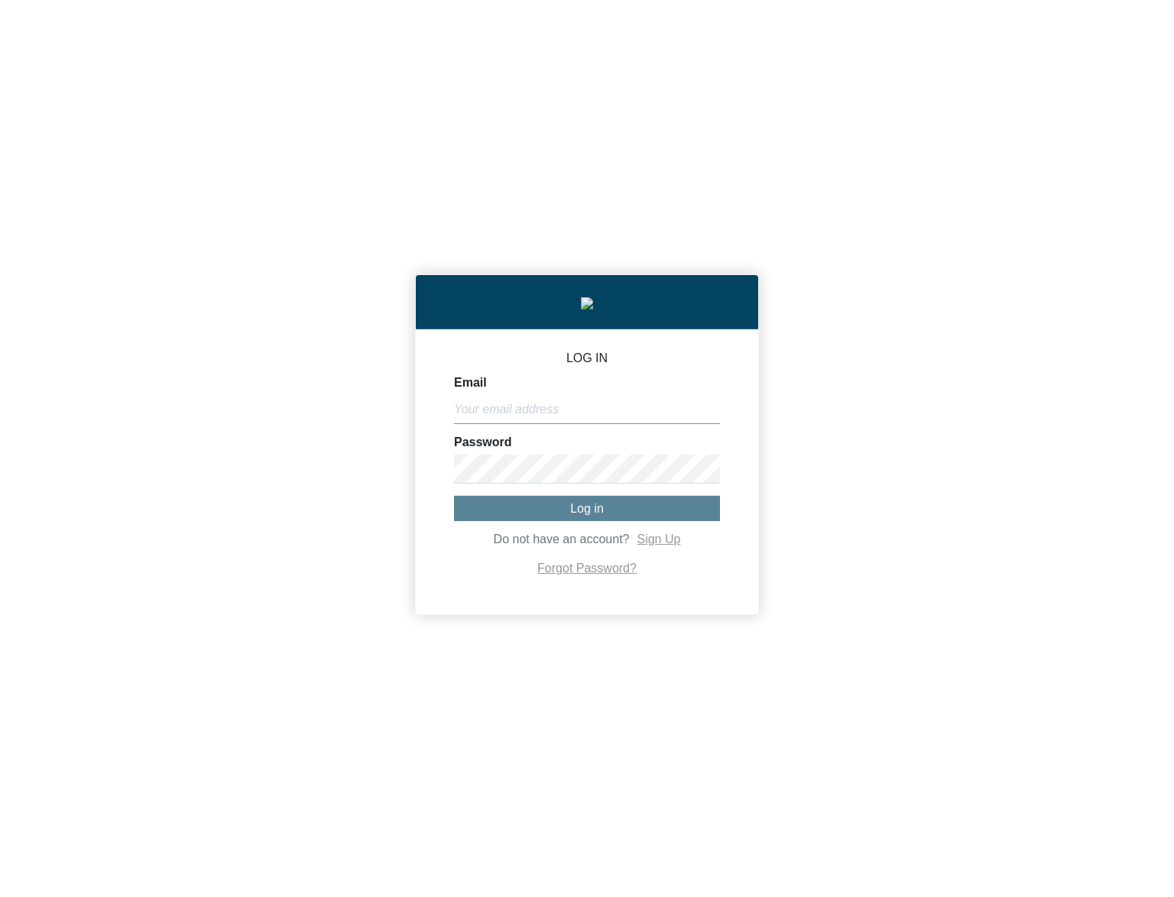
click at [576, 424] on input "Email" at bounding box center [587, 409] width 266 height 29
paste input "[PERSON_NAME][EMAIL_ADDRESS][DOMAIN_NAME]"
type input "[PERSON_NAME][EMAIL_ADDRESS][DOMAIN_NAME]"
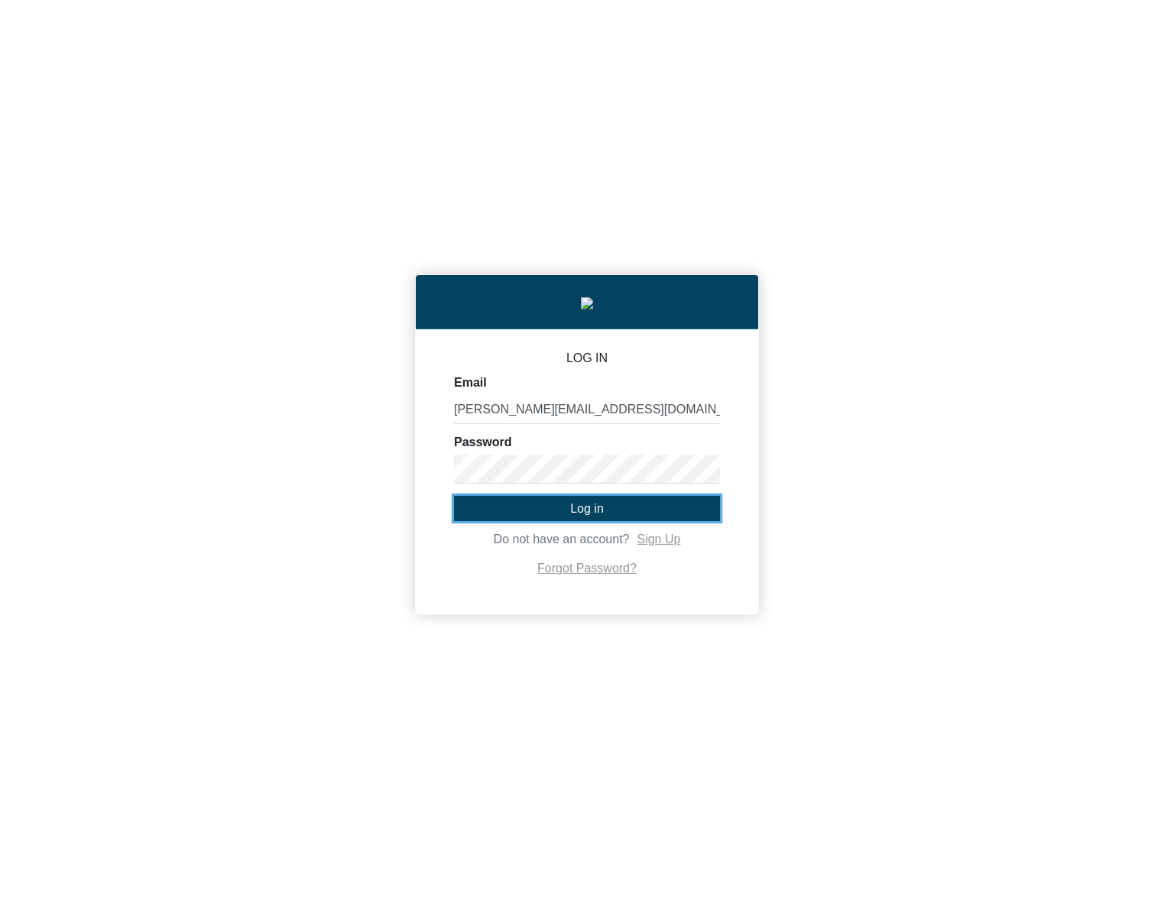
click at [592, 515] on span "Log in" at bounding box center [587, 508] width 34 height 13
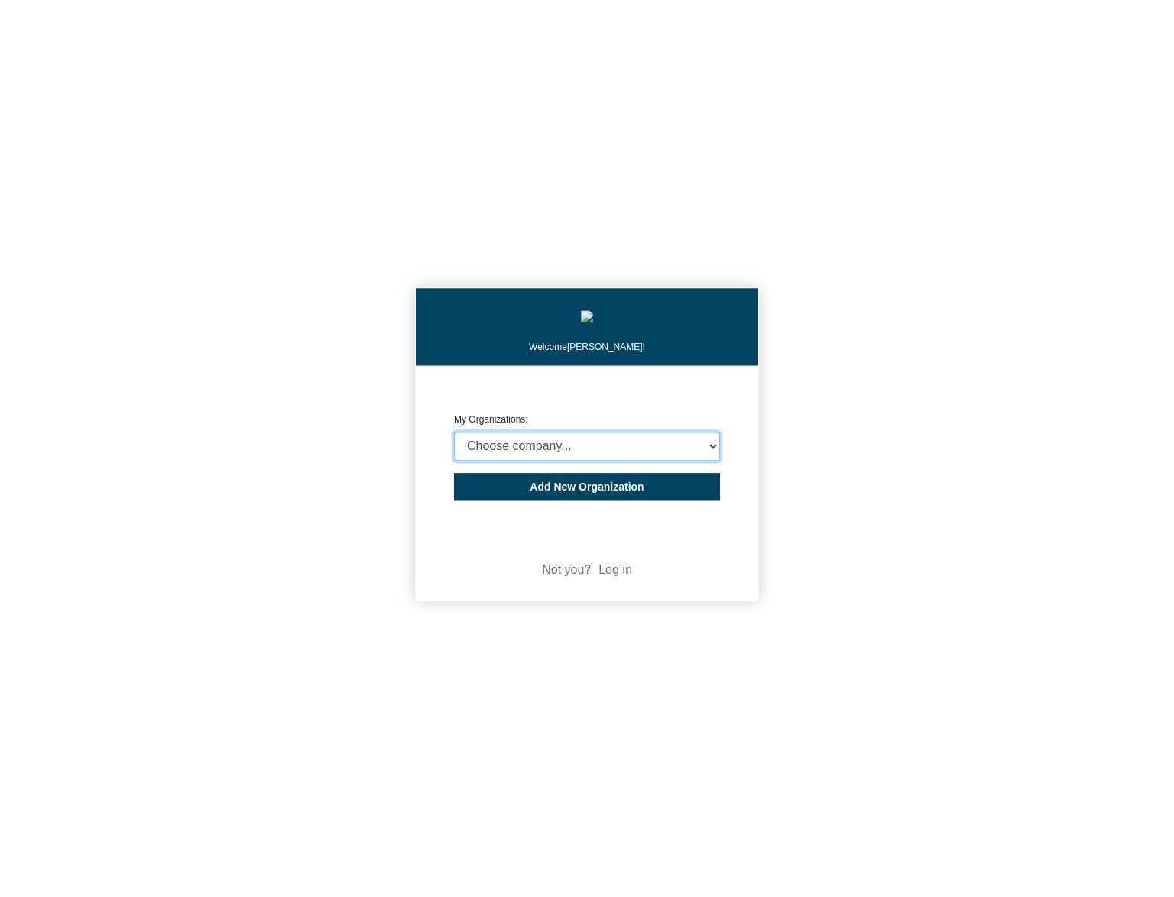
select select "4403414"
click at [454, 436] on select "Choose company... CARBON ANALYTICS LIMITED test6 Nekton Capital Limited Pacha S…" at bounding box center [587, 446] width 266 height 29
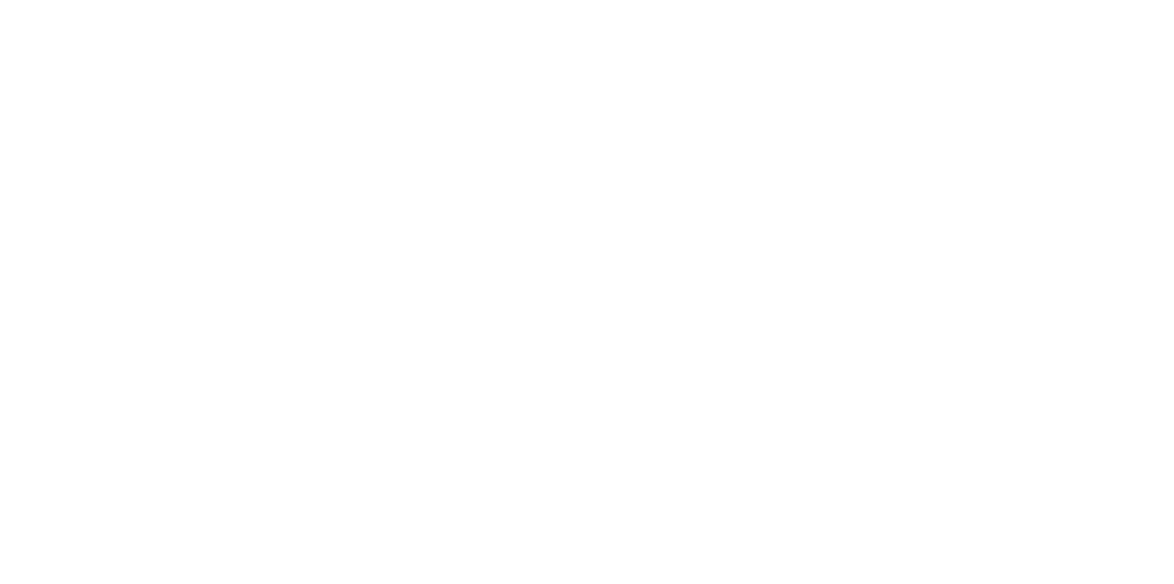
click at [867, 482] on body "We're online! Let's chat! 10 results available" at bounding box center [587, 292] width 1174 height 584
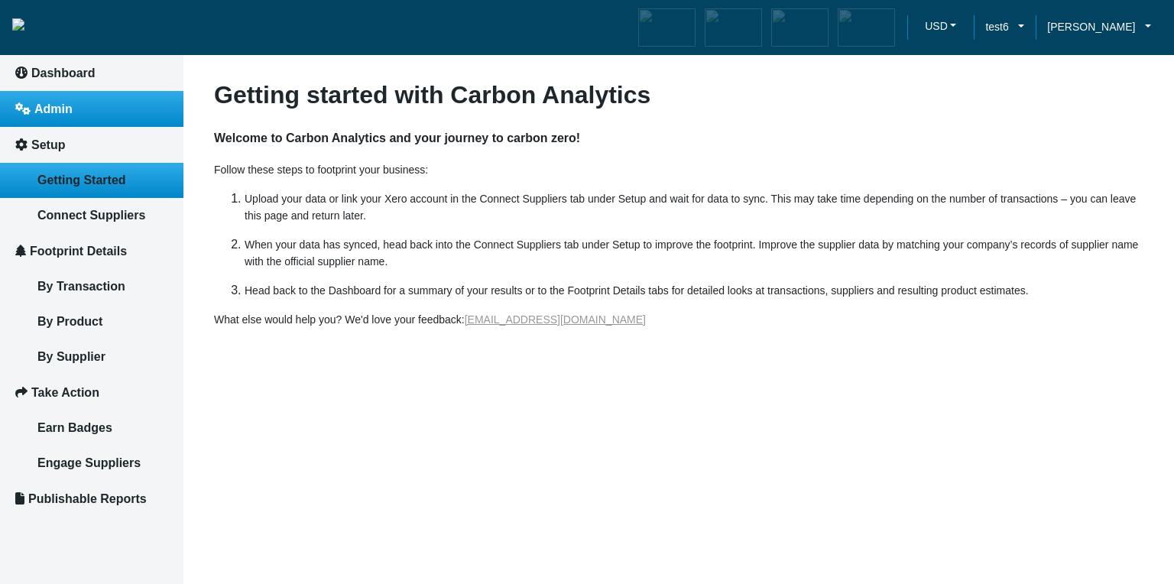
click at [82, 109] on link "Admin" at bounding box center [91, 109] width 183 height 36
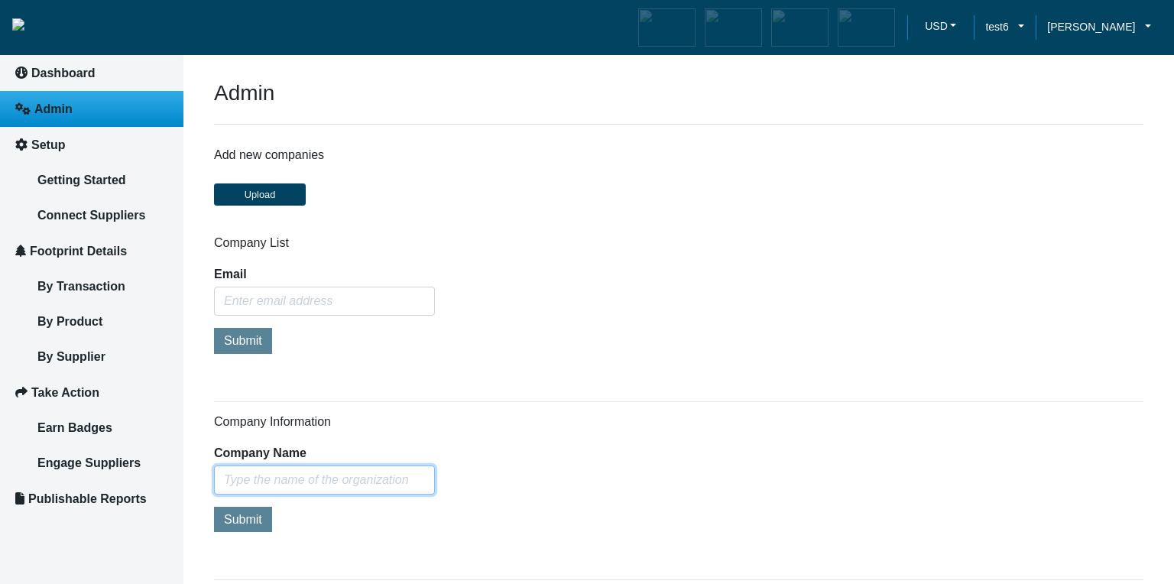
click at [359, 485] on input "text" at bounding box center [324, 480] width 221 height 29
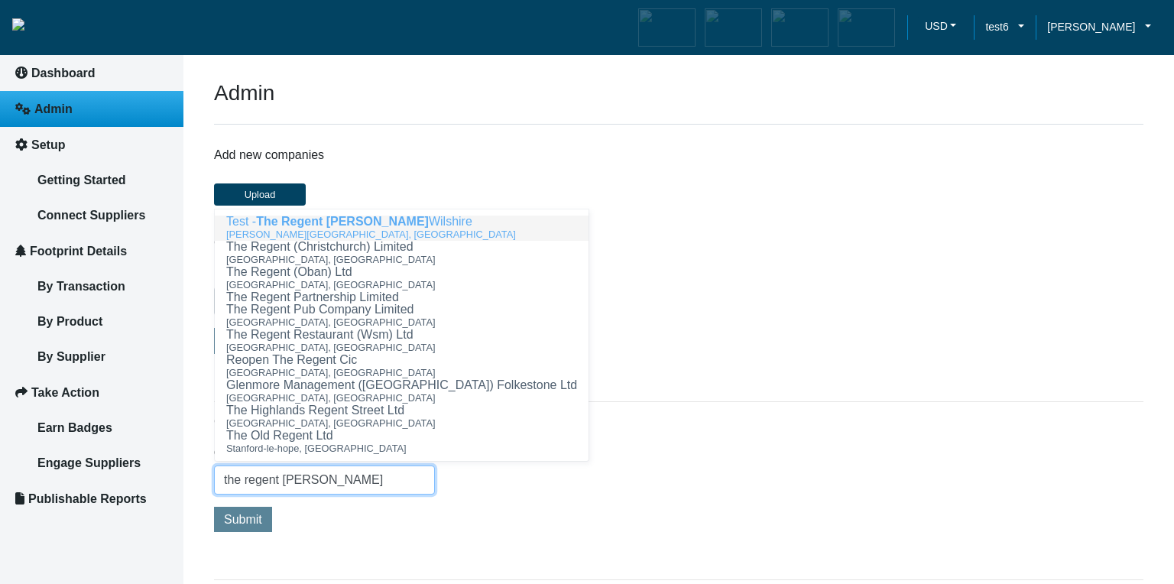
click at [400, 224] on ngb-highlight "Test - The Regent Beverly Wilshire" at bounding box center [349, 221] width 246 height 13
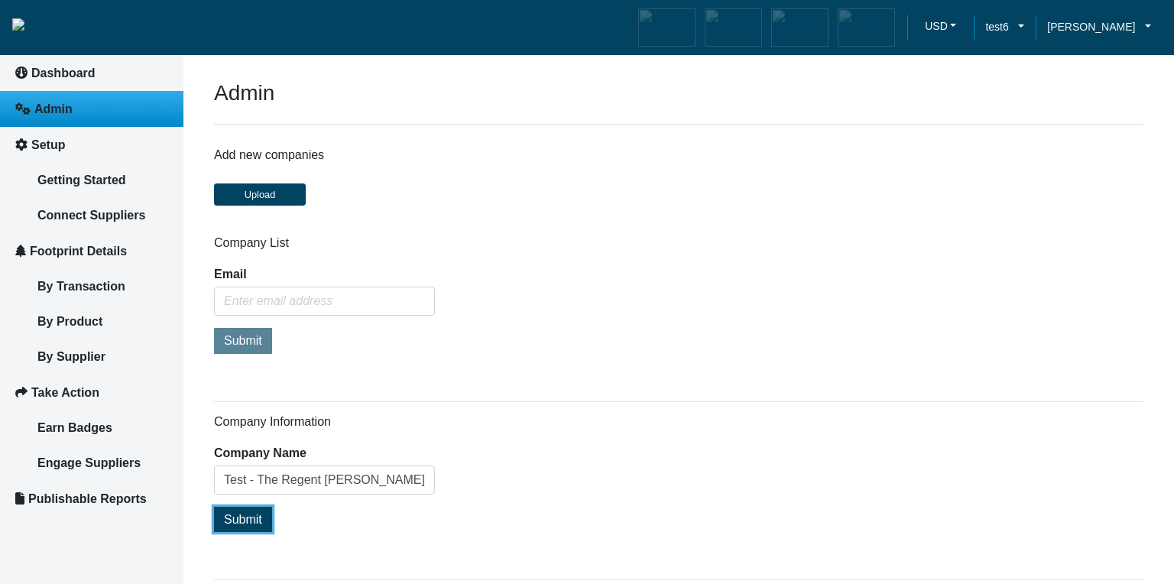
click at [243, 522] on span "Submit" at bounding box center [243, 519] width 38 height 13
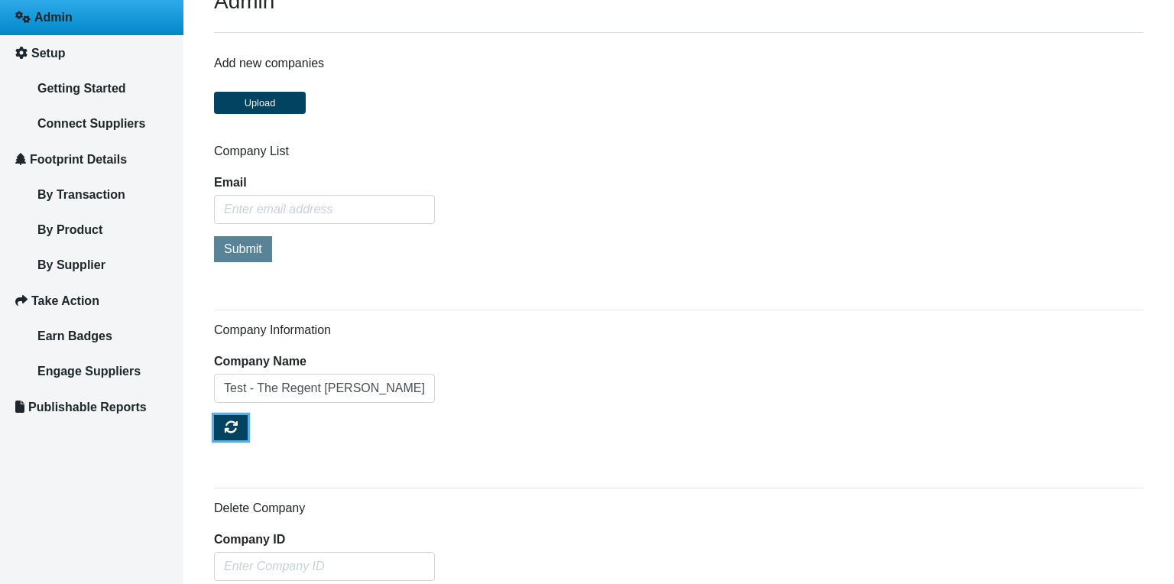
scroll to position [275, 0]
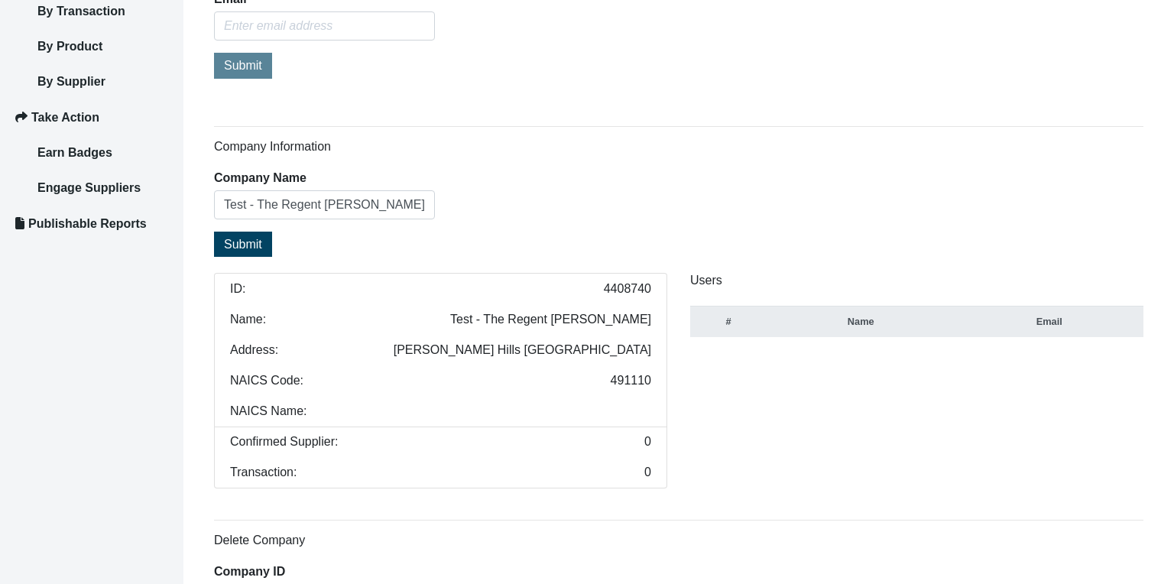
drag, startPoint x: 654, startPoint y: 417, endPoint x: 621, endPoint y: 412, distance: 33.9
click at [621, 412] on li "NAICS Name:" at bounding box center [440, 411] width 453 height 31
drag, startPoint x: 418, startPoint y: 209, endPoint x: 217, endPoint y: 200, distance: 201.3
click at [217, 200] on input "Test - The Regent Beverly Wilshire" at bounding box center [324, 204] width 221 height 29
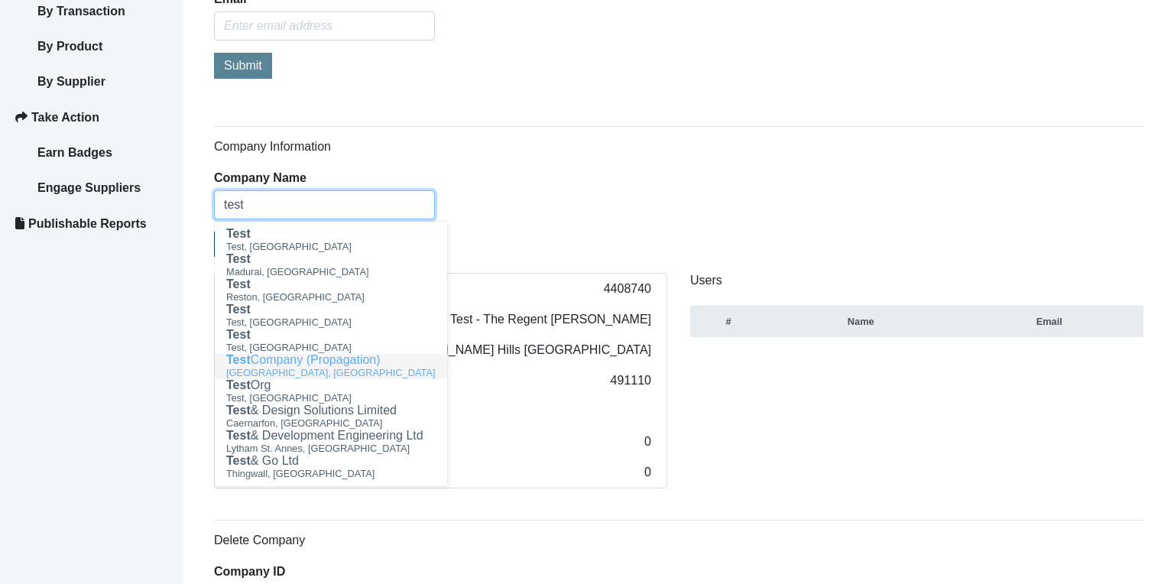
click at [289, 369] on span "Montreal, Canada" at bounding box center [330, 372] width 209 height 11
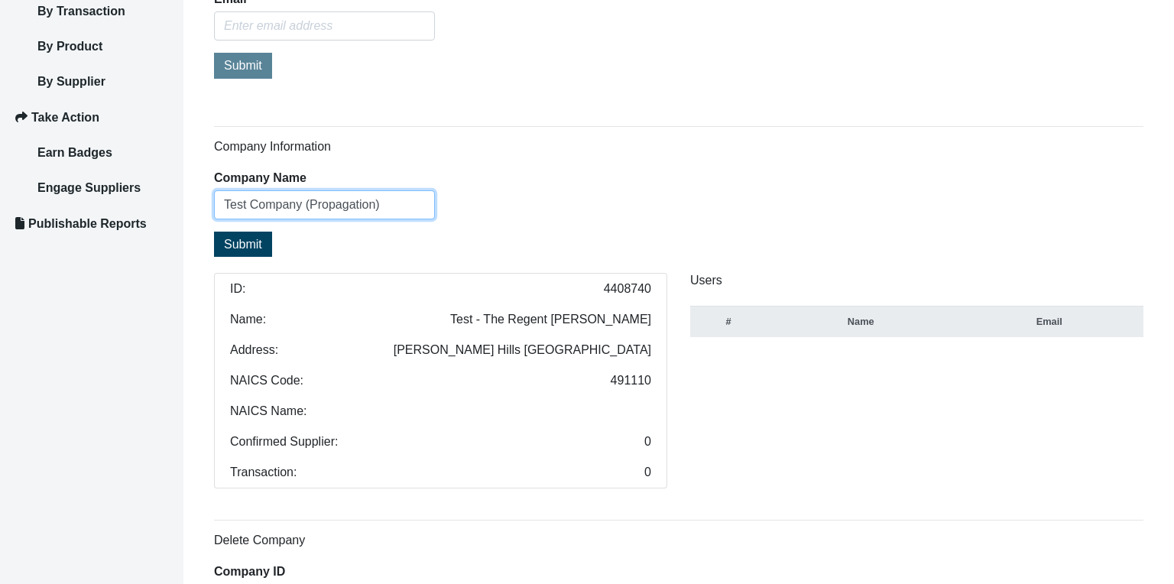
type input "Test Company (Propagation)"
click at [255, 245] on span "Submit" at bounding box center [243, 244] width 38 height 13
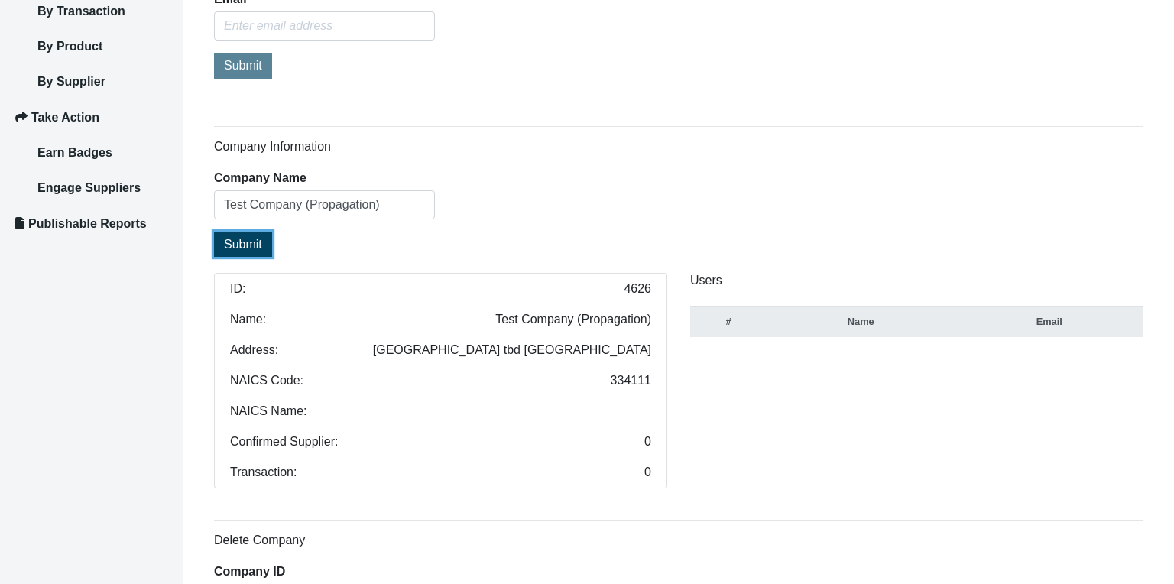
click at [248, 242] on span "Submit" at bounding box center [243, 244] width 38 height 13
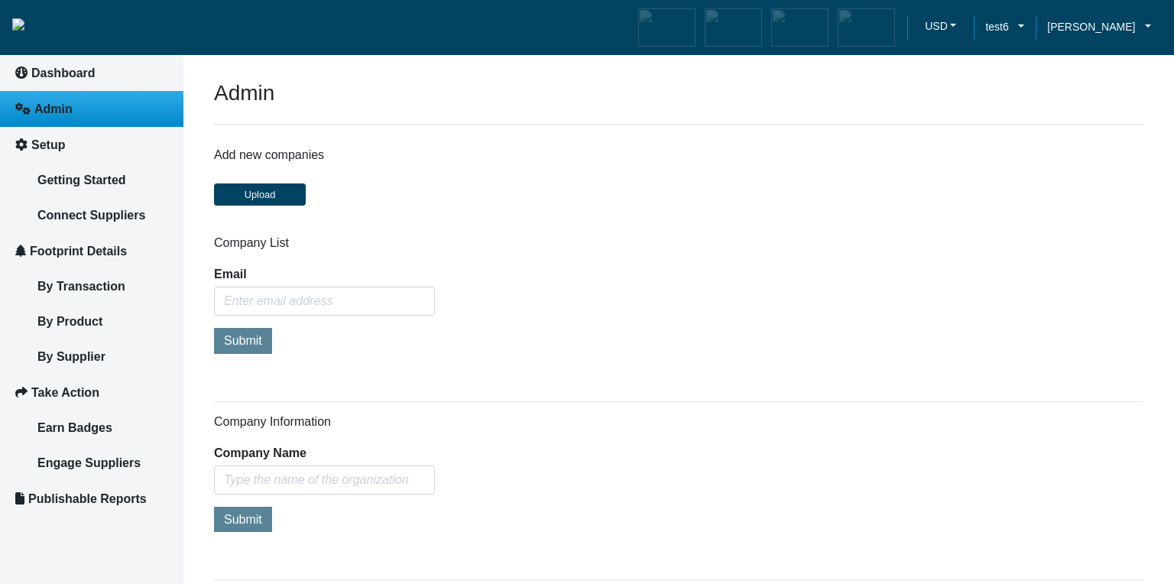
click at [837, 427] on h6 "Company Information" at bounding box center [679, 421] width 930 height 15
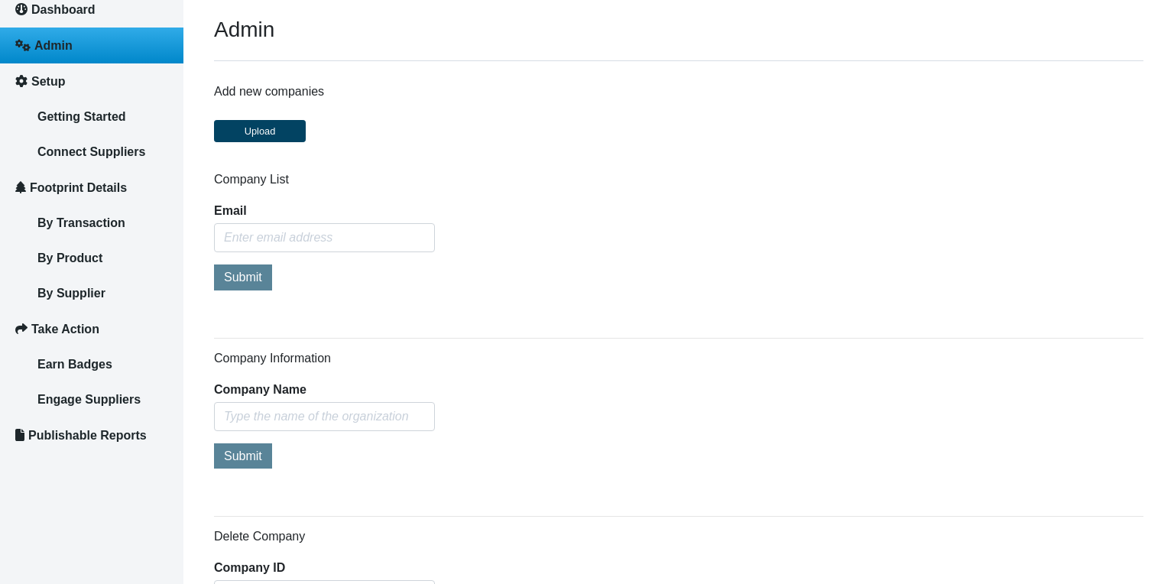
scroll to position [92, 0]
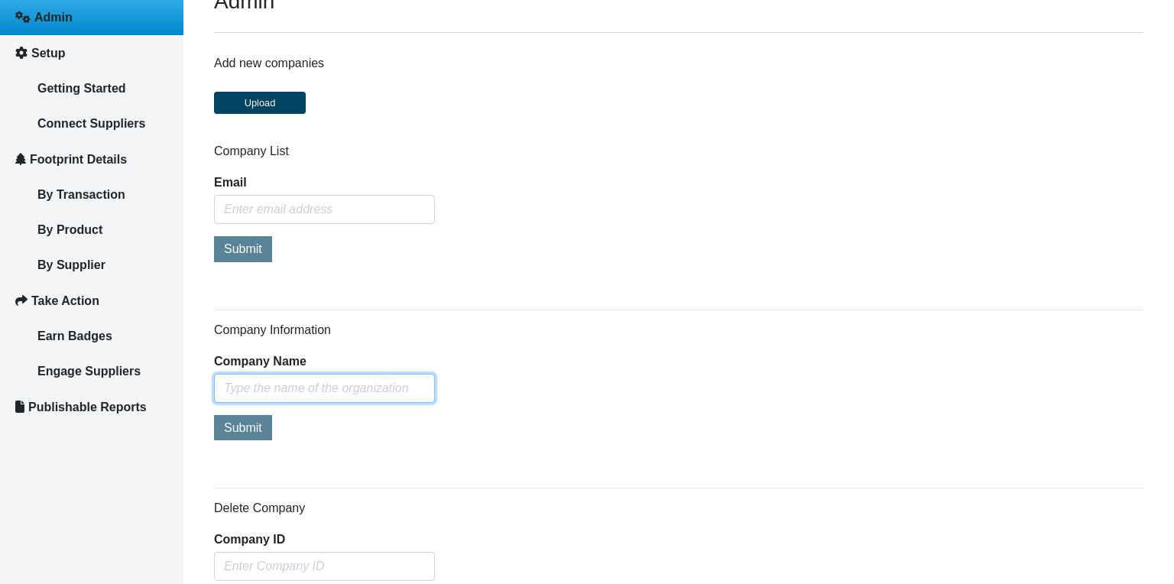
click at [335, 385] on input "text" at bounding box center [324, 388] width 221 height 29
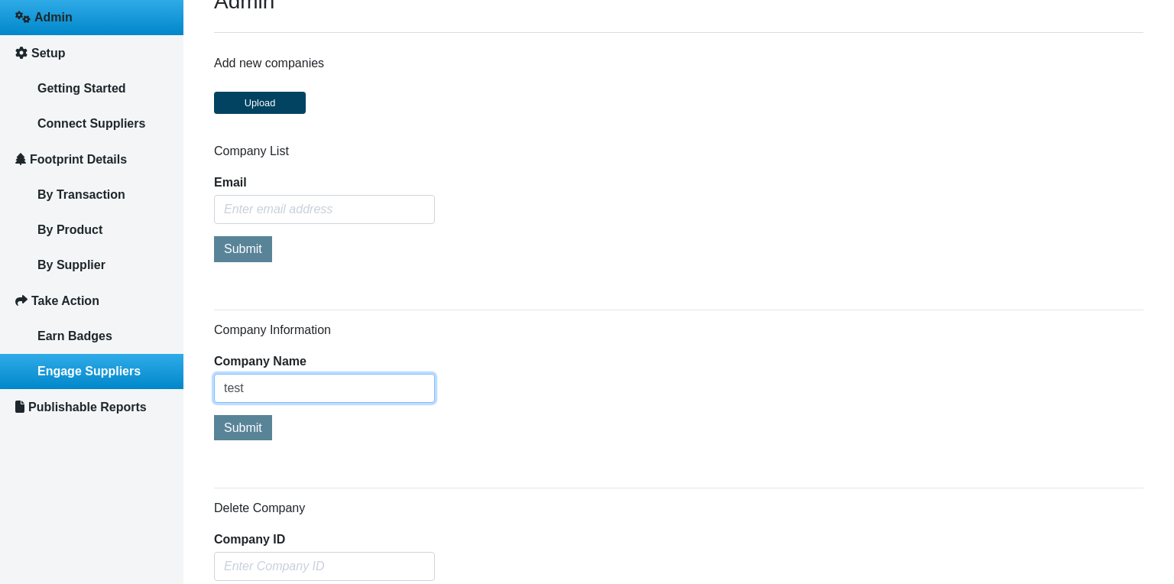
drag, startPoint x: 313, startPoint y: 382, endPoint x: 137, endPoint y: 388, distance: 176.7
paste input "Test - The Regent [PERSON_NAME]"
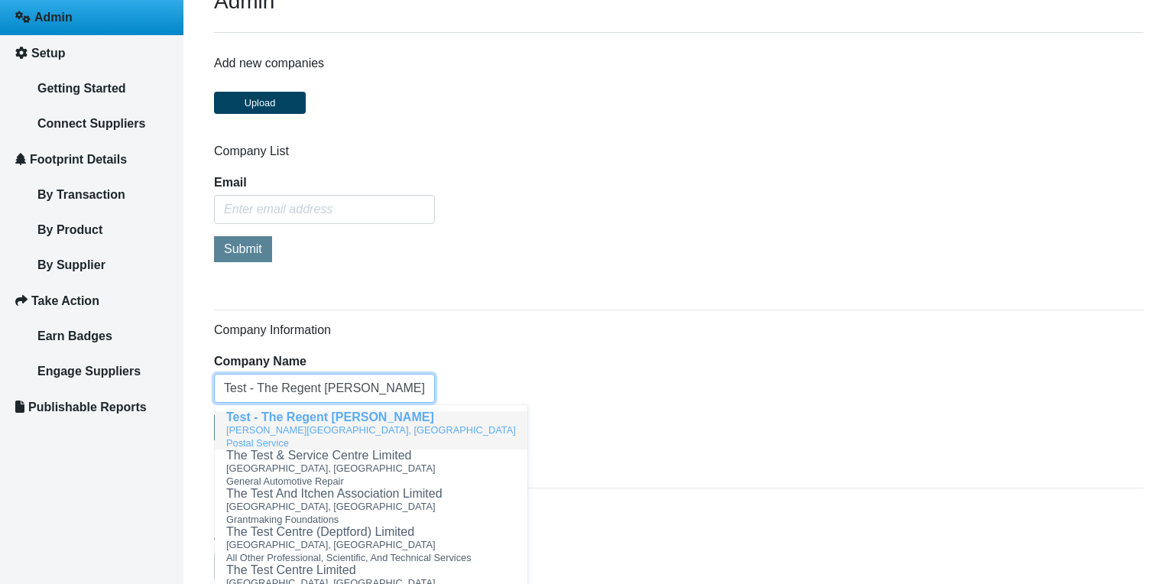
click at [252, 430] on span "[PERSON_NAME][GEOGRAPHIC_DATA], [GEOGRAPHIC_DATA]" at bounding box center [371, 429] width 290 height 11
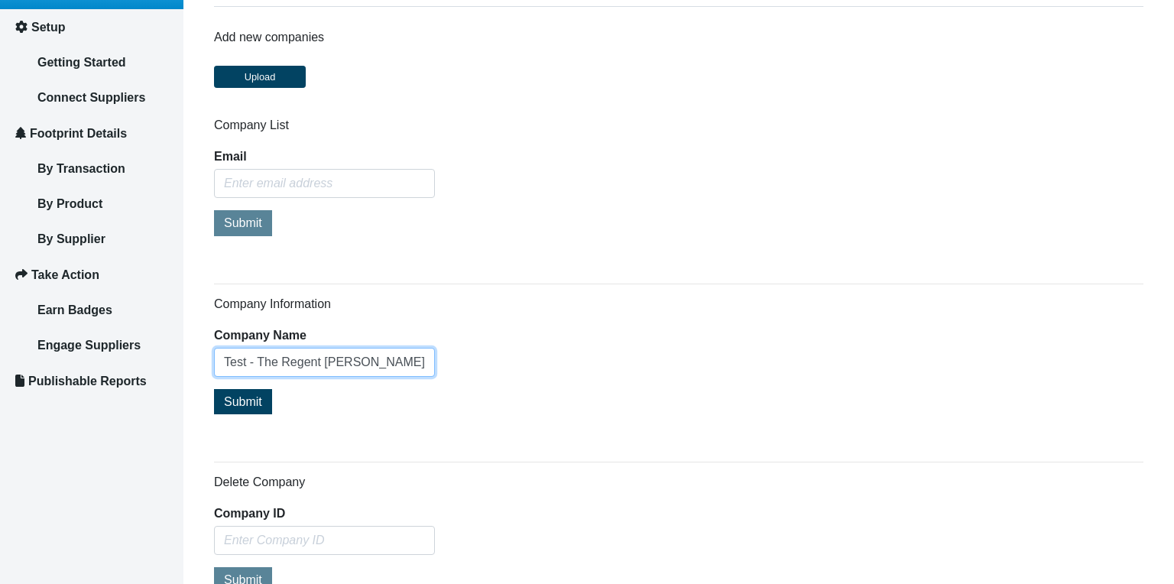
scroll to position [183, 0]
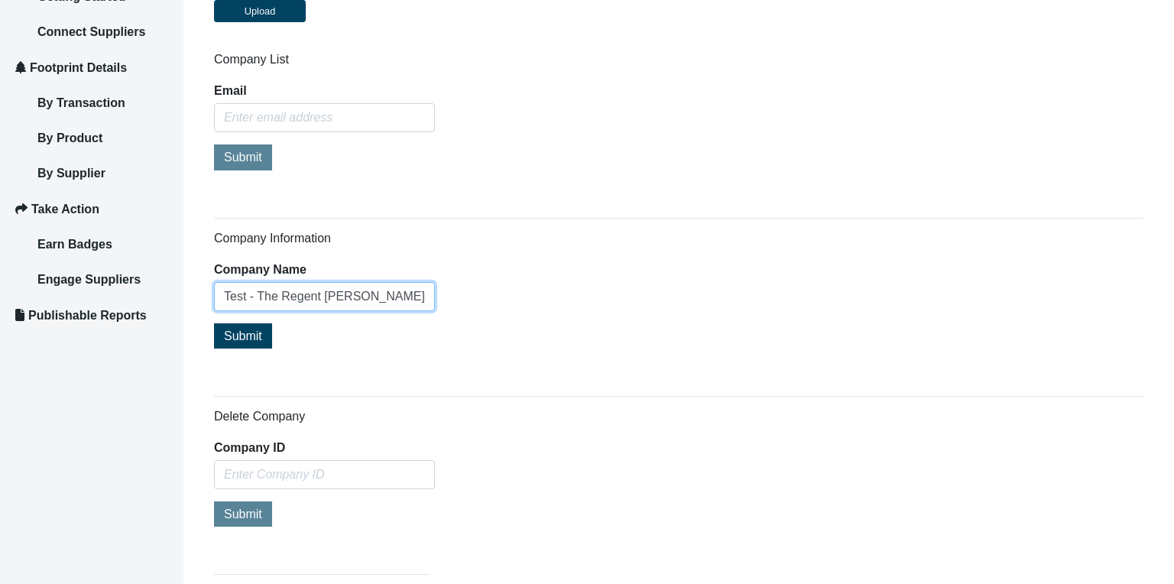
type input "Test - The Regent [PERSON_NAME]"
click at [236, 338] on span "Submit" at bounding box center [243, 335] width 38 height 13
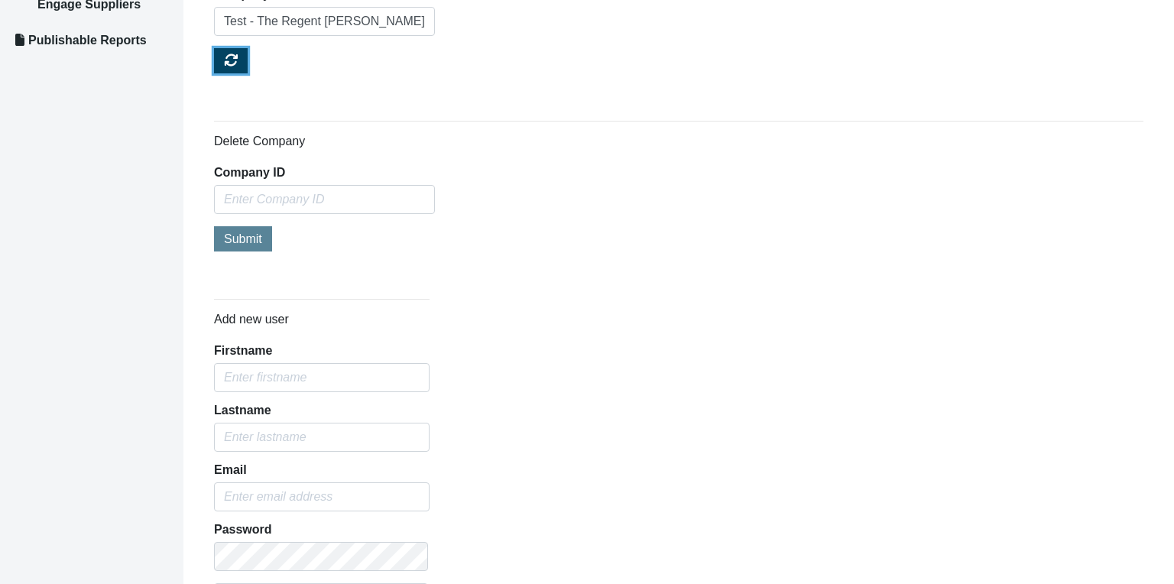
scroll to position [275, 0]
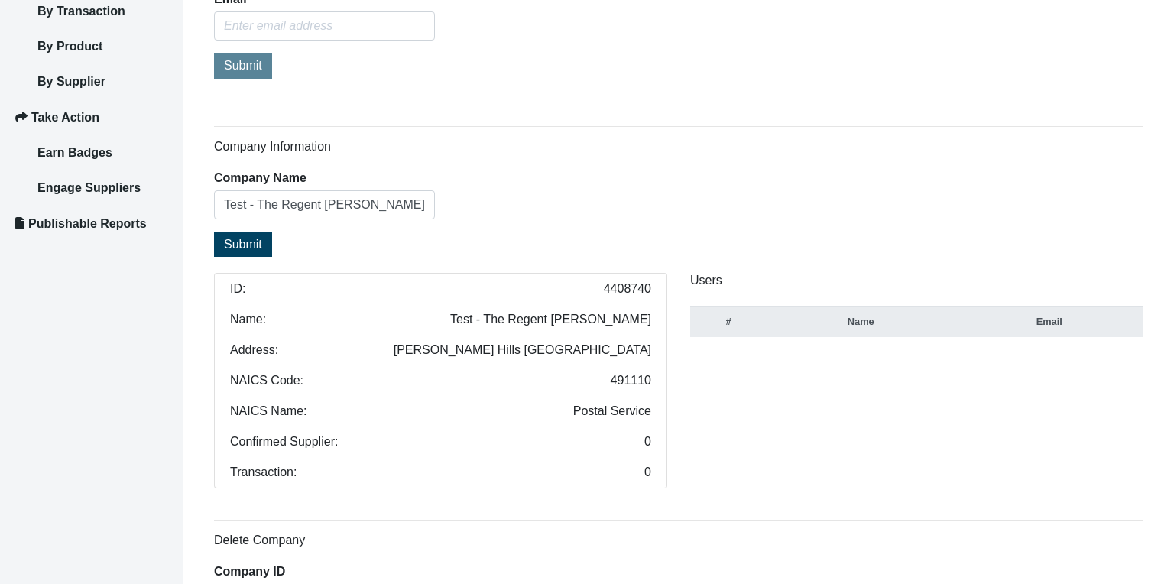
drag, startPoint x: 571, startPoint y: 411, endPoint x: 650, endPoint y: 413, distance: 78.8
click at [650, 413] on li "NAICS Name: Postal Service" at bounding box center [440, 411] width 453 height 31
click at [751, 415] on div "Users # Name Email" at bounding box center [917, 381] width 476 height 216
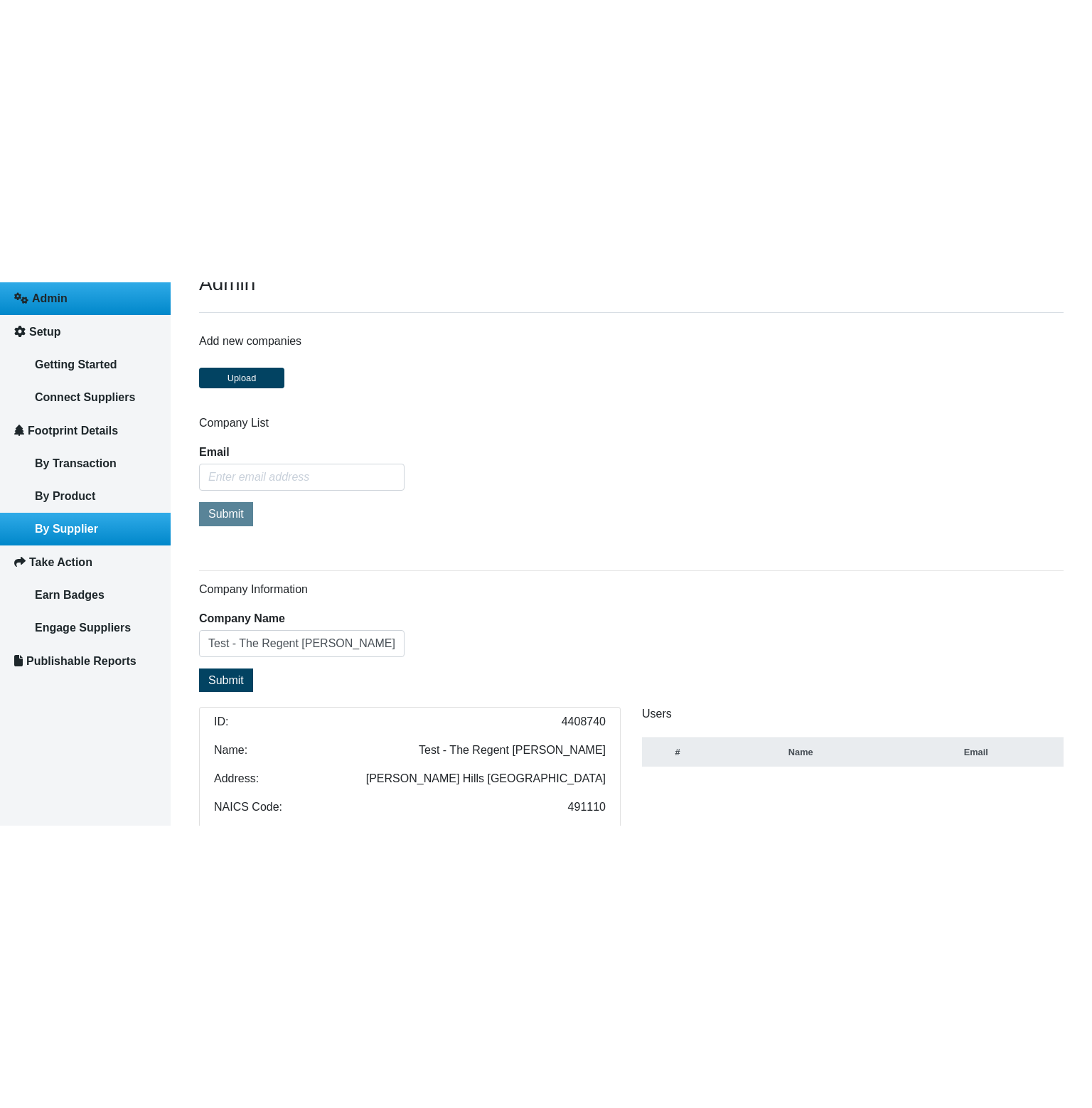
scroll to position [0, 0]
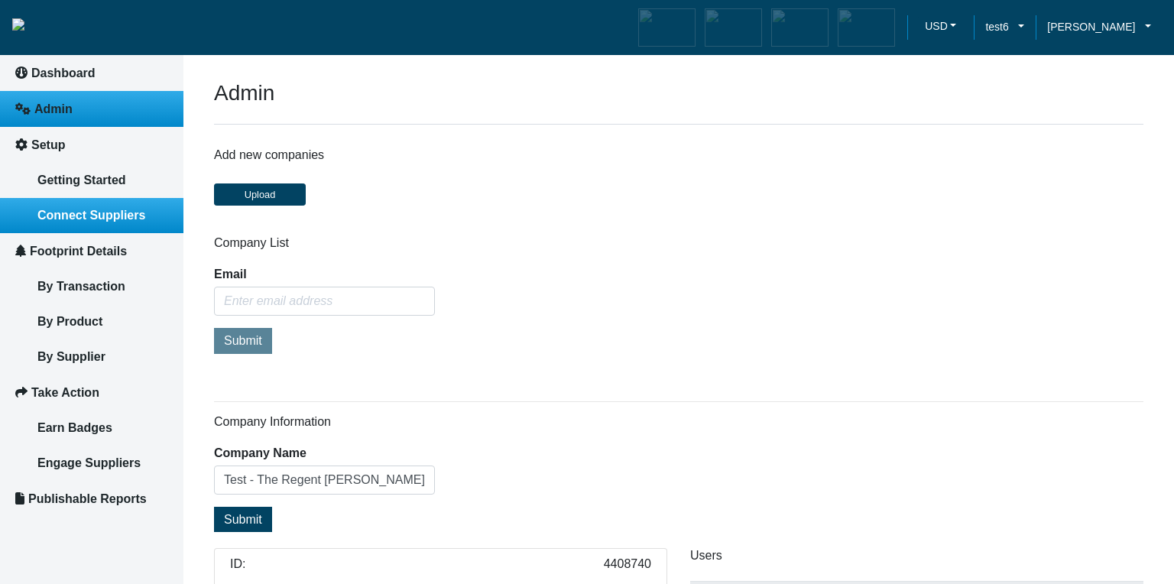
click at [121, 227] on link "Connect Suppliers" at bounding box center [91, 215] width 183 height 35
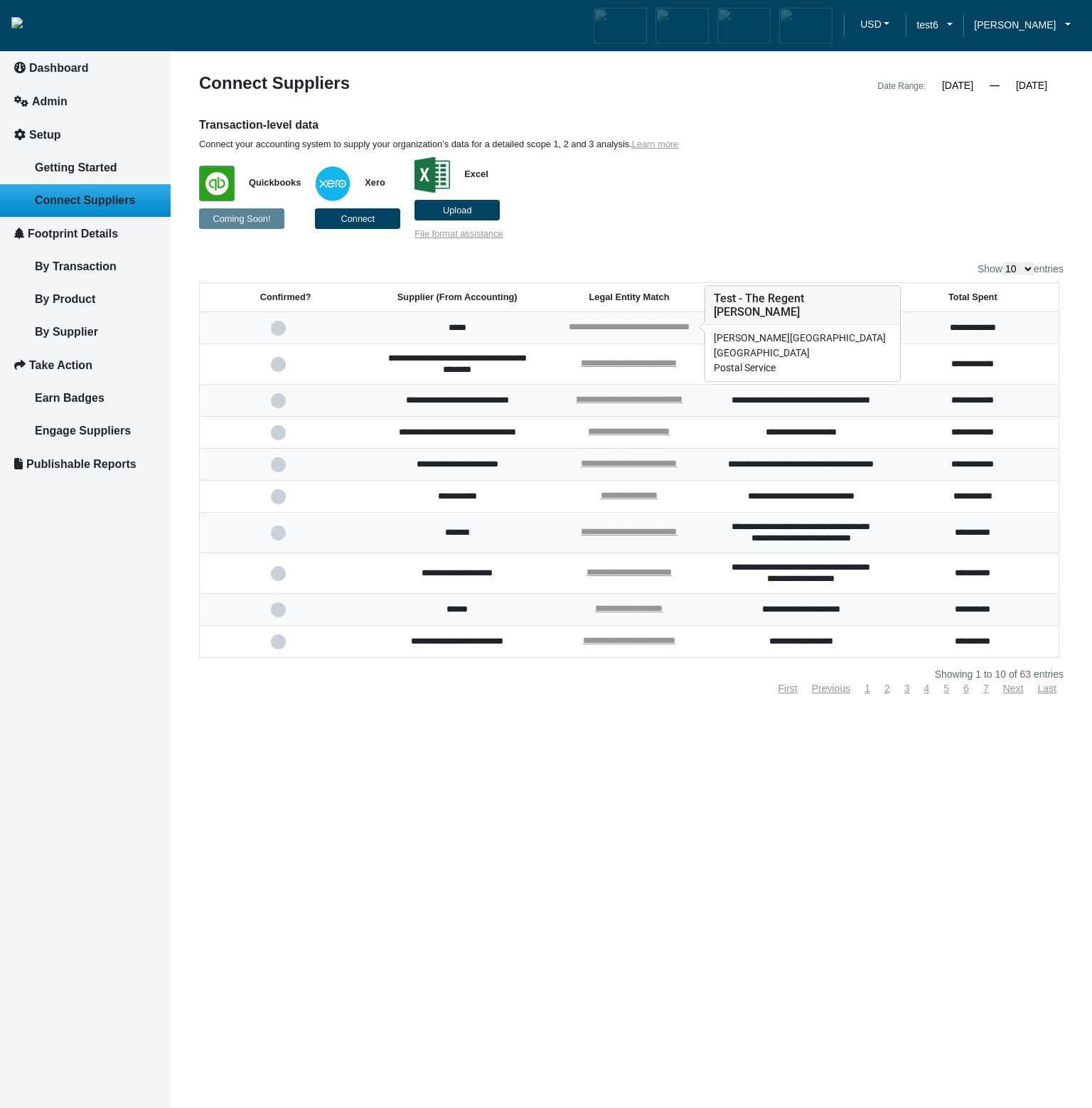
click at [633, 328] on link "**********" at bounding box center [630, 327] width 121 height 9
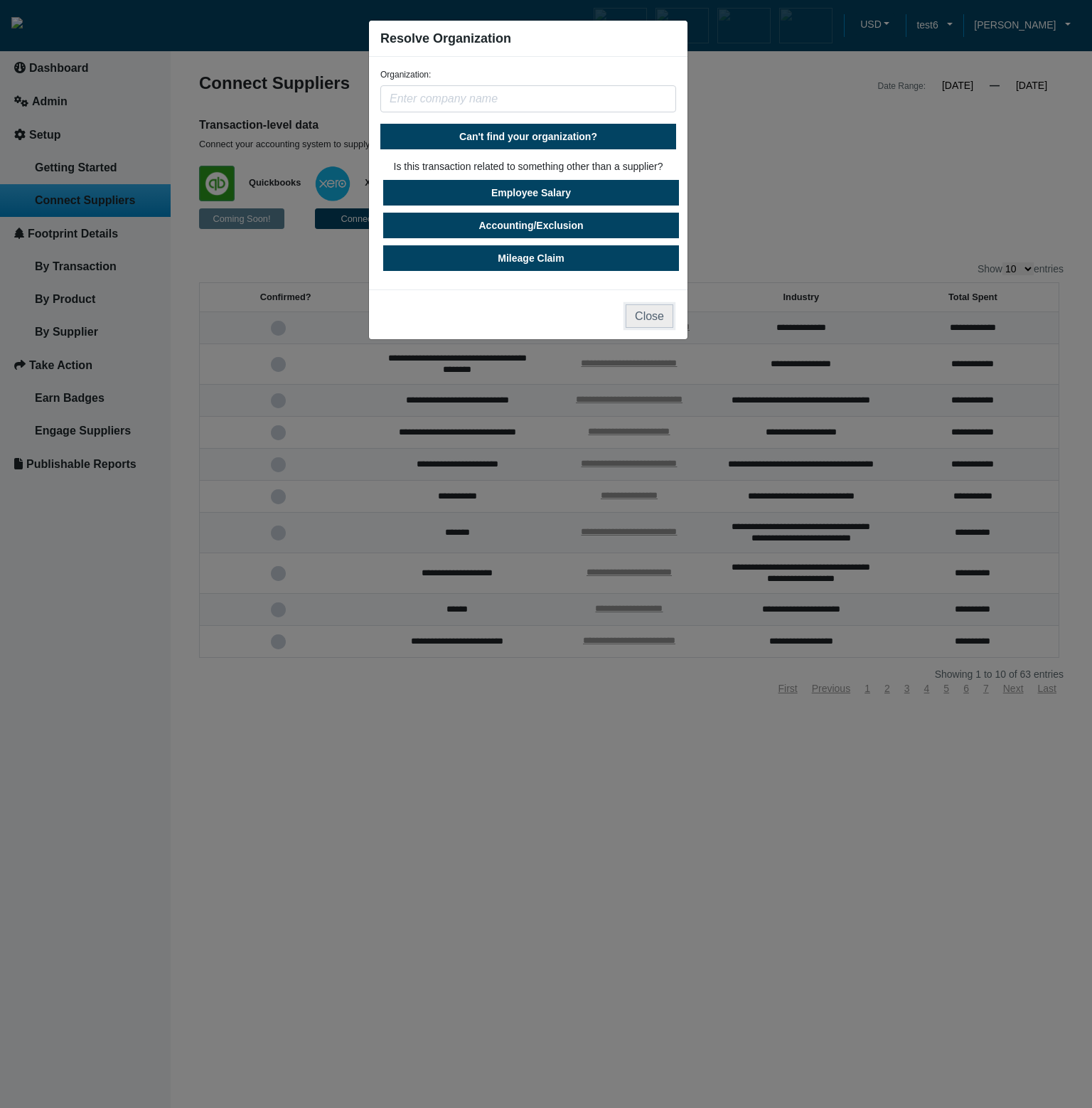
click at [651, 319] on button "Close" at bounding box center [649, 315] width 47 height 23
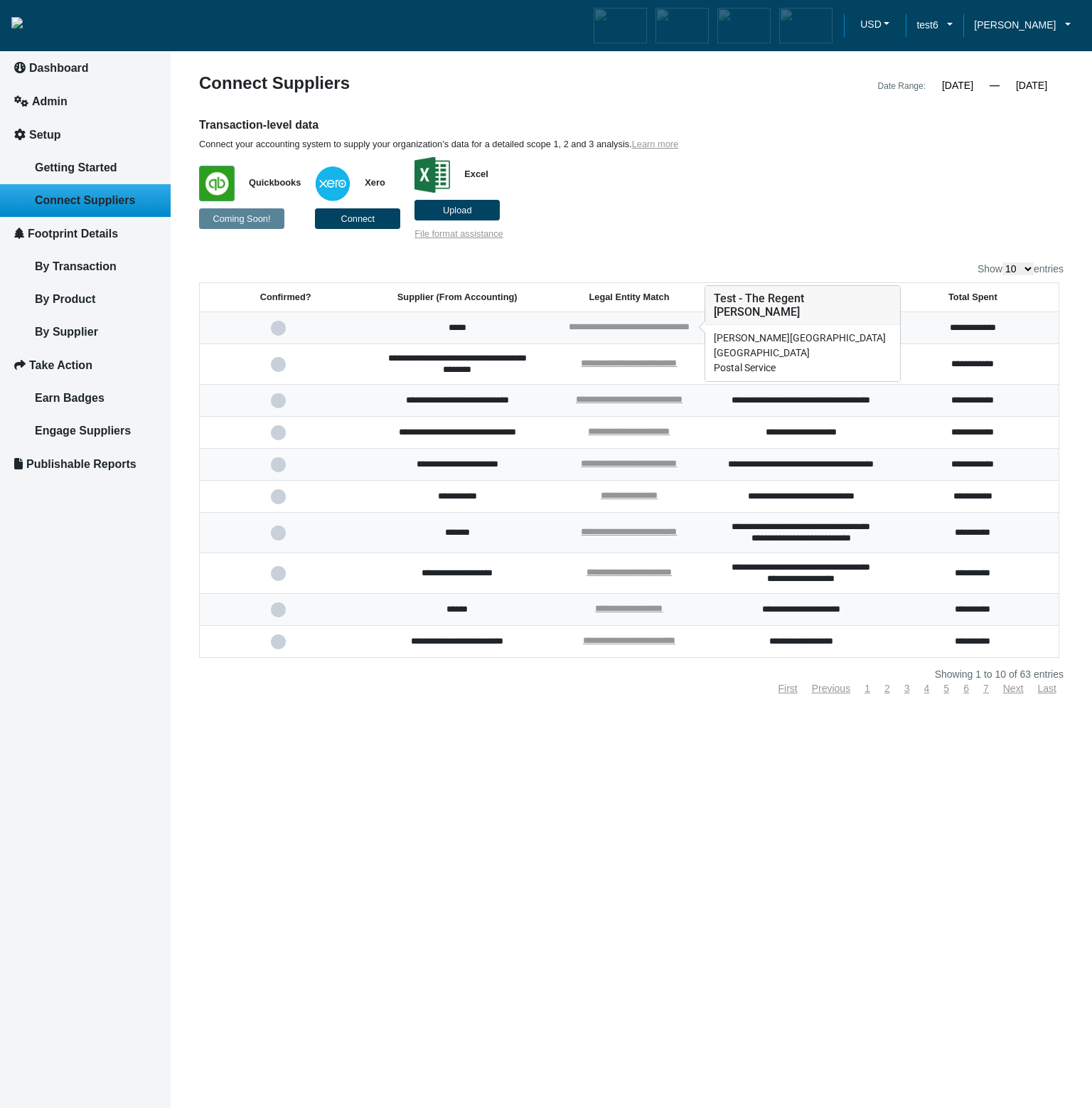
click at [648, 326] on link "**********" at bounding box center [630, 327] width 121 height 9
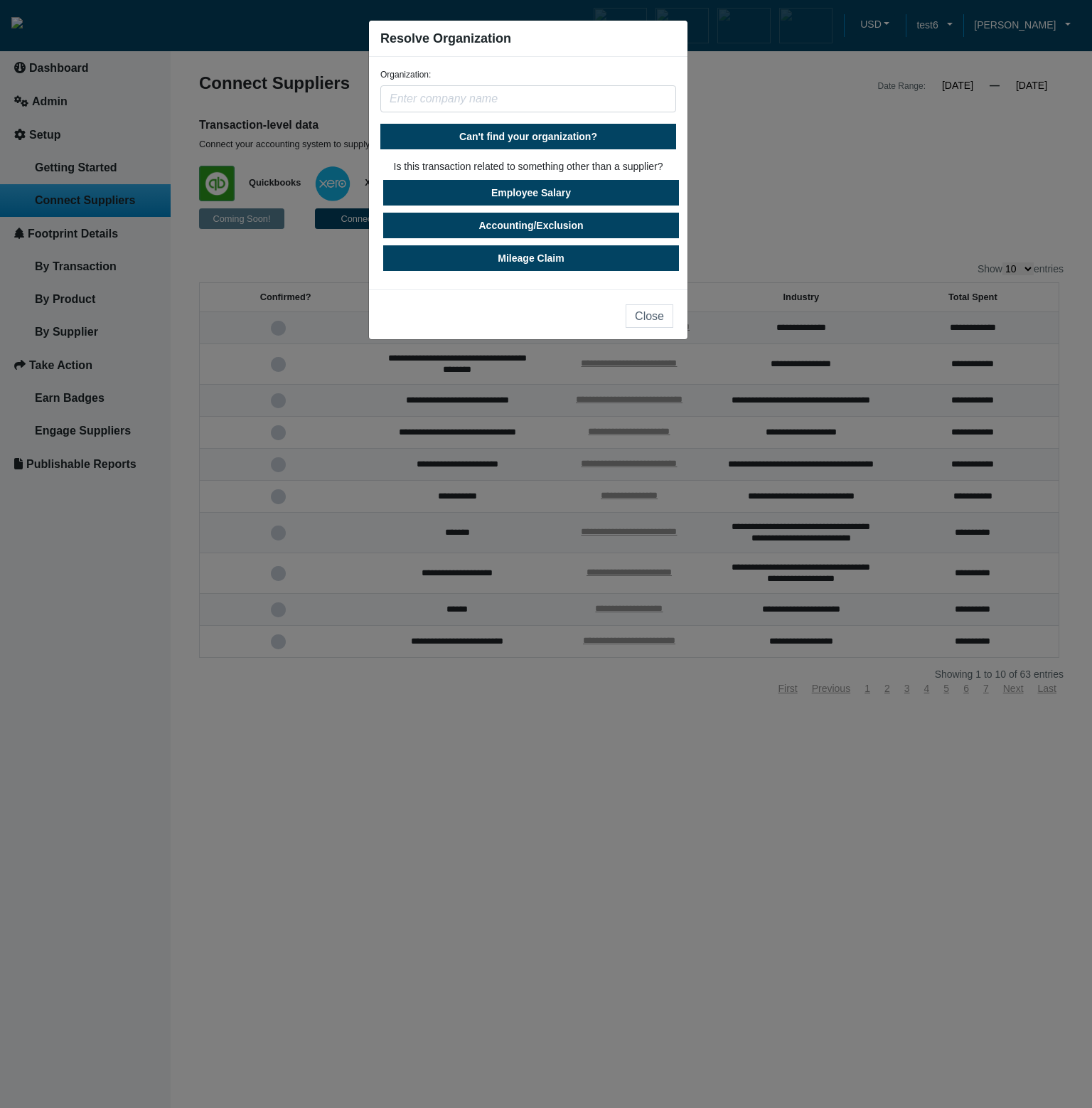
click at [557, 101] on input "text" at bounding box center [528, 99] width 296 height 27
click at [547, 140] on span "Can't find your organization?" at bounding box center [528, 137] width 138 height 11
select select "United States"
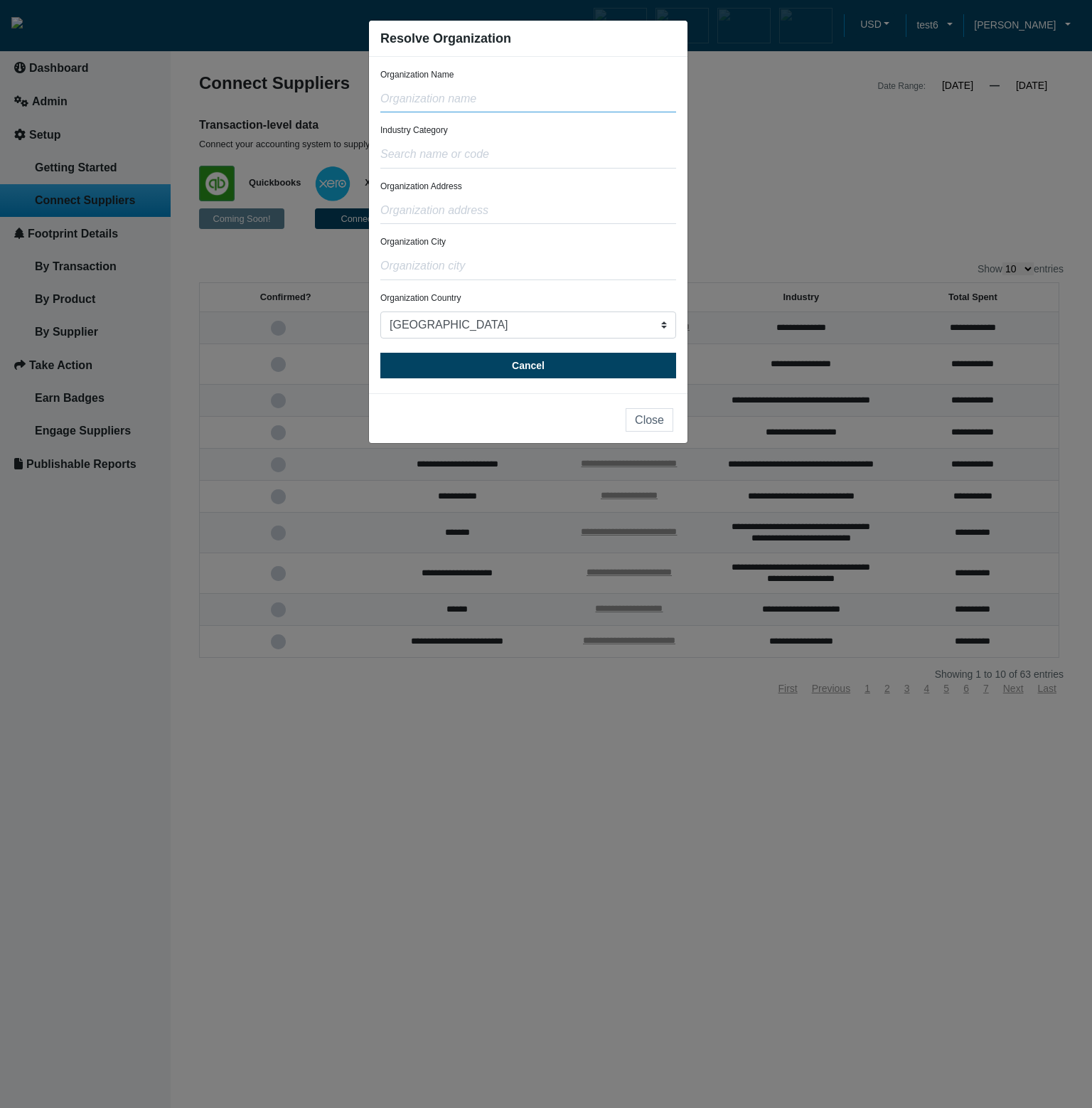
click at [536, 101] on input "text" at bounding box center [528, 99] width 296 height 27
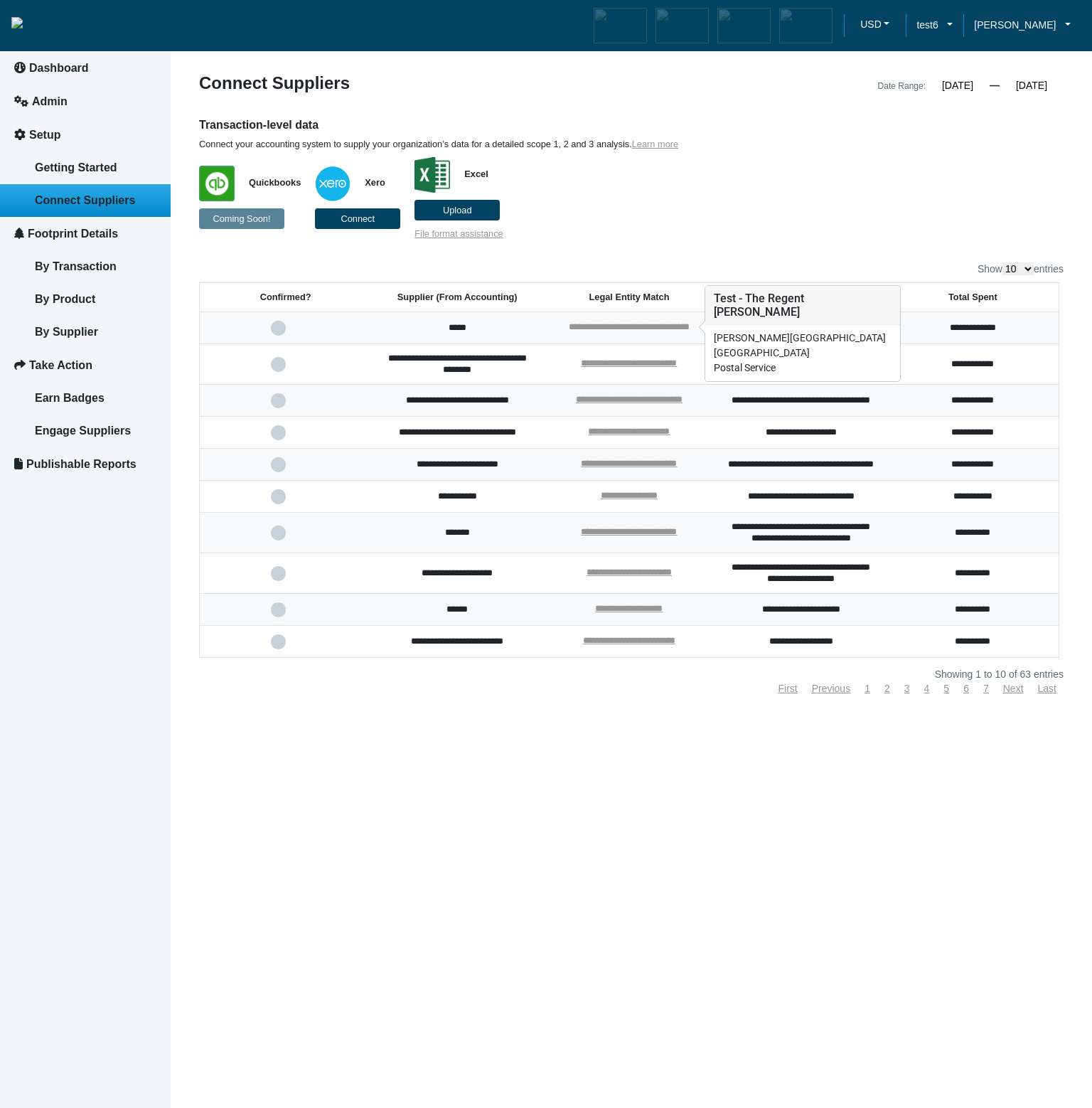
click at [646, 327] on link "**********" at bounding box center [630, 327] width 121 height 9
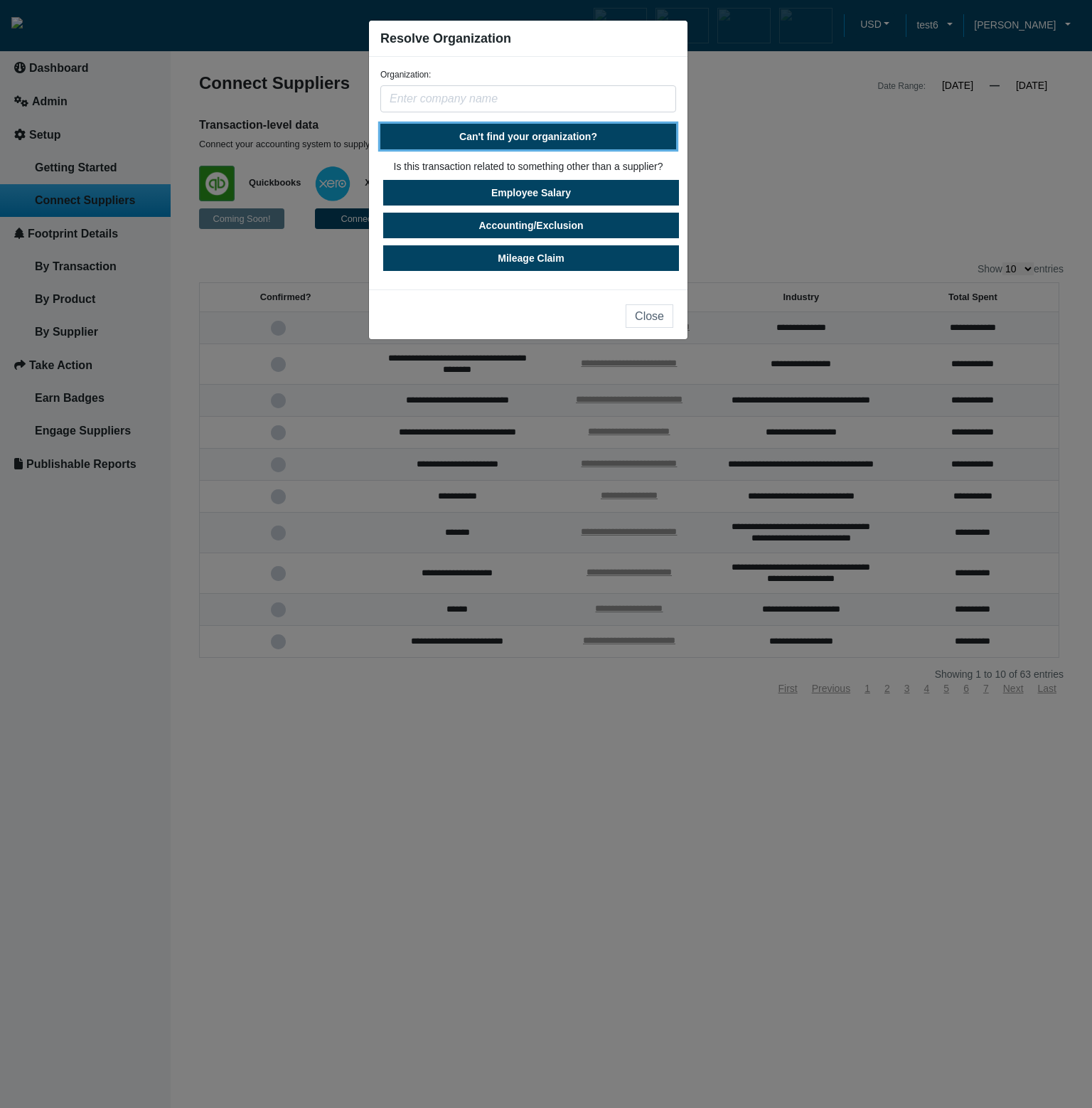
click at [532, 138] on span "Can't find your organization?" at bounding box center [528, 137] width 138 height 11
select select "United States"
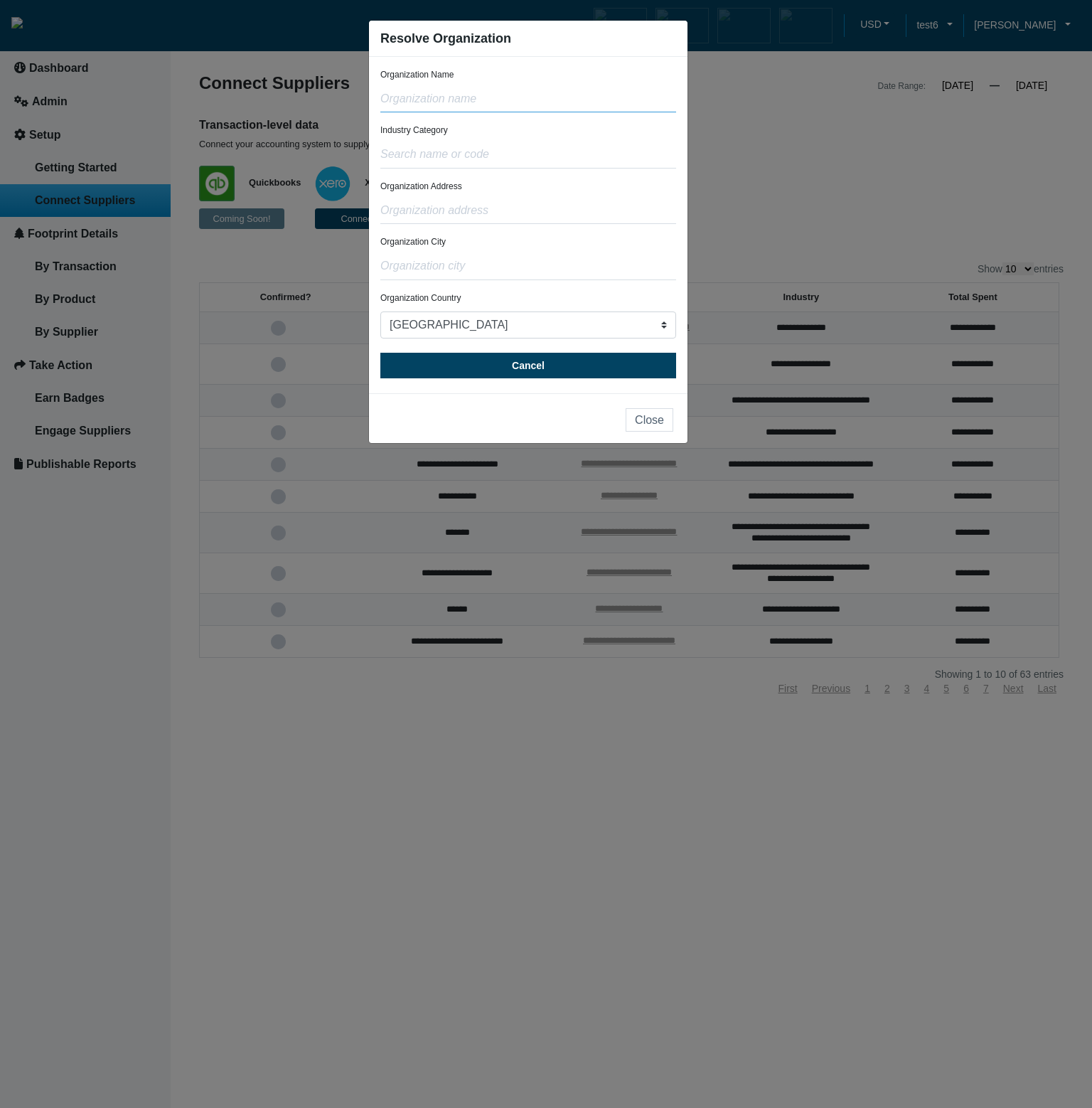
click at [539, 103] on input "text" at bounding box center [528, 99] width 296 height 27
type input "g"
type input "test"
click at [526, 163] on input "text" at bounding box center [528, 154] width 296 height 27
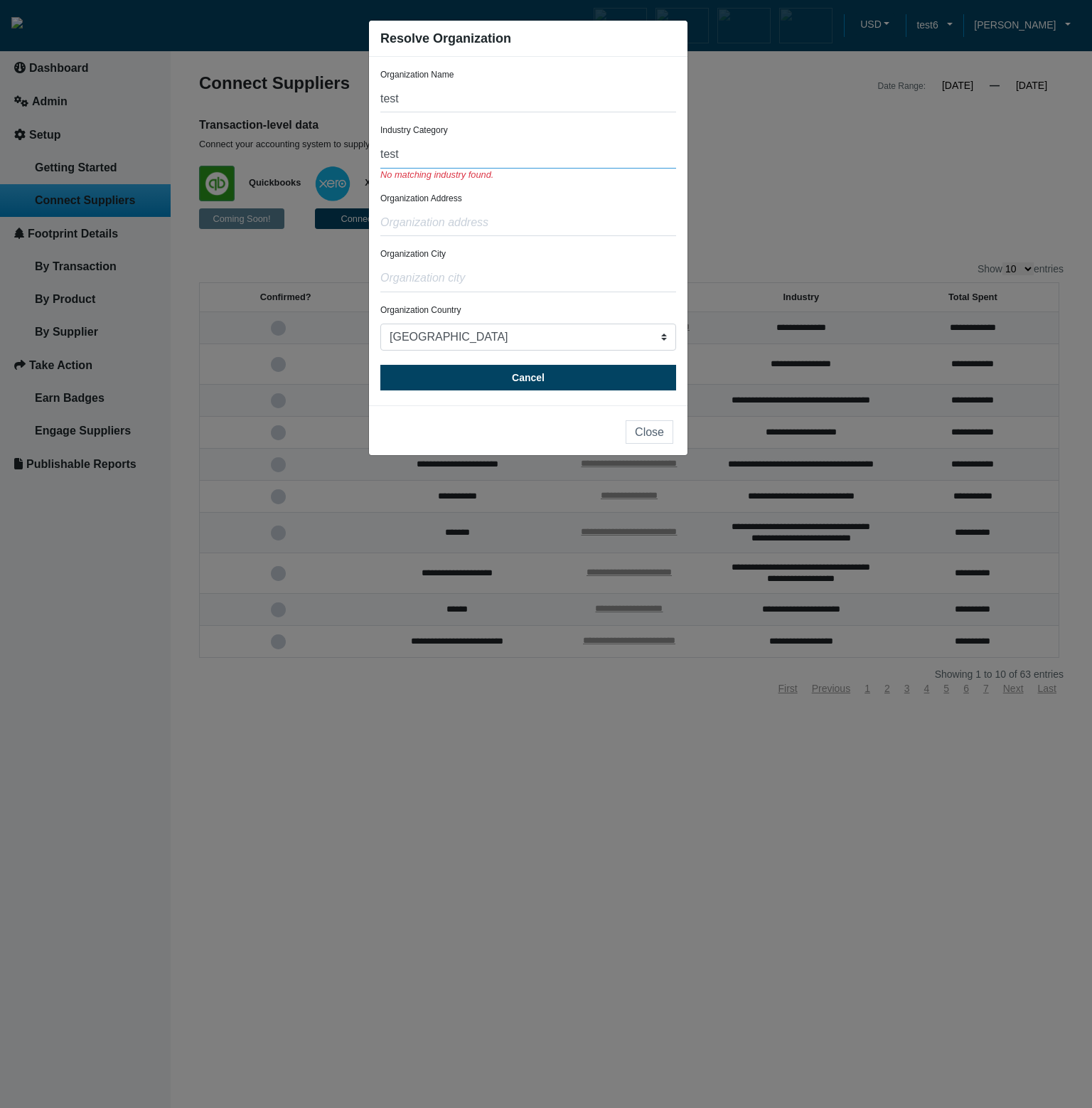
type input "test"
click at [592, 201] on div "Organization Address" at bounding box center [528, 213] width 296 height 44
click at [502, 222] on input "text" at bounding box center [528, 222] width 296 height 27
type input "test"
click at [499, 274] on input "text" at bounding box center [528, 278] width 296 height 27
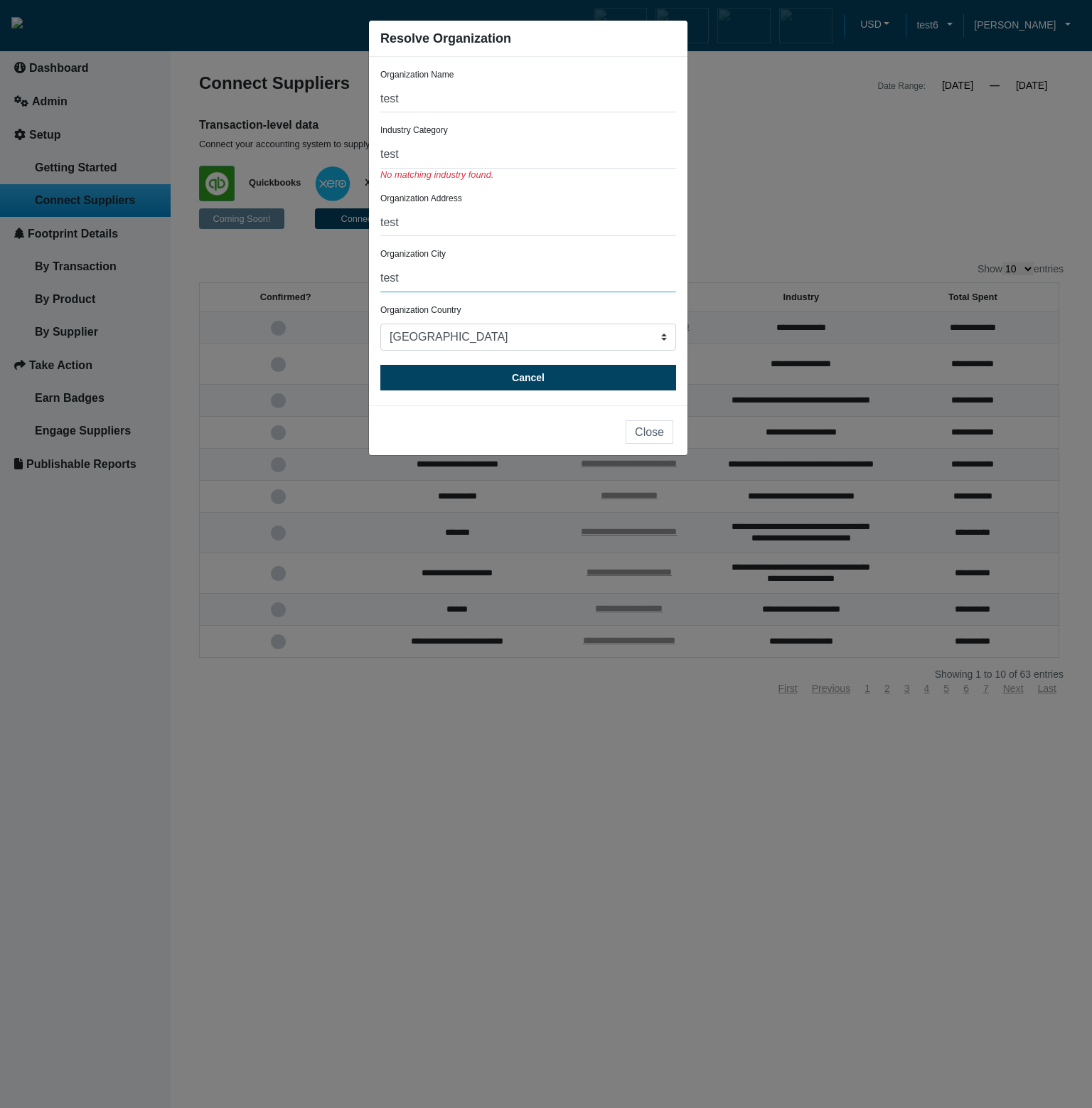
click at [550, 291] on input "test" at bounding box center [528, 278] width 296 height 27
type input "test"
click at [458, 158] on input "test" at bounding box center [528, 154] width 296 height 27
drag, startPoint x: 458, startPoint y: 159, endPoint x: 366, endPoint y: 154, distance: 92.1
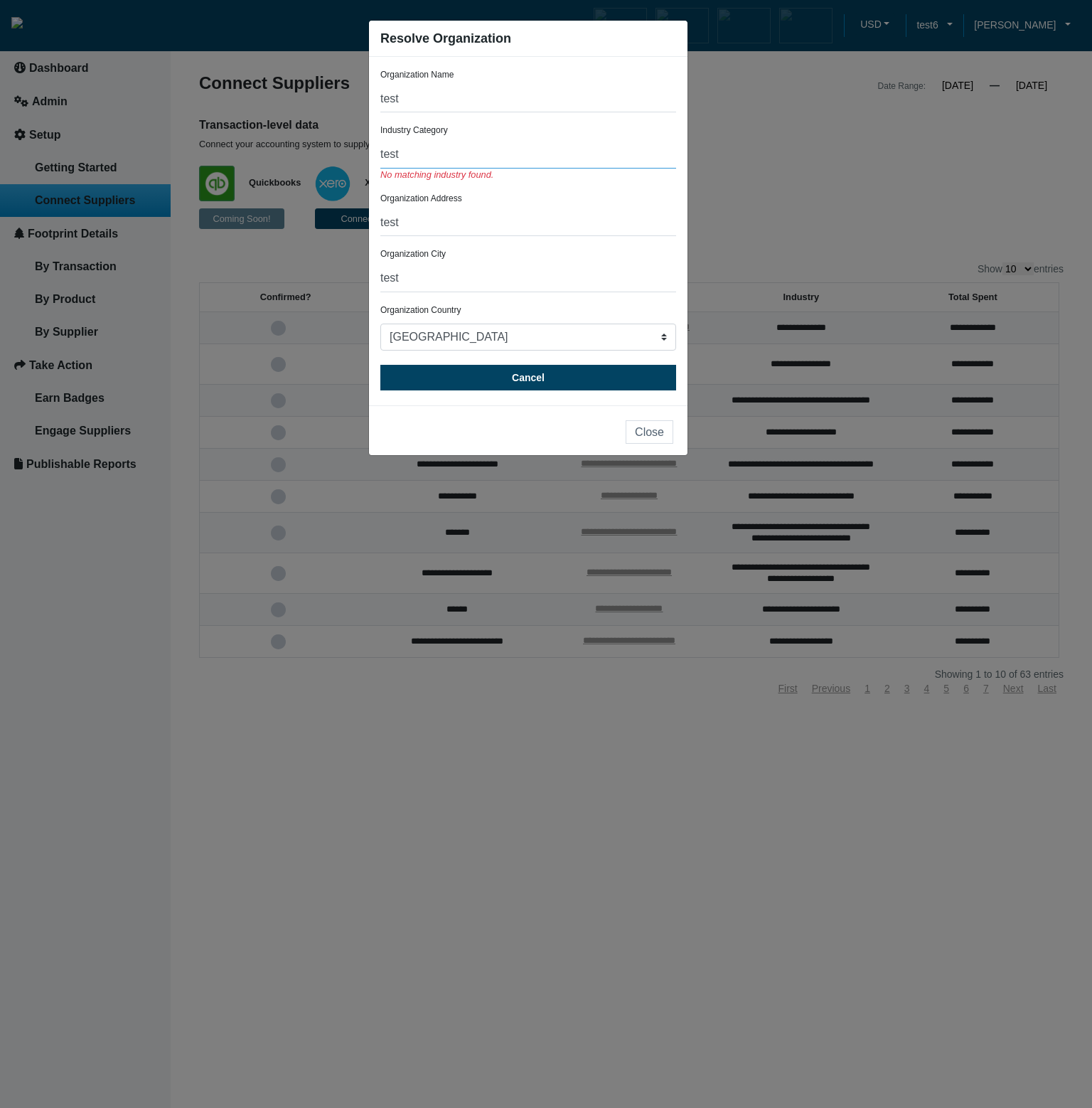
click at [366, 154] on ngb-modal-window "Resolve Organization Organization Name test Industry Category test No matching …" at bounding box center [546, 554] width 1092 height 1108
type input "111111"
click at [632, 207] on div "Organization Address test" at bounding box center [528, 213] width 296 height 44
drag, startPoint x: 541, startPoint y: 165, endPoint x: 358, endPoint y: 152, distance: 183.5
click at [358, 152] on ngb-modal-window "Resolve Organization Organization Name test Industry Category 111111 No matchin…" at bounding box center [546, 554] width 1092 height 1108
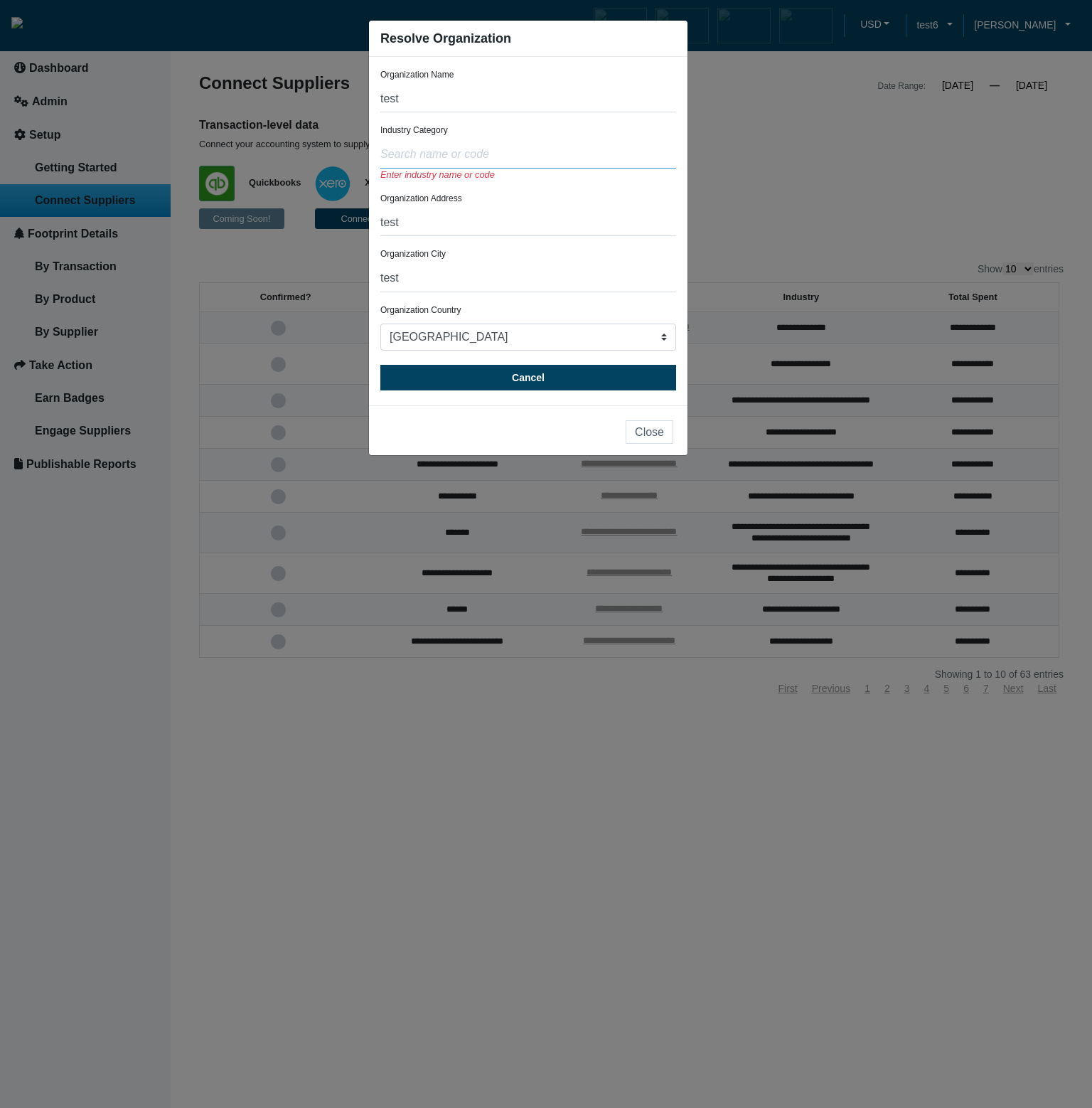
click at [459, 157] on input "text" at bounding box center [528, 154] width 296 height 27
type input "123456"
